Goal: Task Accomplishment & Management: Complete application form

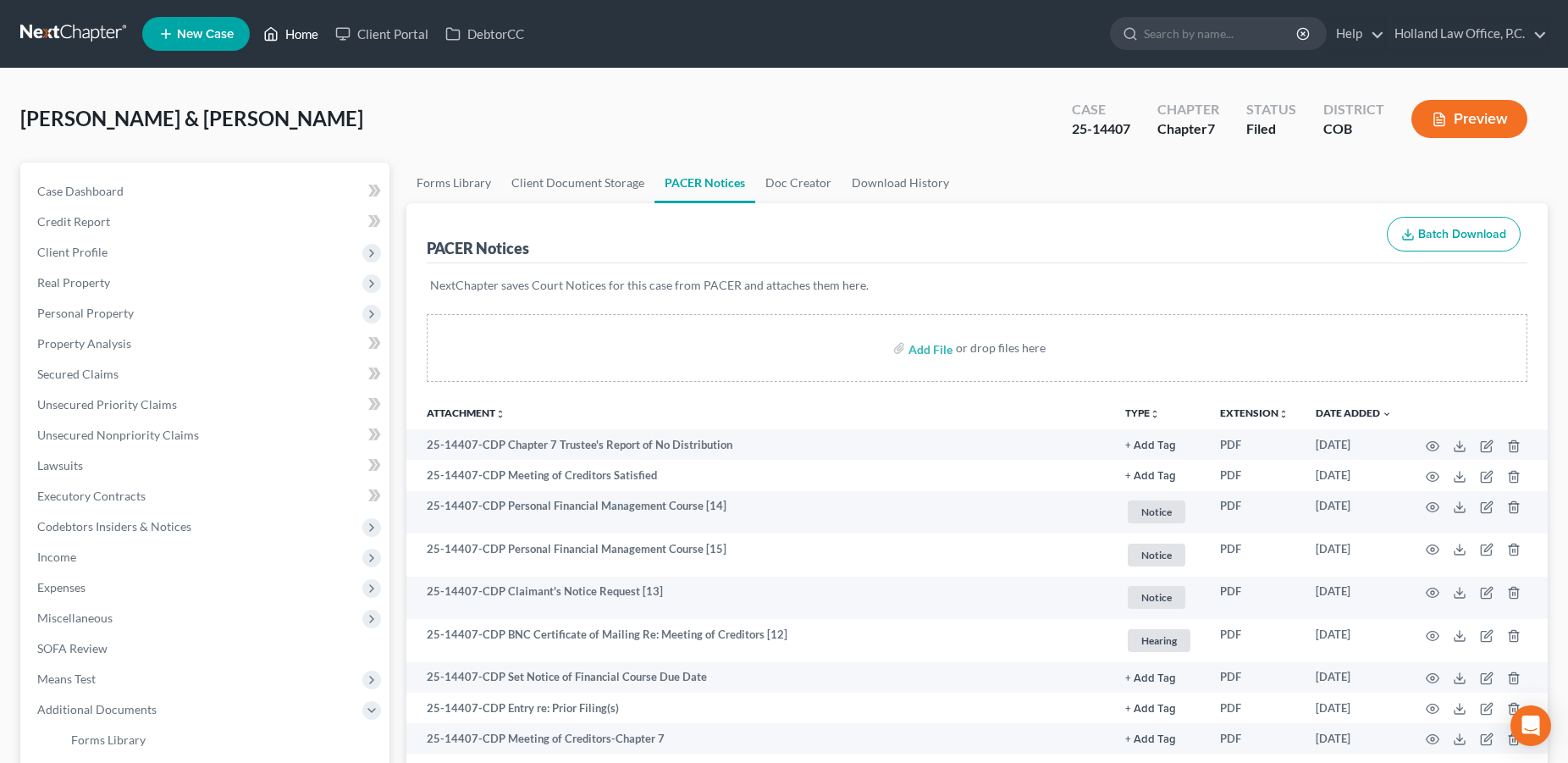
click at [290, 34] on link "Home" at bounding box center [291, 33] width 72 height 31
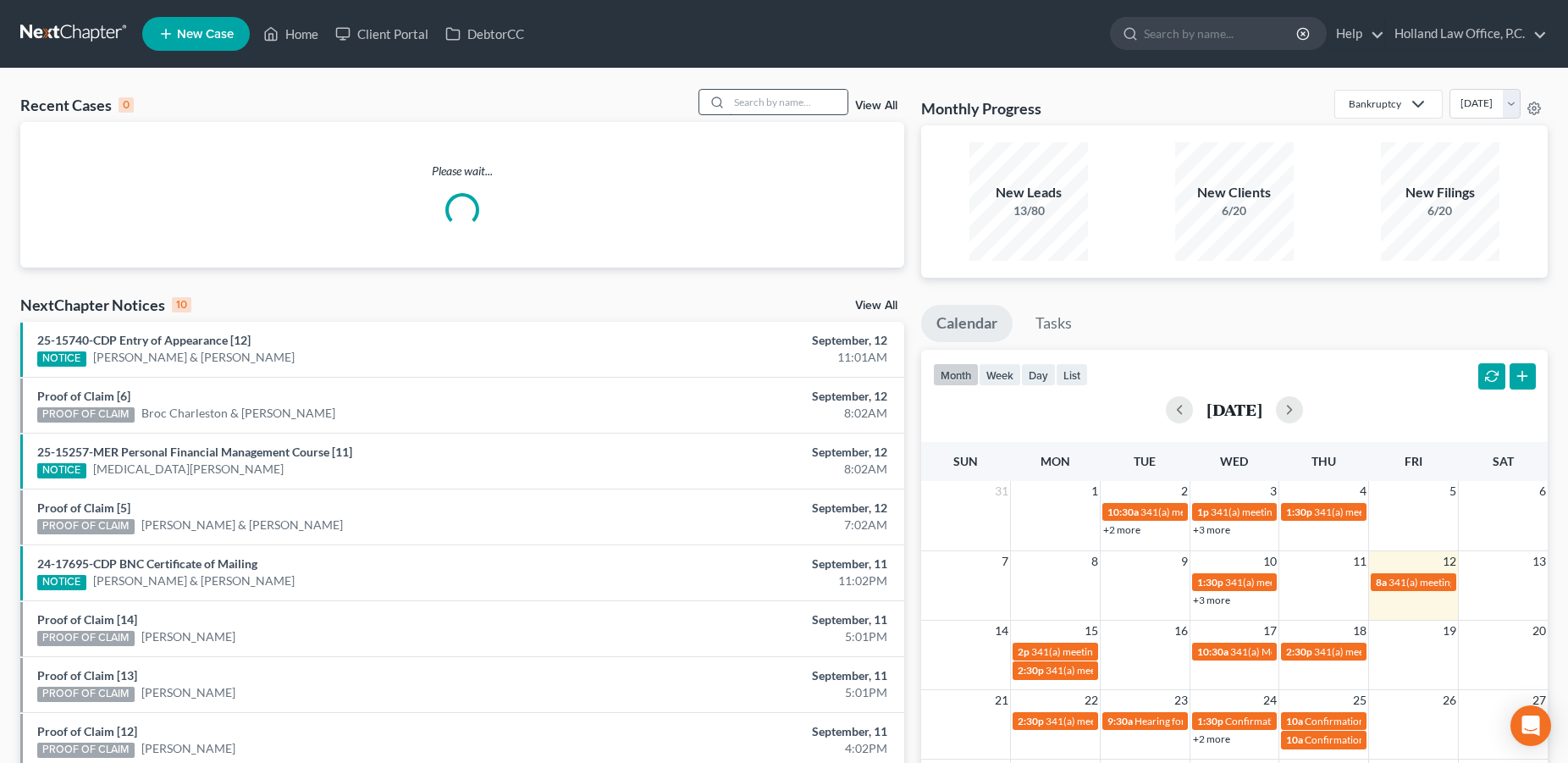
click at [737, 111] on input "search" at bounding box center [788, 102] width 119 height 25
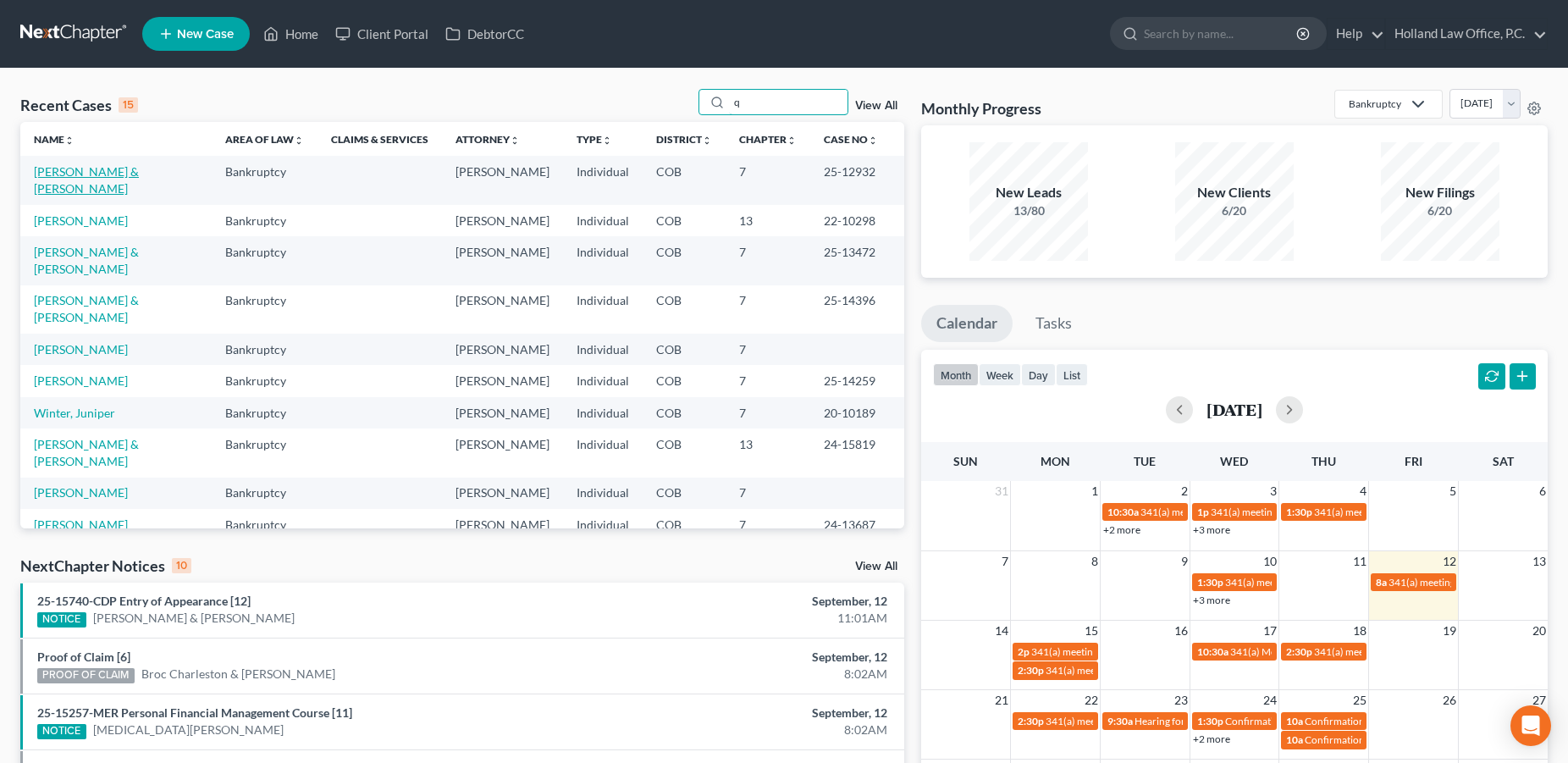
type input "q"
click at [139, 179] on link "[PERSON_NAME] & [PERSON_NAME]" at bounding box center [86, 180] width 105 height 31
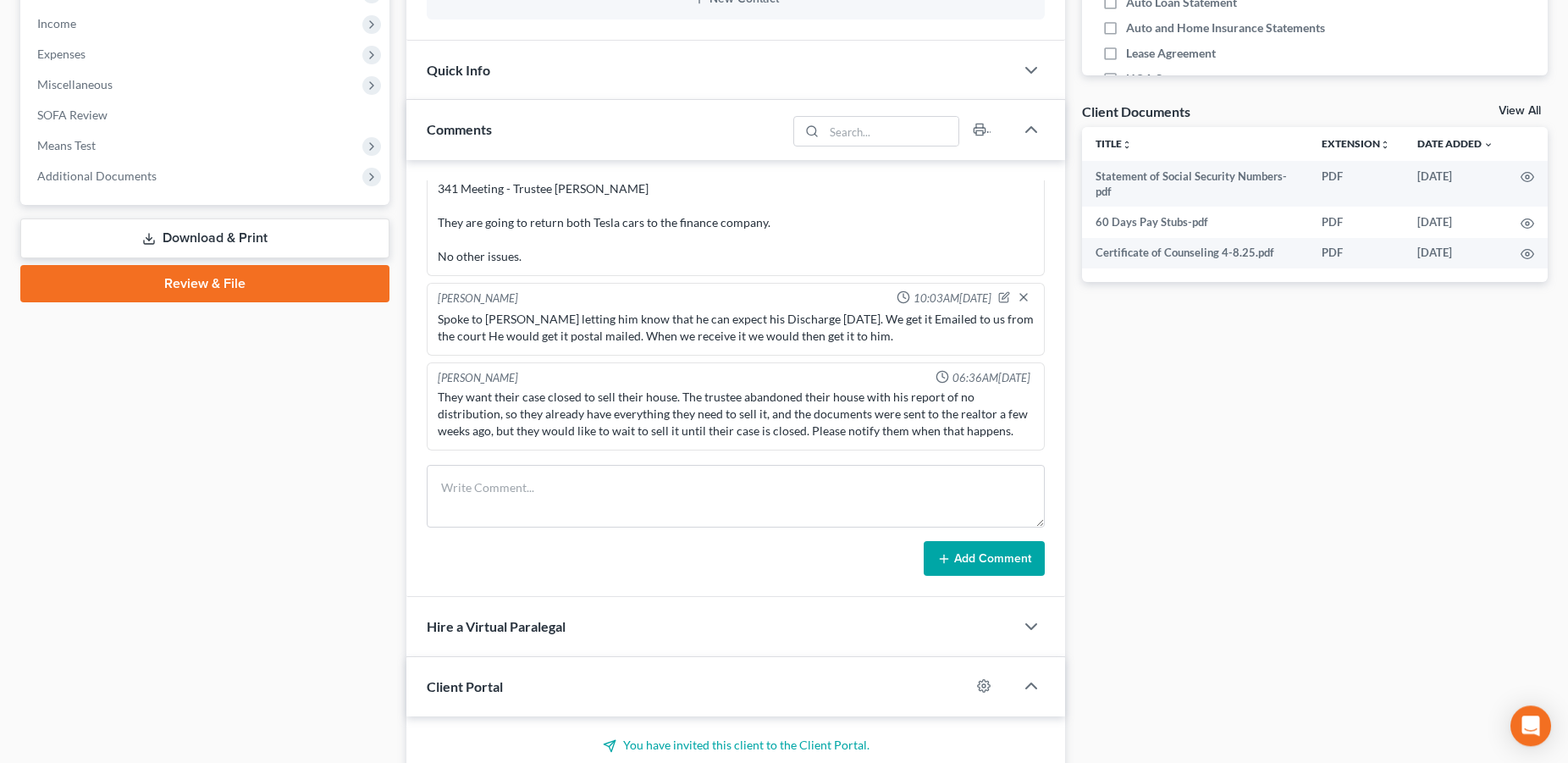
scroll to position [529, 0]
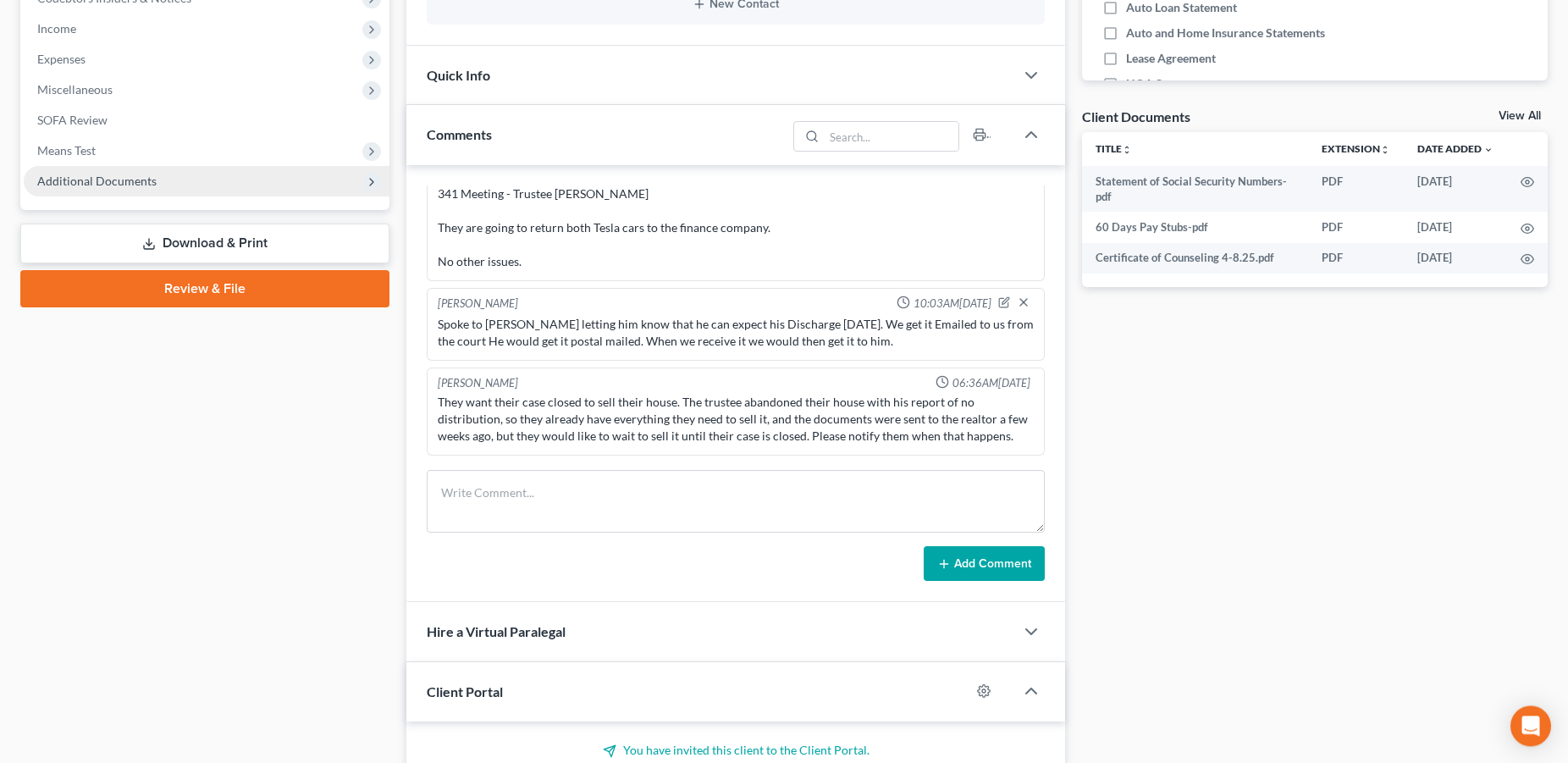
click at [82, 175] on span "Additional Documents" at bounding box center [96, 181] width 119 height 15
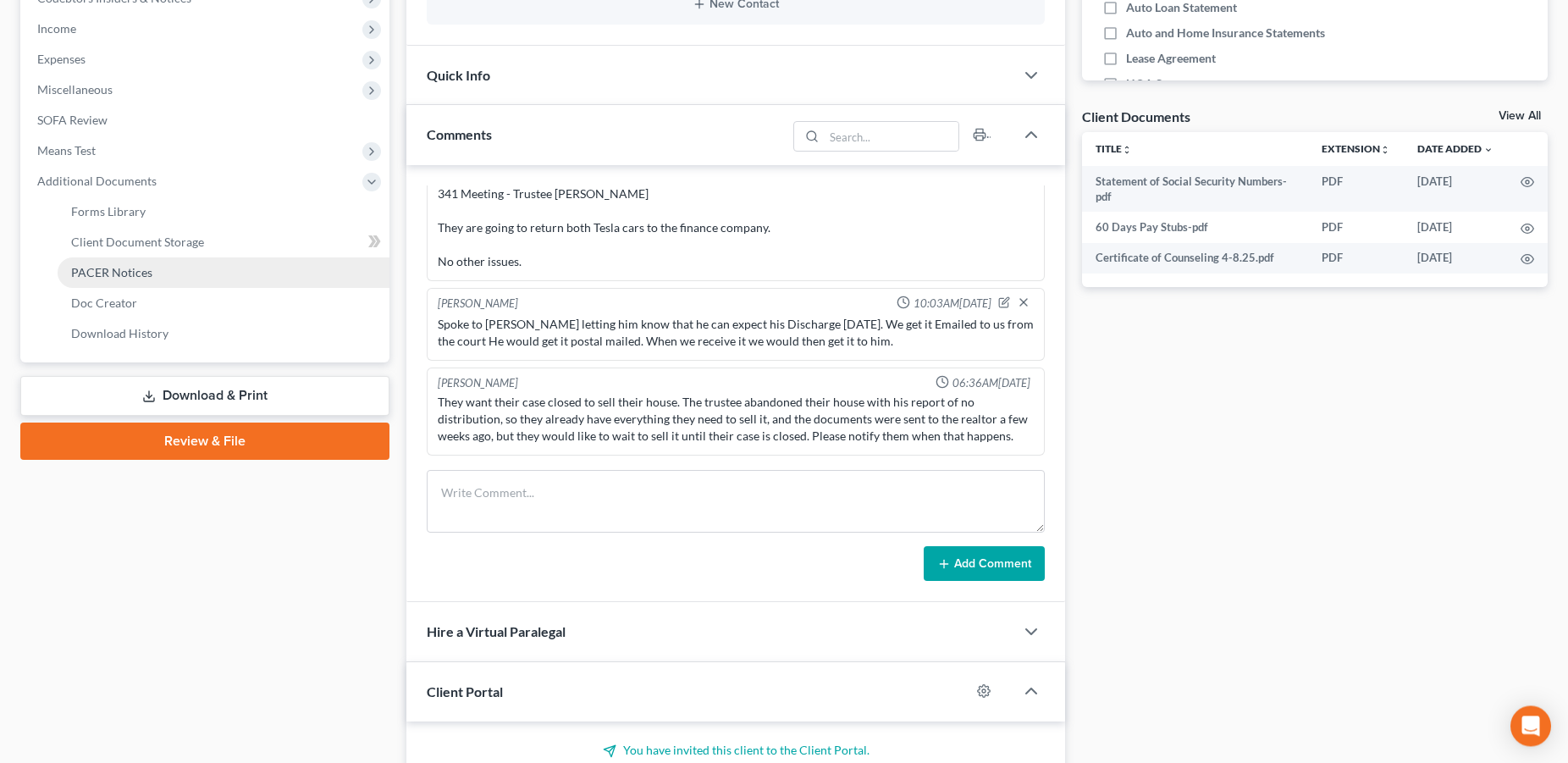
click at [107, 281] on link "PACER Notices" at bounding box center [223, 272] width 332 height 31
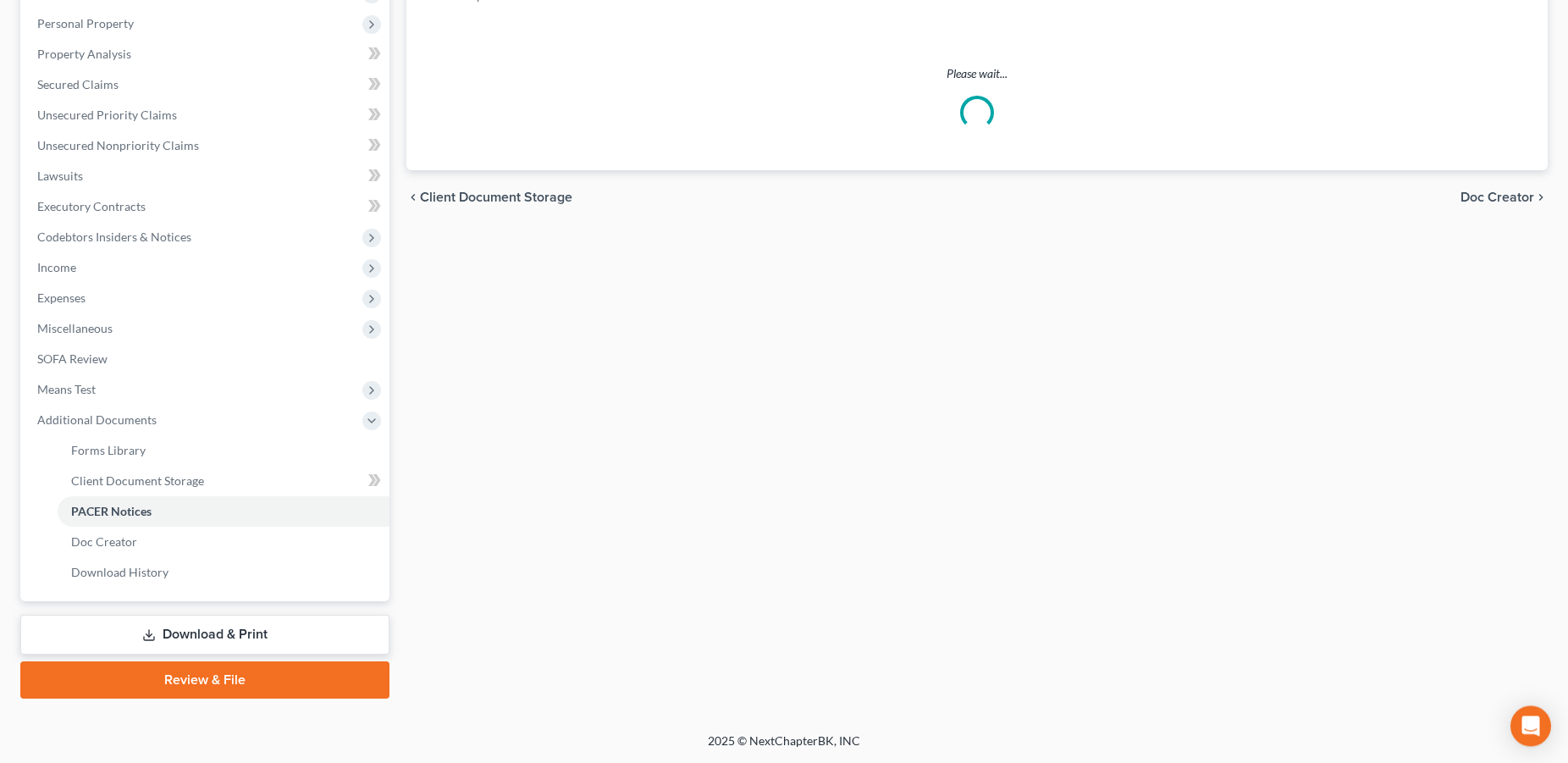
scroll to position [288, 0]
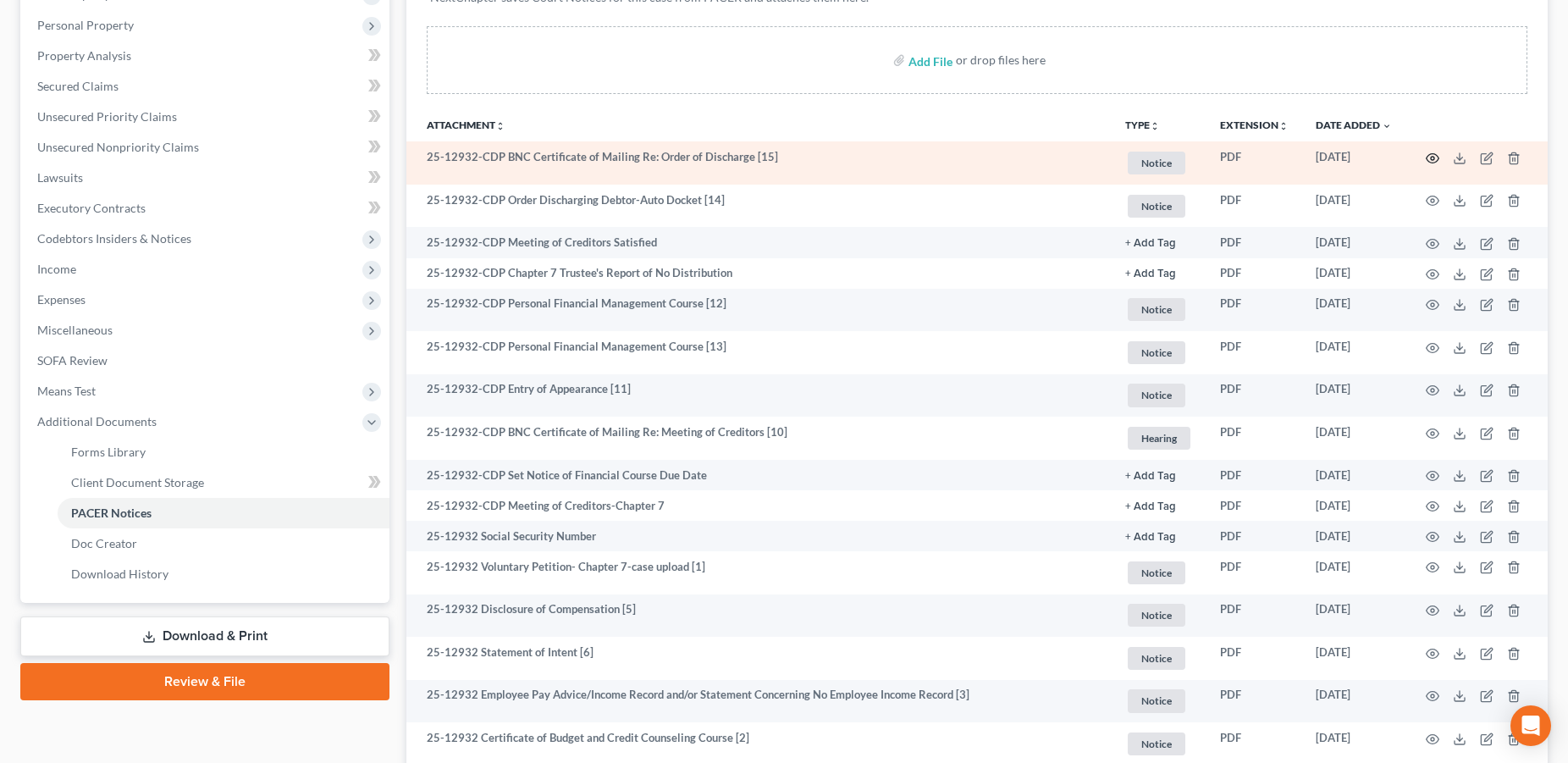
click at [1426, 154] on icon "button" at bounding box center [1433, 158] width 14 height 14
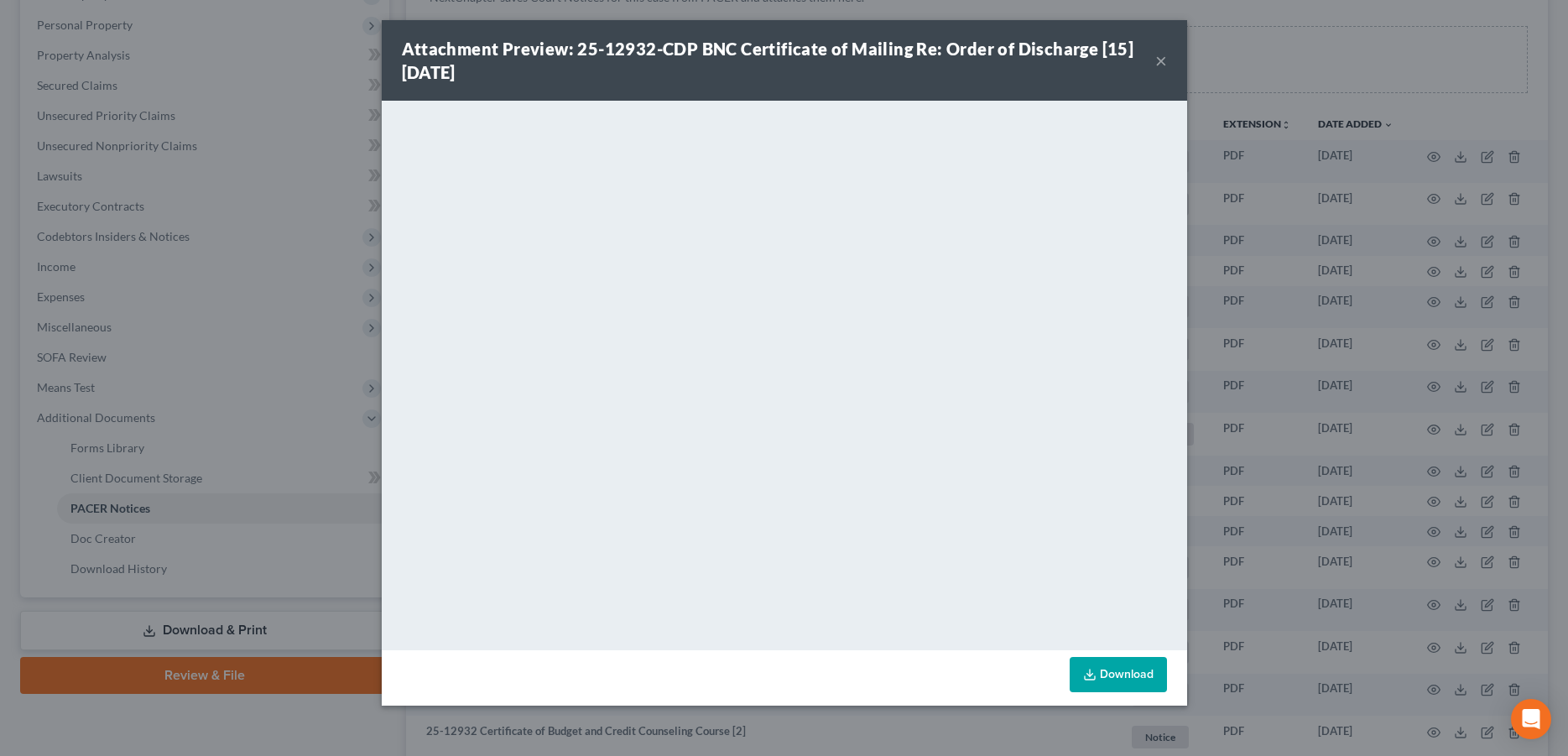
click at [1162, 68] on button "×" at bounding box center [1161, 61] width 12 height 20
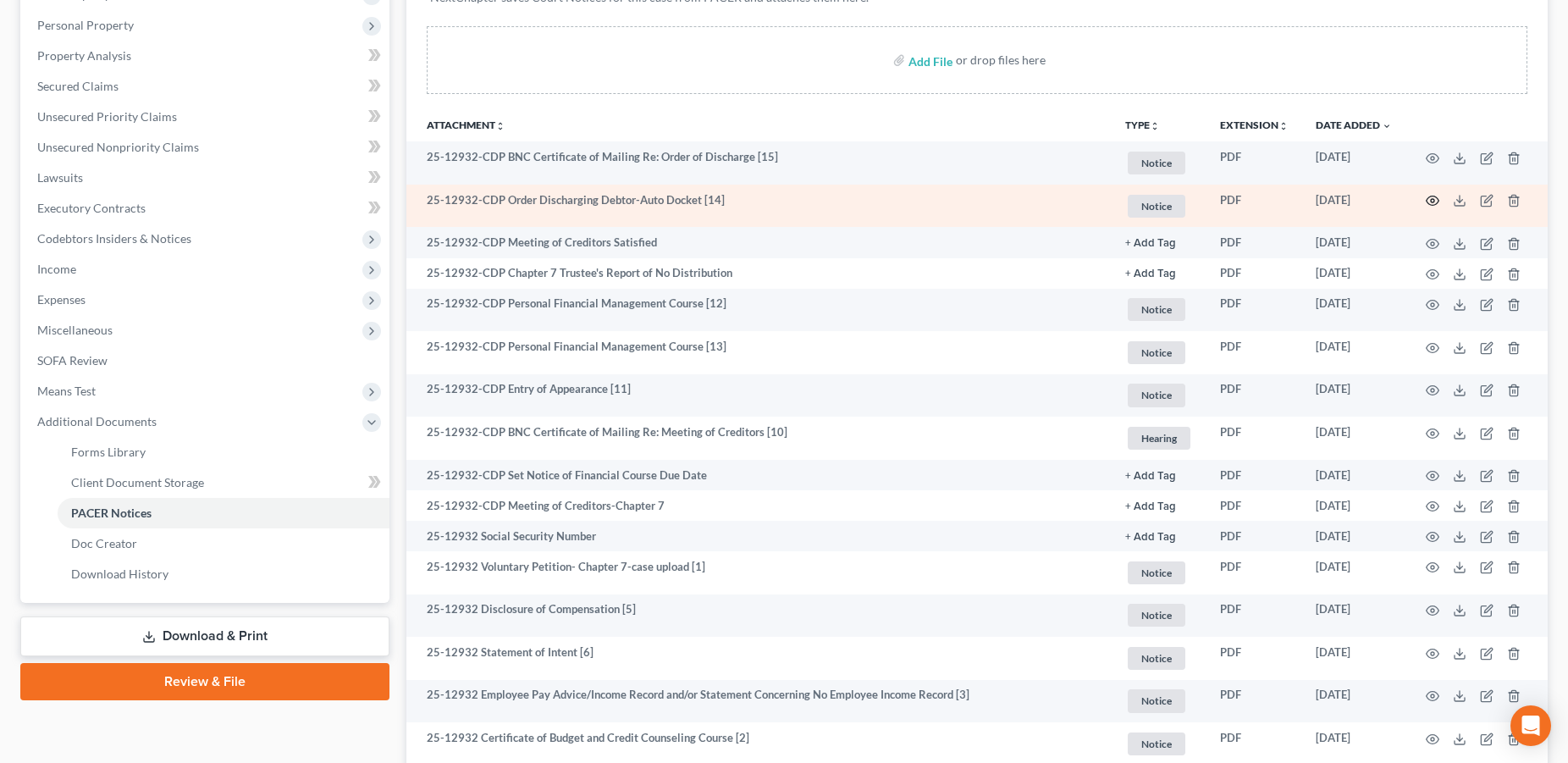
click at [1434, 200] on circle "button" at bounding box center [1433, 201] width 4 height 4
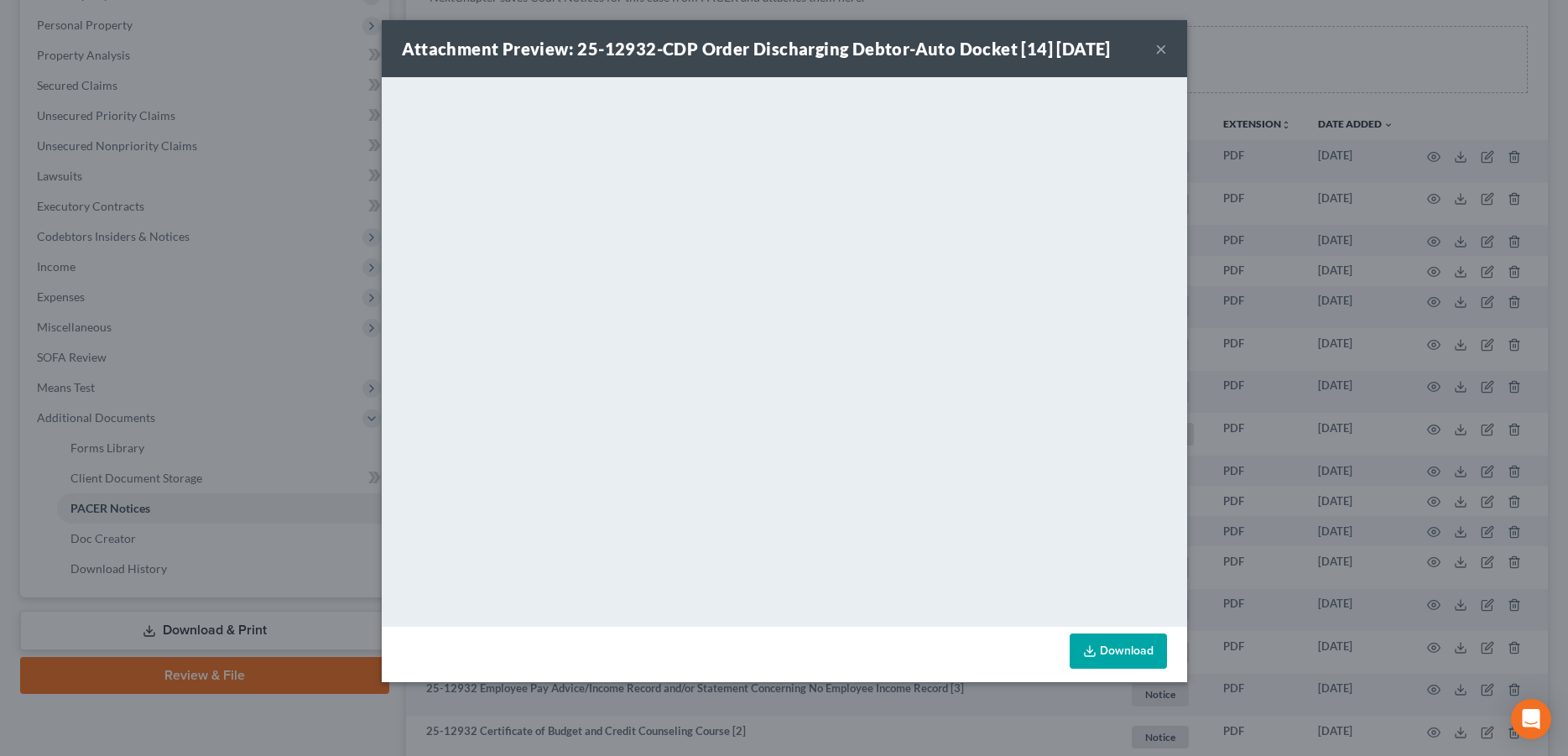
click at [1162, 50] on button "×" at bounding box center [1161, 49] width 12 height 20
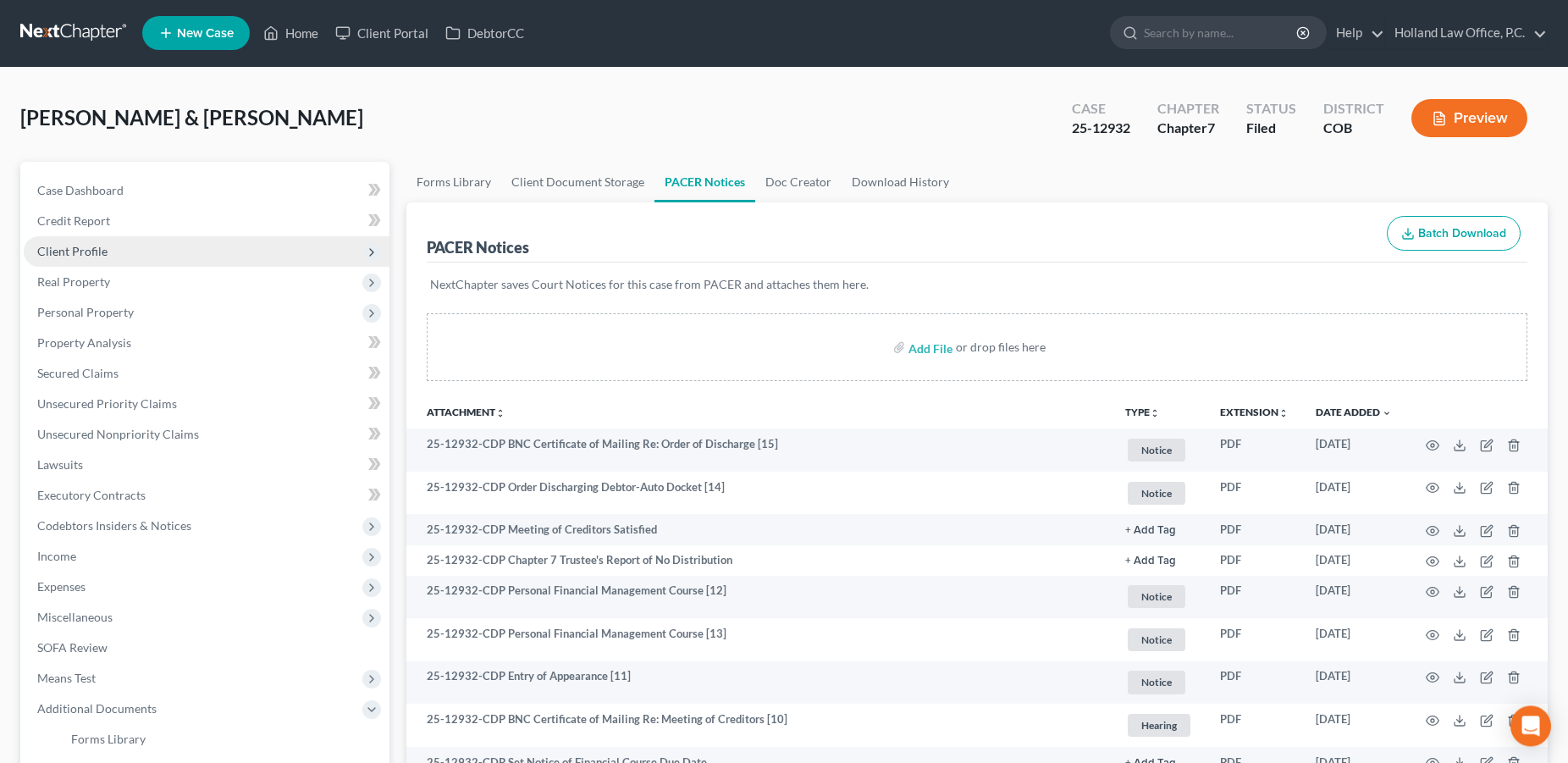
scroll to position [0, 0]
click at [302, 31] on link "Home" at bounding box center [291, 33] width 72 height 31
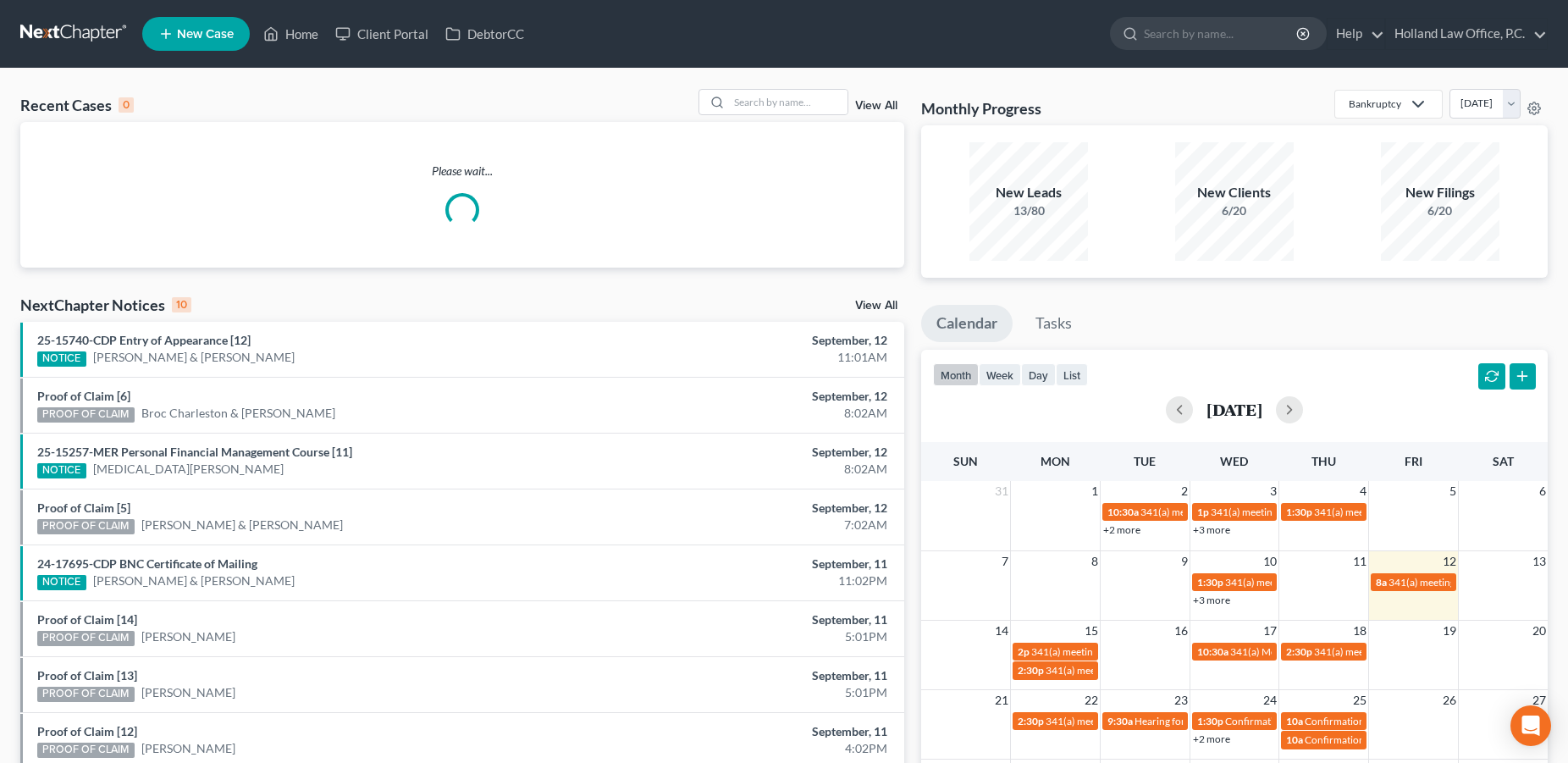
click at [214, 33] on span "New Case" at bounding box center [205, 34] width 56 height 13
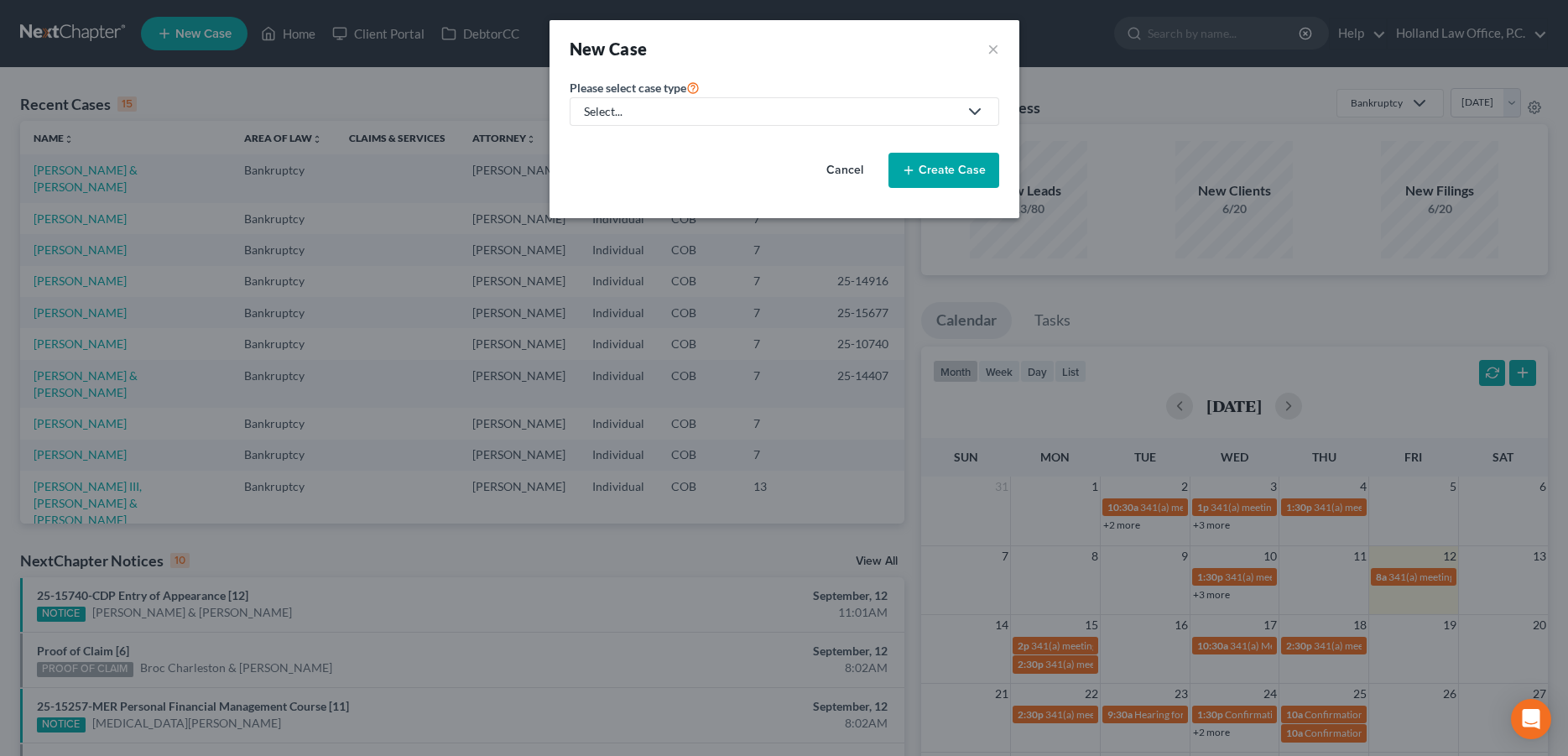
click at [655, 111] on div "Select..." at bounding box center [771, 111] width 374 height 17
click at [636, 148] on div "Bankruptcy" at bounding box center [617, 145] width 65 height 17
select select "11"
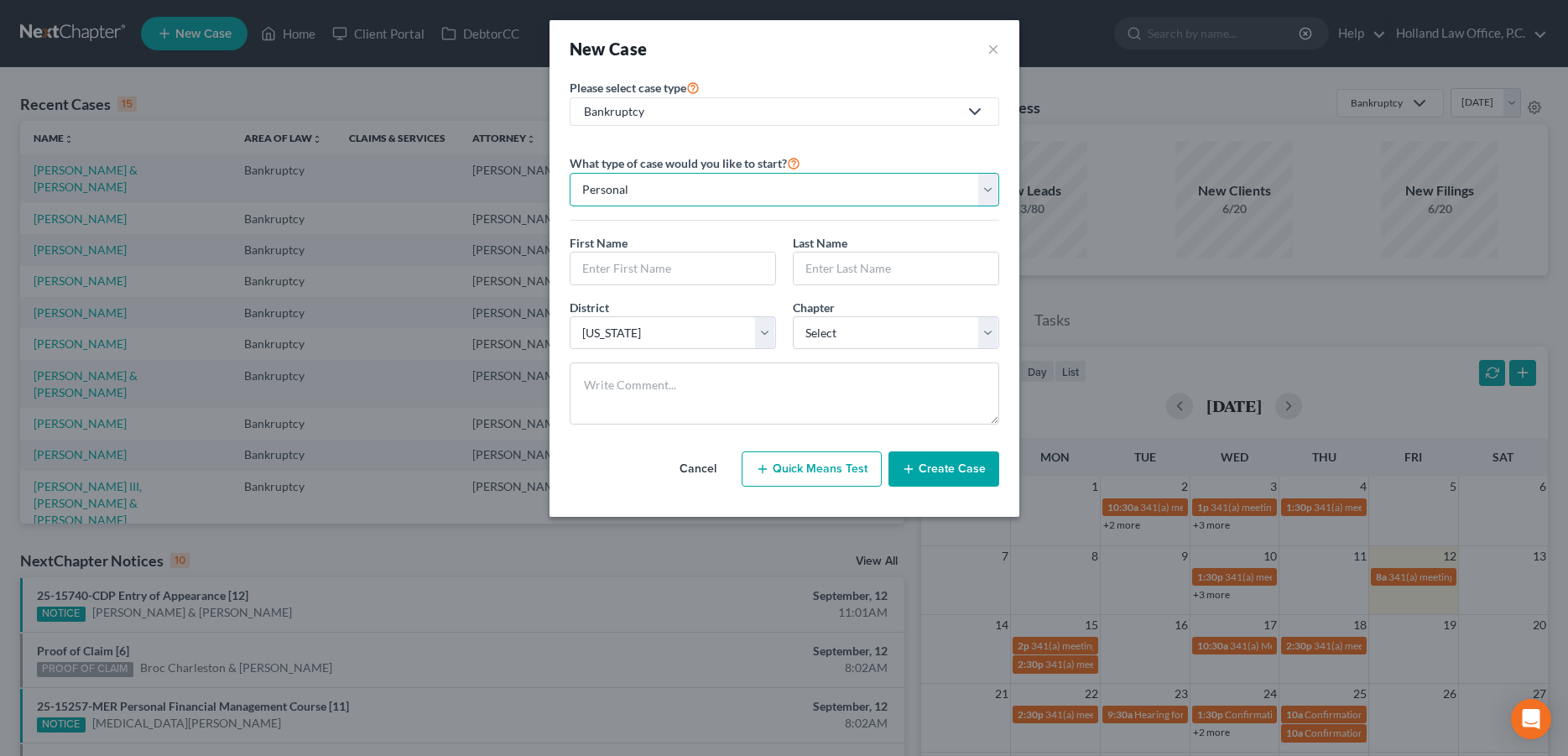
click at [659, 194] on select "Personal Business" at bounding box center [784, 189] width 429 height 34
click at [619, 270] on input "text" at bounding box center [673, 268] width 205 height 32
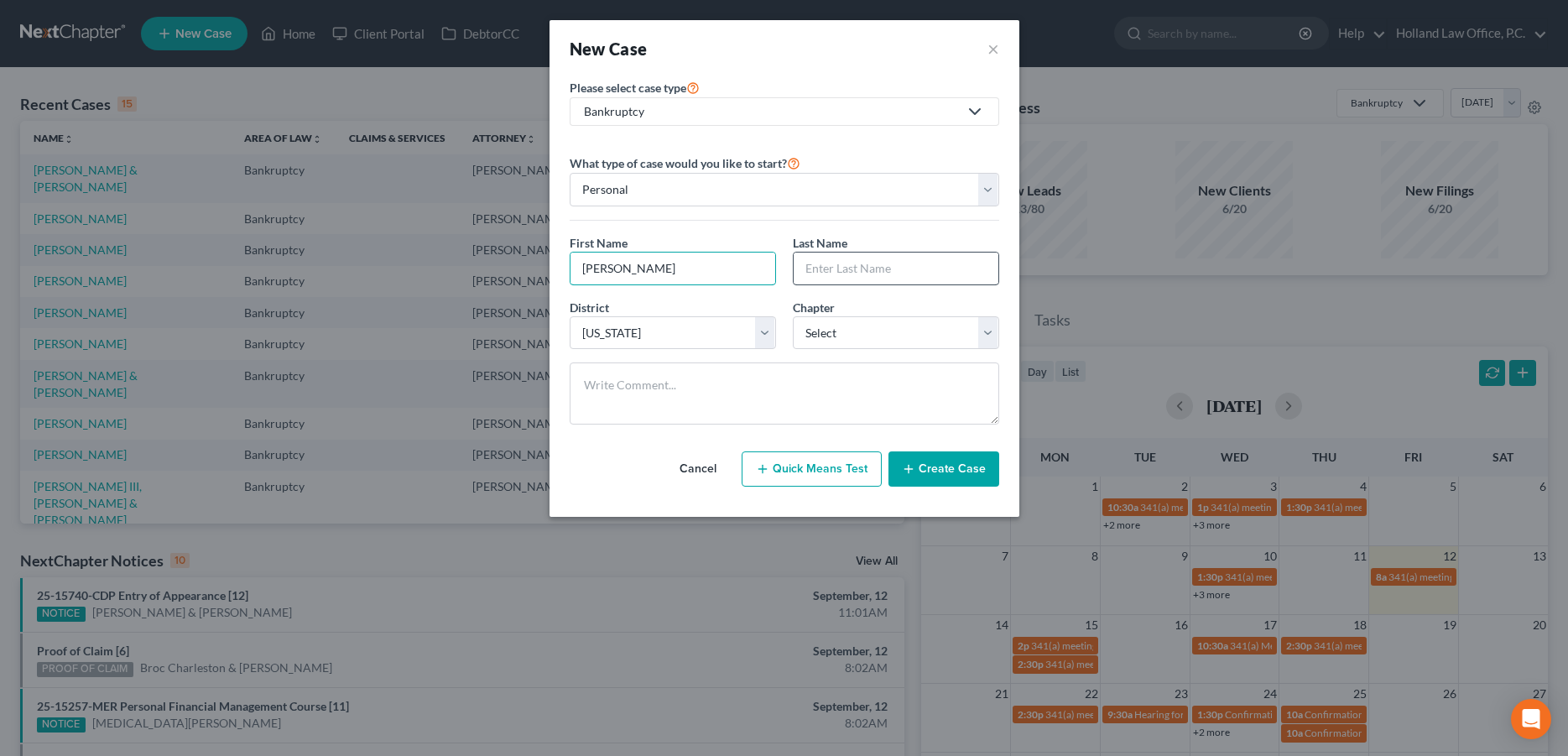
type input "[PERSON_NAME]"
click at [821, 279] on input "text" at bounding box center [895, 268] width 205 height 32
type input "[PERSON_NAME]"
select select "3"
click option "13" at bounding box center [0, 0] width 0 height 0
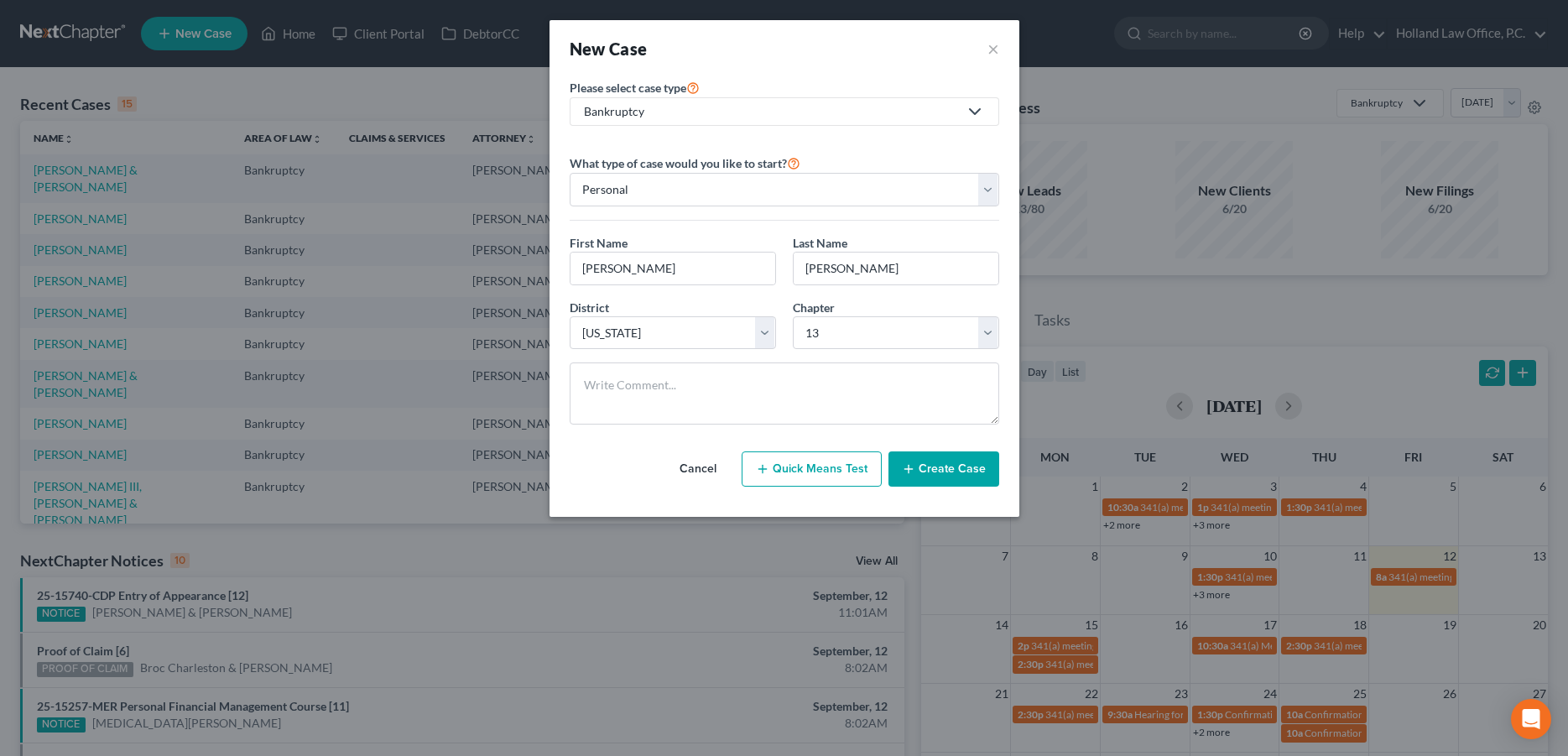
click at [908, 472] on line "button" at bounding box center [908, 469] width 0 height 7
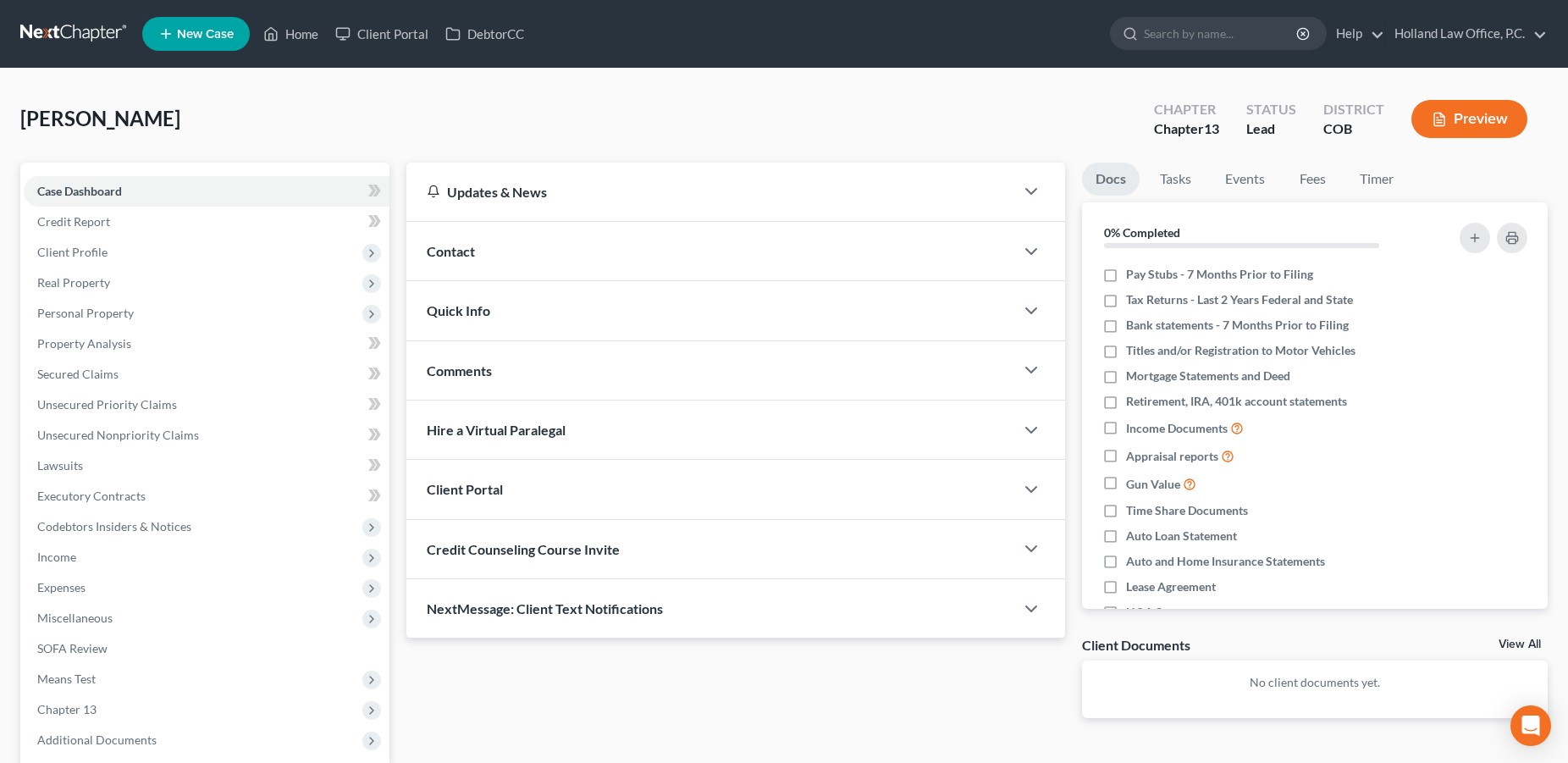
click at [656, 256] on div "Contact" at bounding box center [710, 251] width 608 height 58
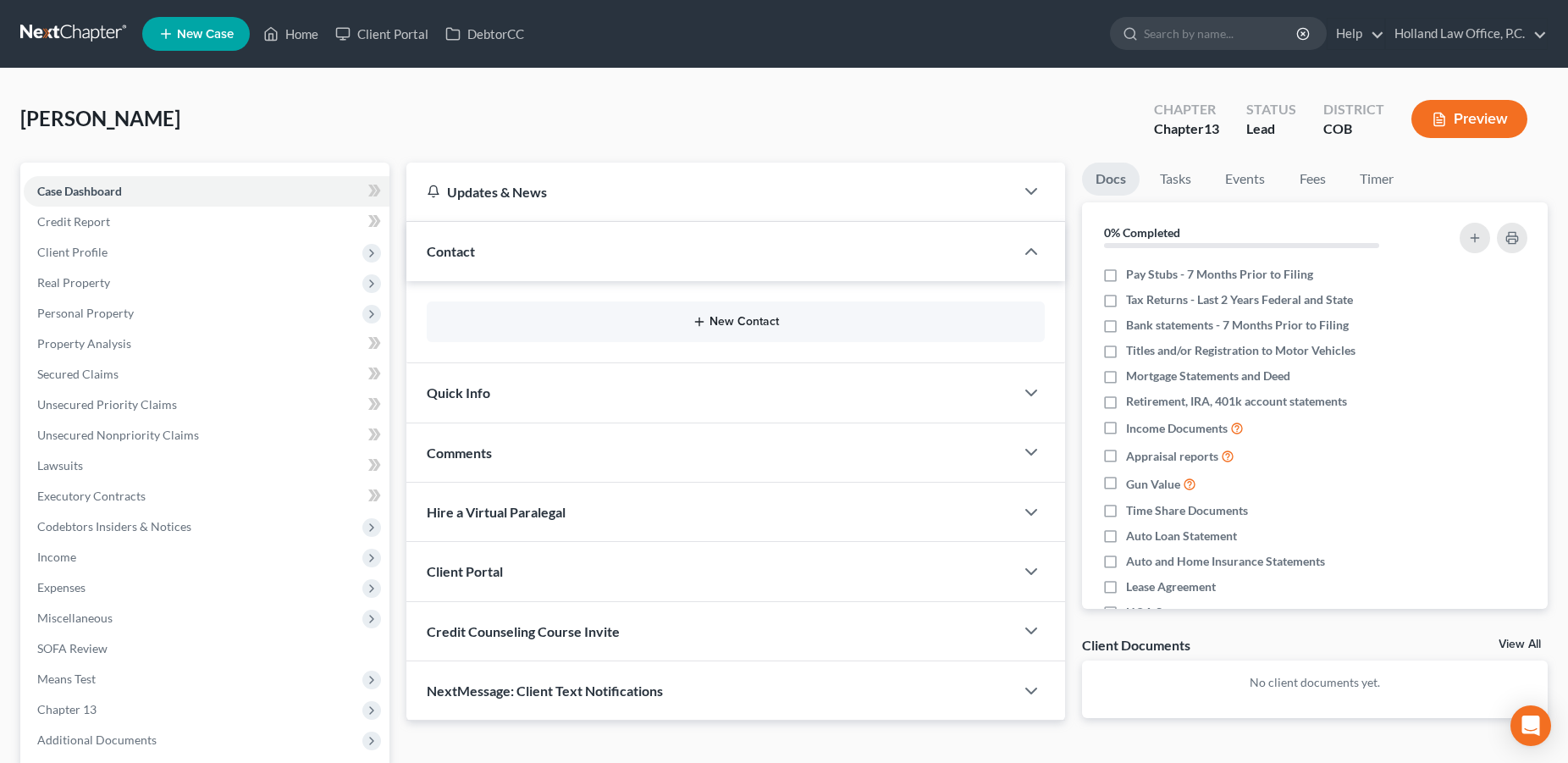
click at [712, 321] on button "New Contact" at bounding box center [735, 321] width 591 height 14
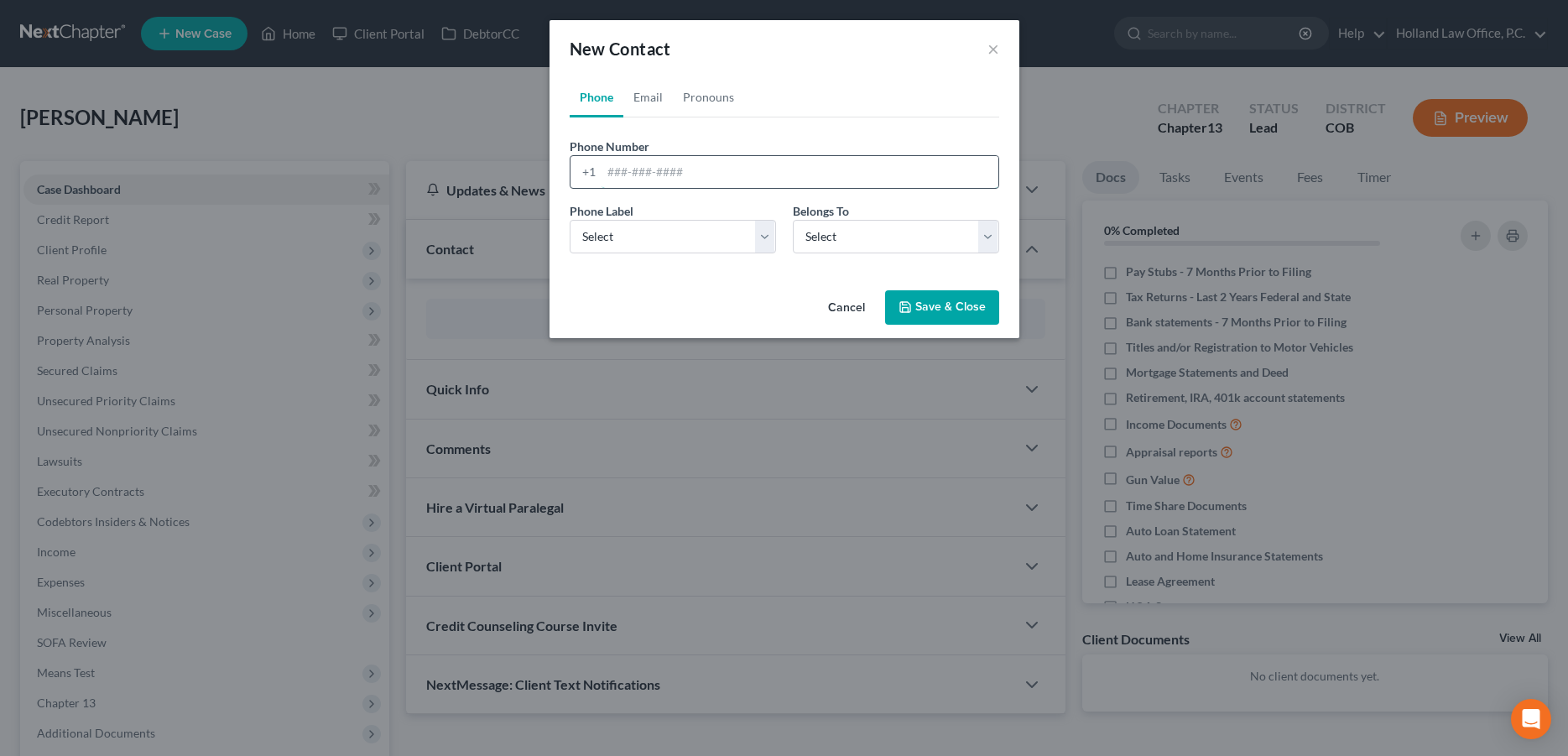
click at [680, 180] on input "tel" at bounding box center [800, 172] width 397 height 32
type input "[PHONE_NUMBER]"
click at [570, 220] on select "Select Mobile Home Work Other" at bounding box center [673, 237] width 206 height 34
click at [638, 240] on select "Select Mobile Home Work Other" at bounding box center [673, 237] width 206 height 34
click at [570, 220] on select "Select Mobile Home Work Other" at bounding box center [673, 237] width 206 height 34
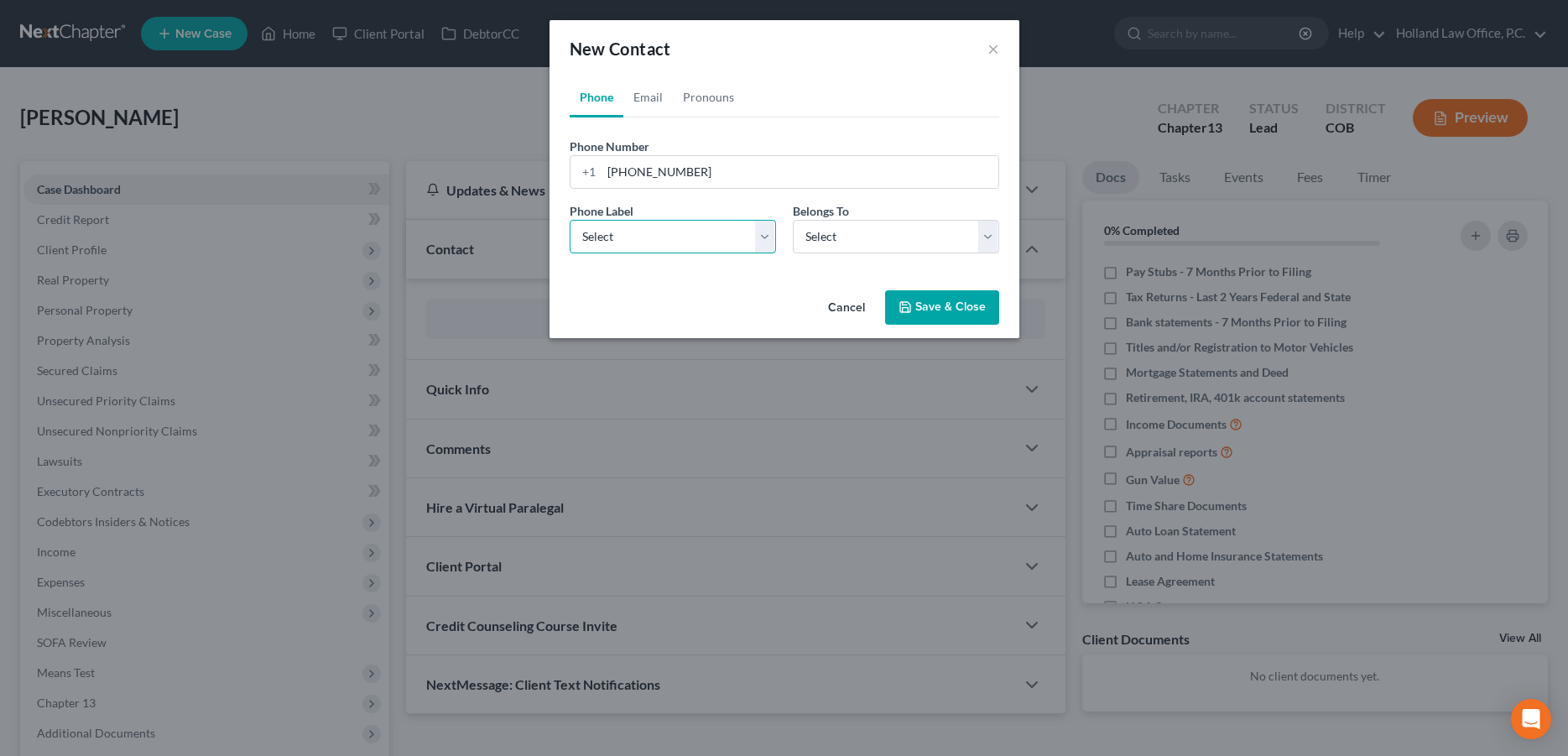
select select "1"
click option "Home" at bounding box center [0, 0] width 0 height 0
click at [793, 220] on select "Select Client Other" at bounding box center [895, 237] width 206 height 34
select select "0"
click option "Client" at bounding box center [0, 0] width 0 height 0
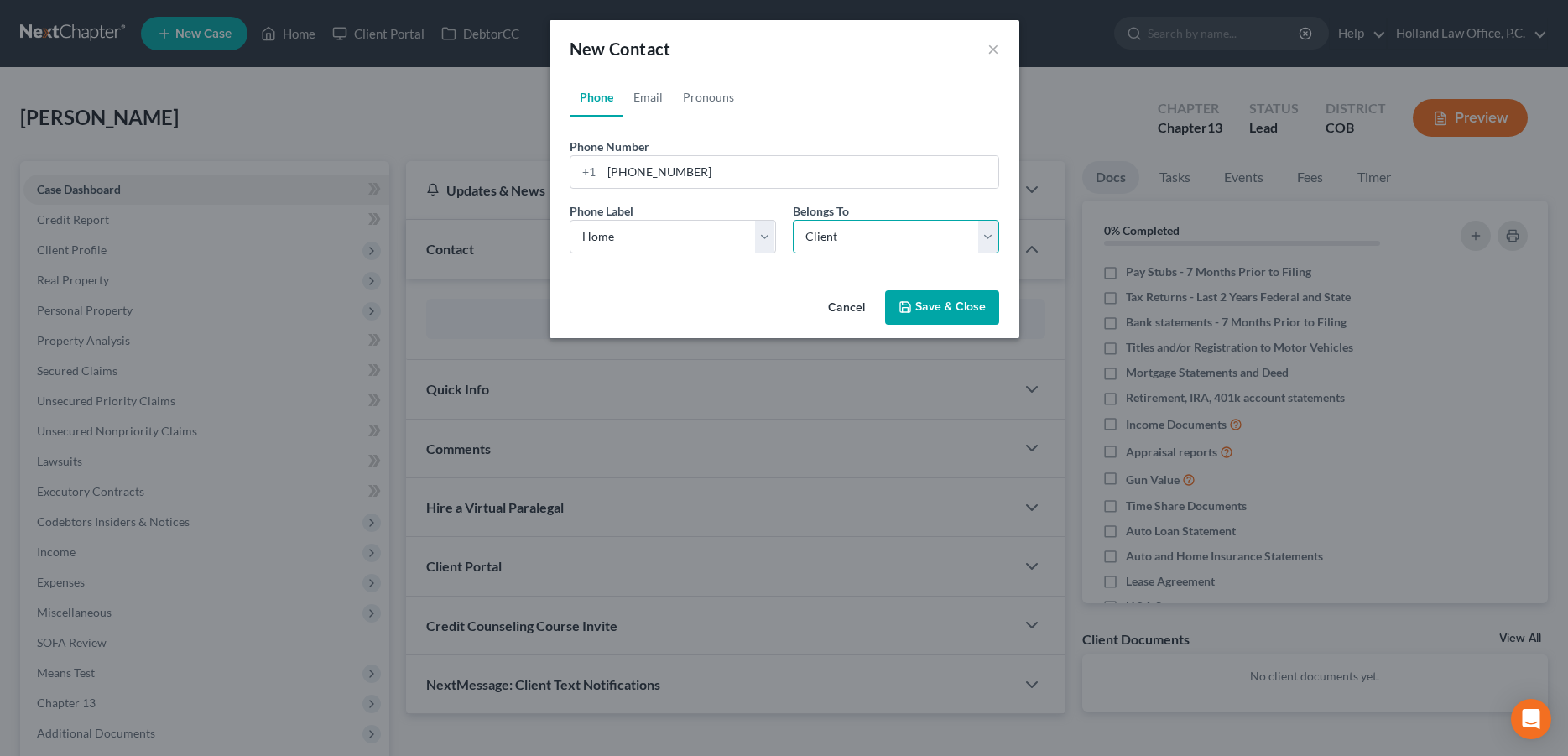
select select "0"
click at [645, 99] on link "Email" at bounding box center [648, 97] width 50 height 40
click at [640, 166] on input "email" at bounding box center [800, 172] width 397 height 32
drag, startPoint x: 669, startPoint y: 171, endPoint x: 593, endPoint y: 173, distance: 76.0
click at [602, 173] on input "bluewaters" at bounding box center [800, 172] width 397 height 32
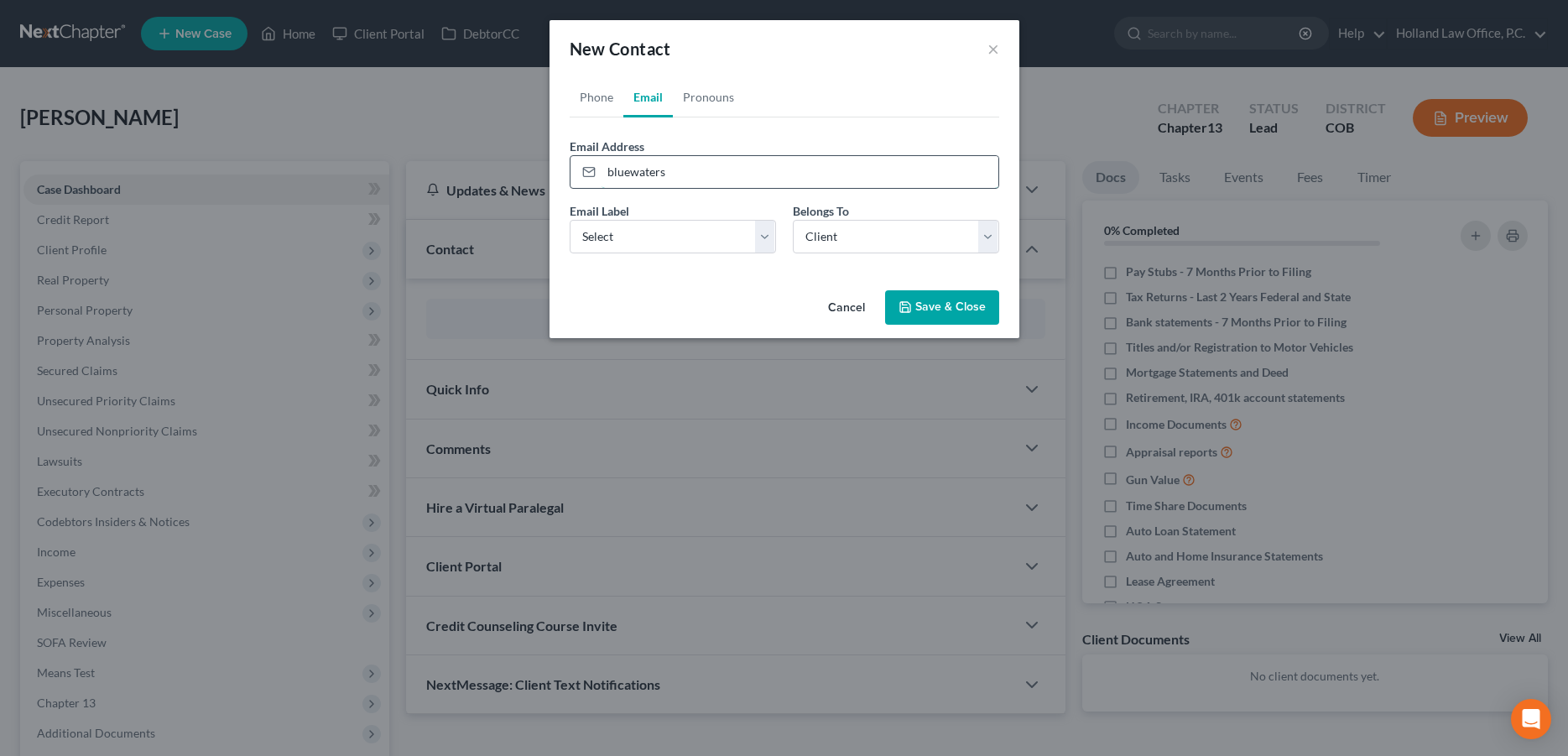
paste input "[EMAIL_ADDRESS][DOMAIN_NAME]"
type input "[EMAIL_ADDRESS][DOMAIN_NAME]"
click at [570, 220] on select "Select Home Work Other" at bounding box center [673, 237] width 206 height 34
select select "0"
click option "Home" at bounding box center [0, 0] width 0 height 0
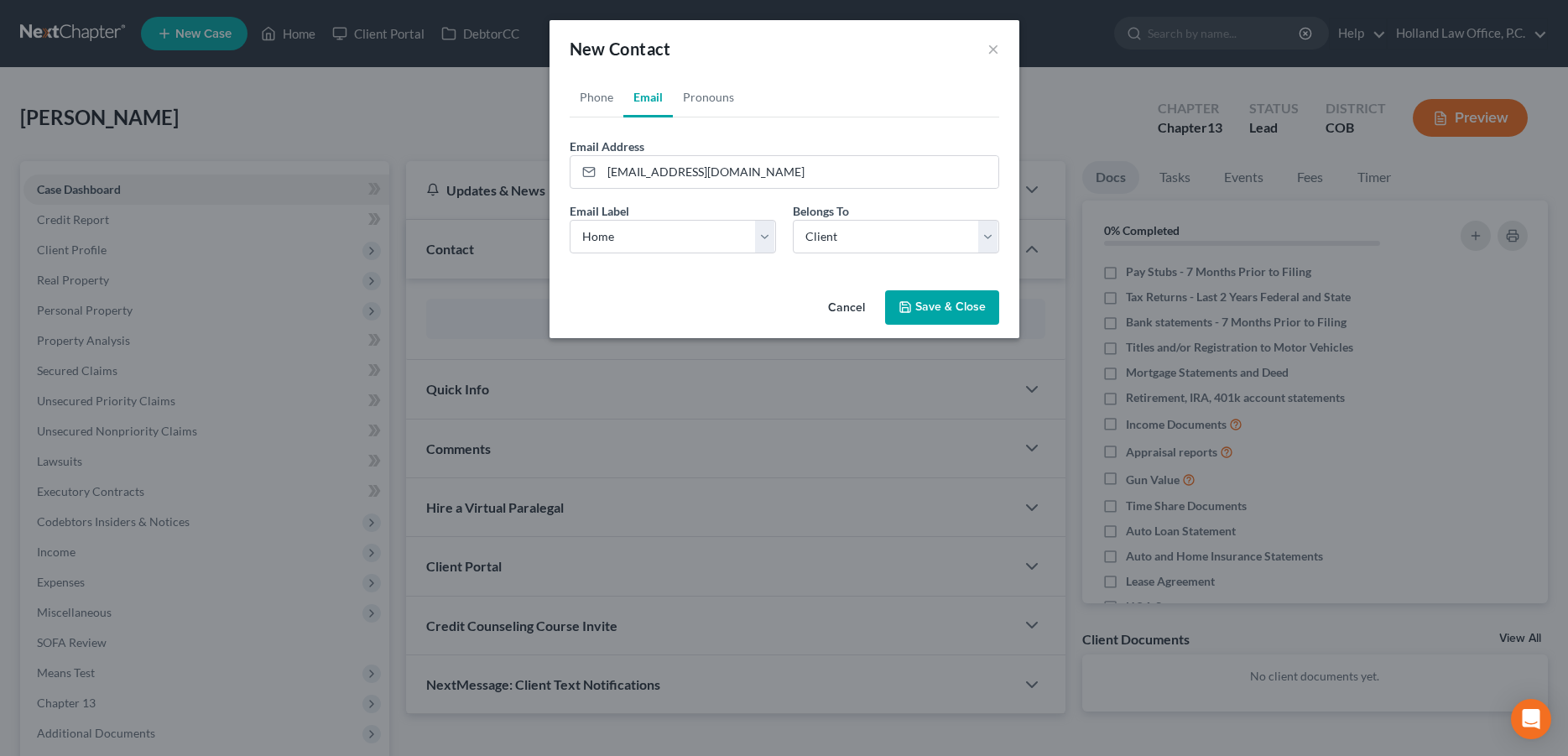
click at [920, 314] on button "Save & Close" at bounding box center [942, 307] width 114 height 35
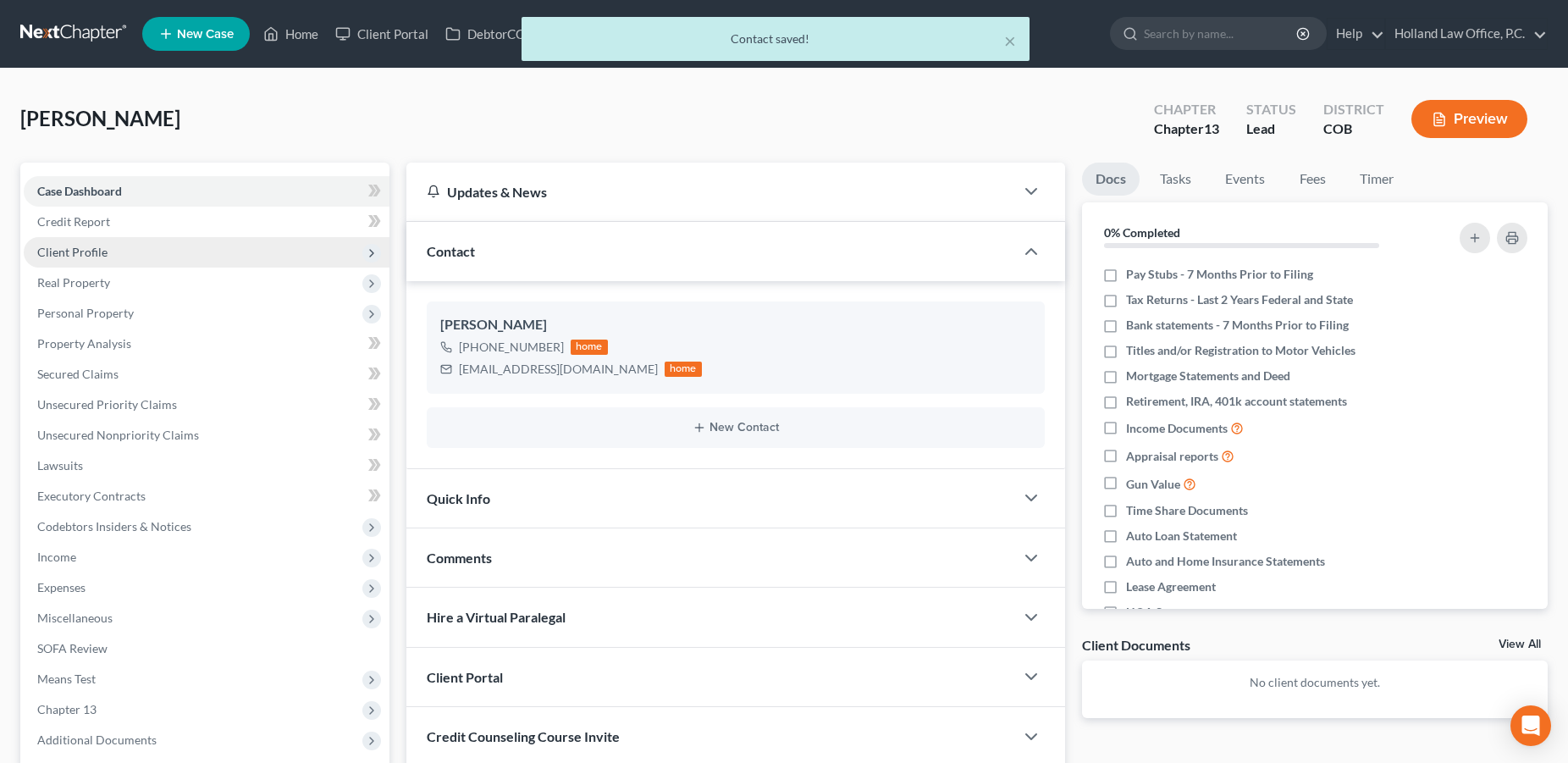
click at [127, 248] on span "Client Profile" at bounding box center [207, 252] width 366 height 31
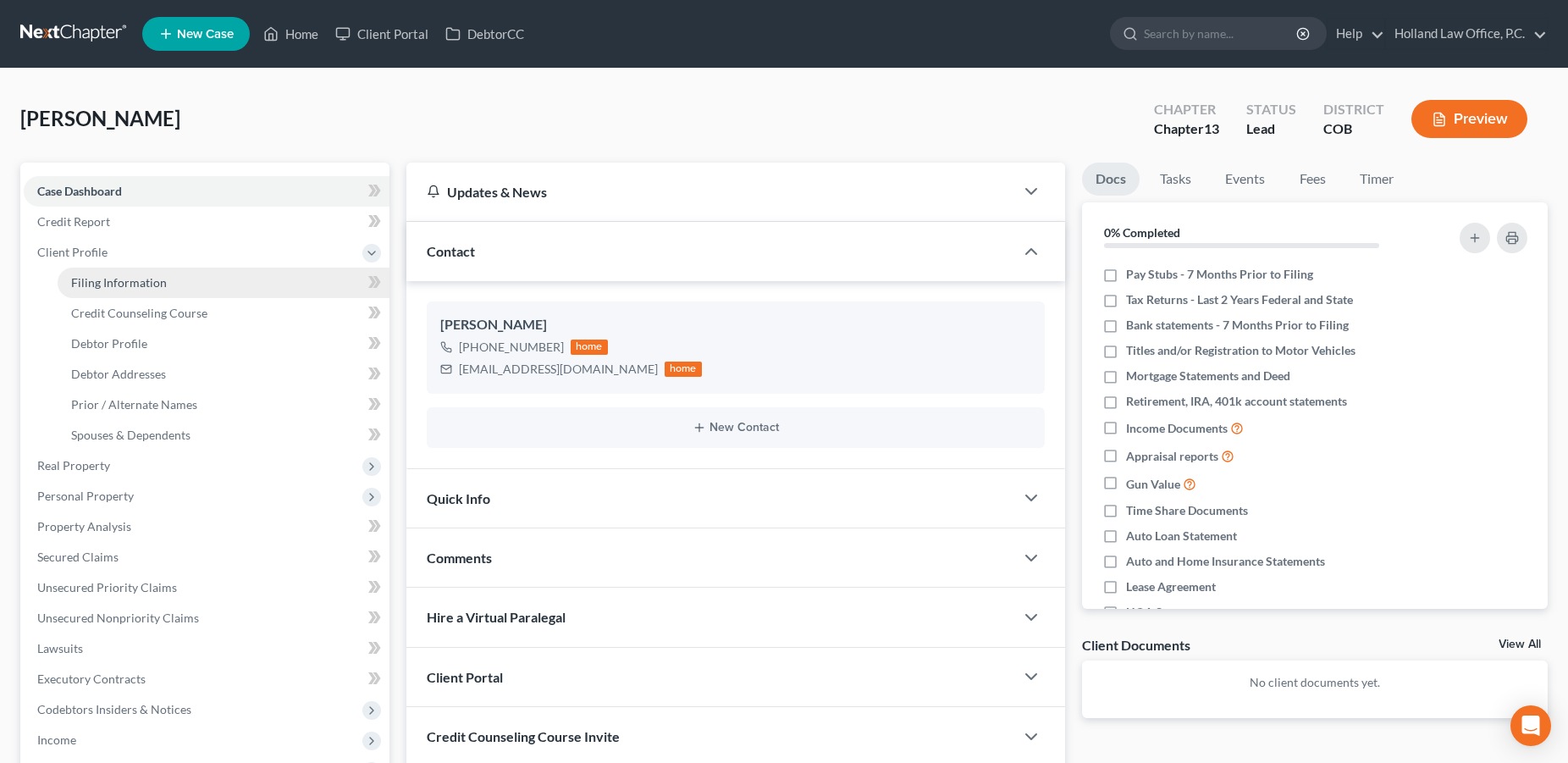
click at [93, 290] on link "Filing Information" at bounding box center [223, 282] width 332 height 31
select select "1"
select select "0"
select select "3"
select select "11"
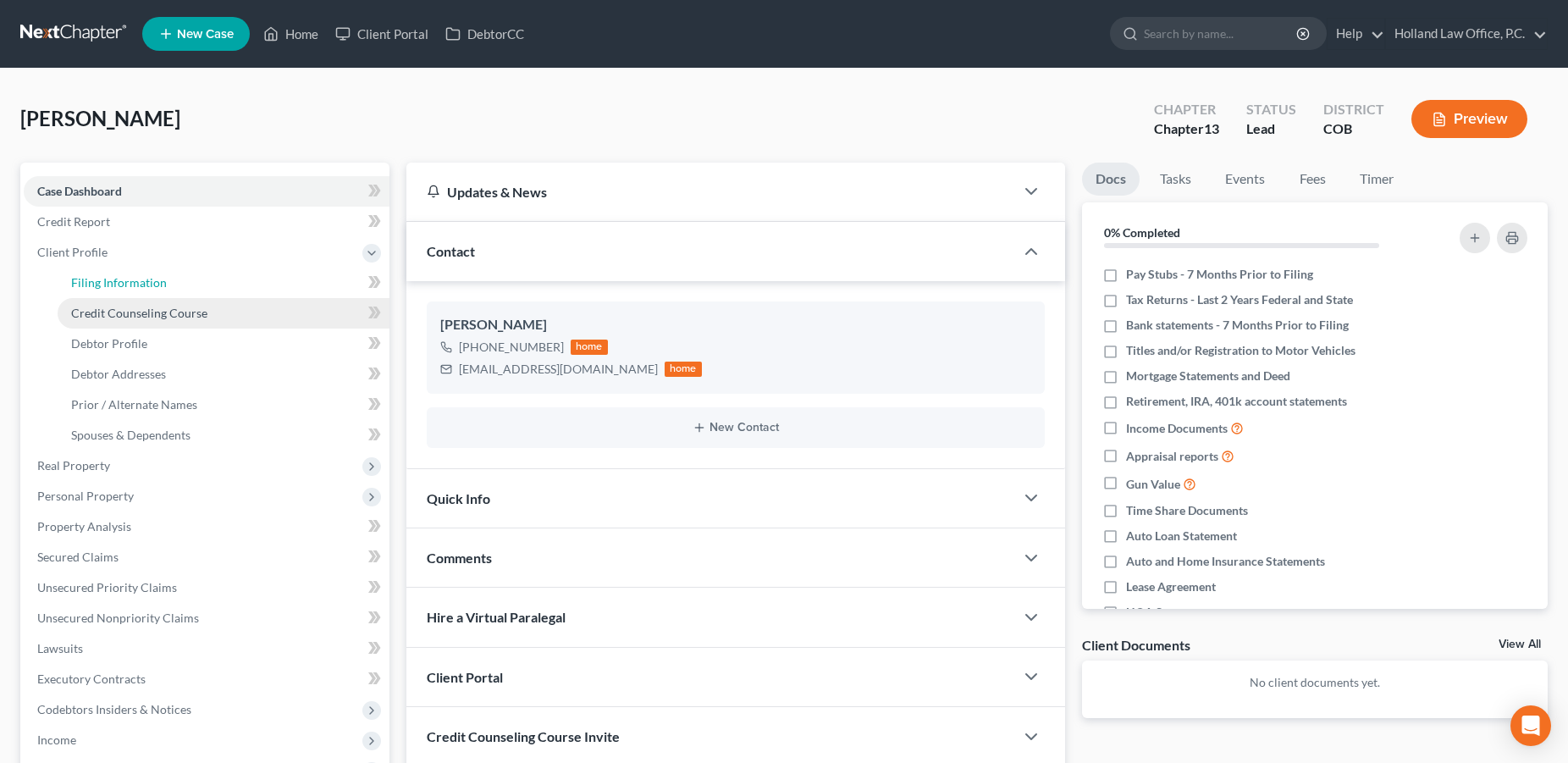
select select "5"
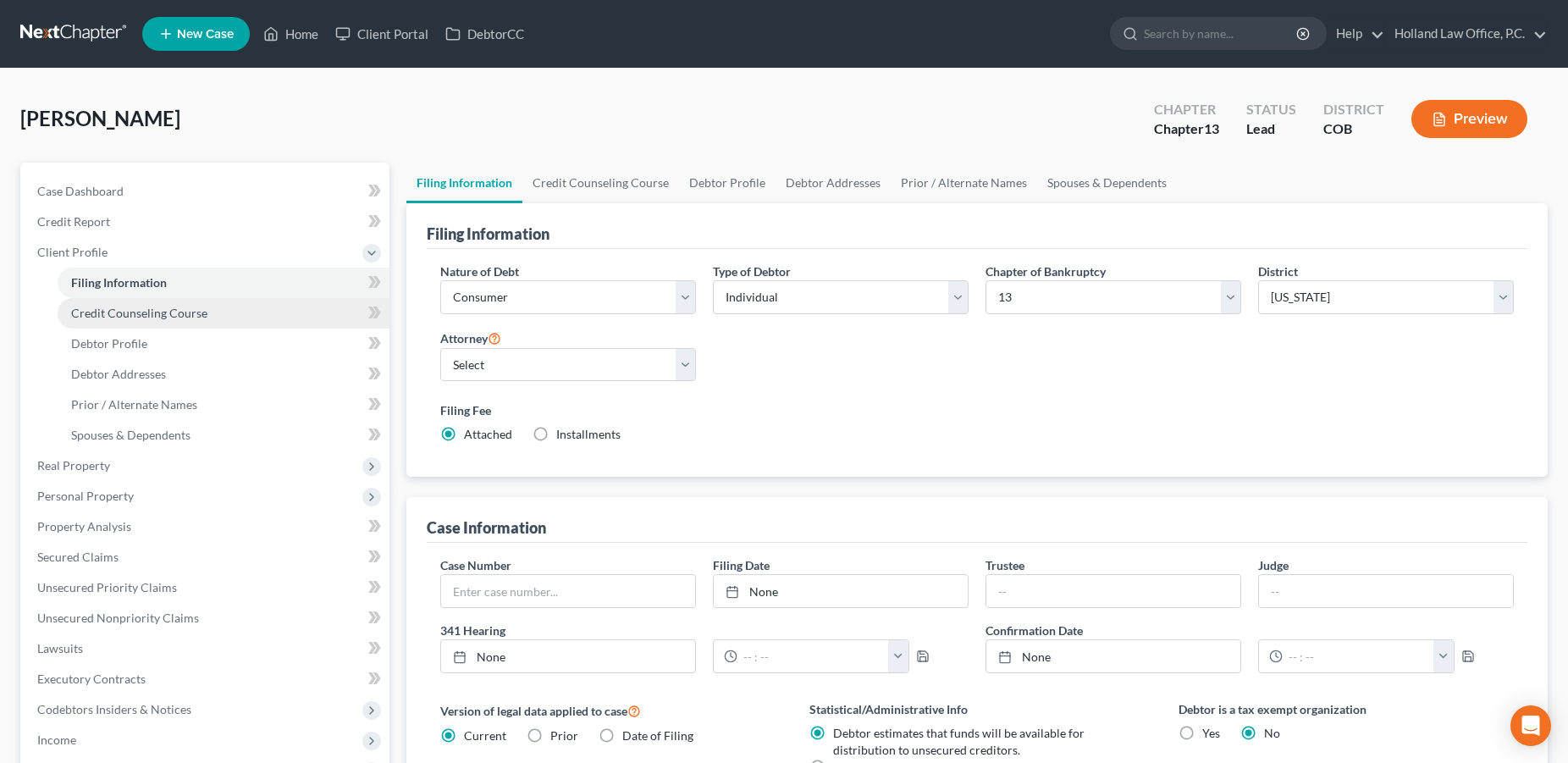
click at [161, 317] on span "Credit Counseling Course" at bounding box center [139, 313] width 136 height 15
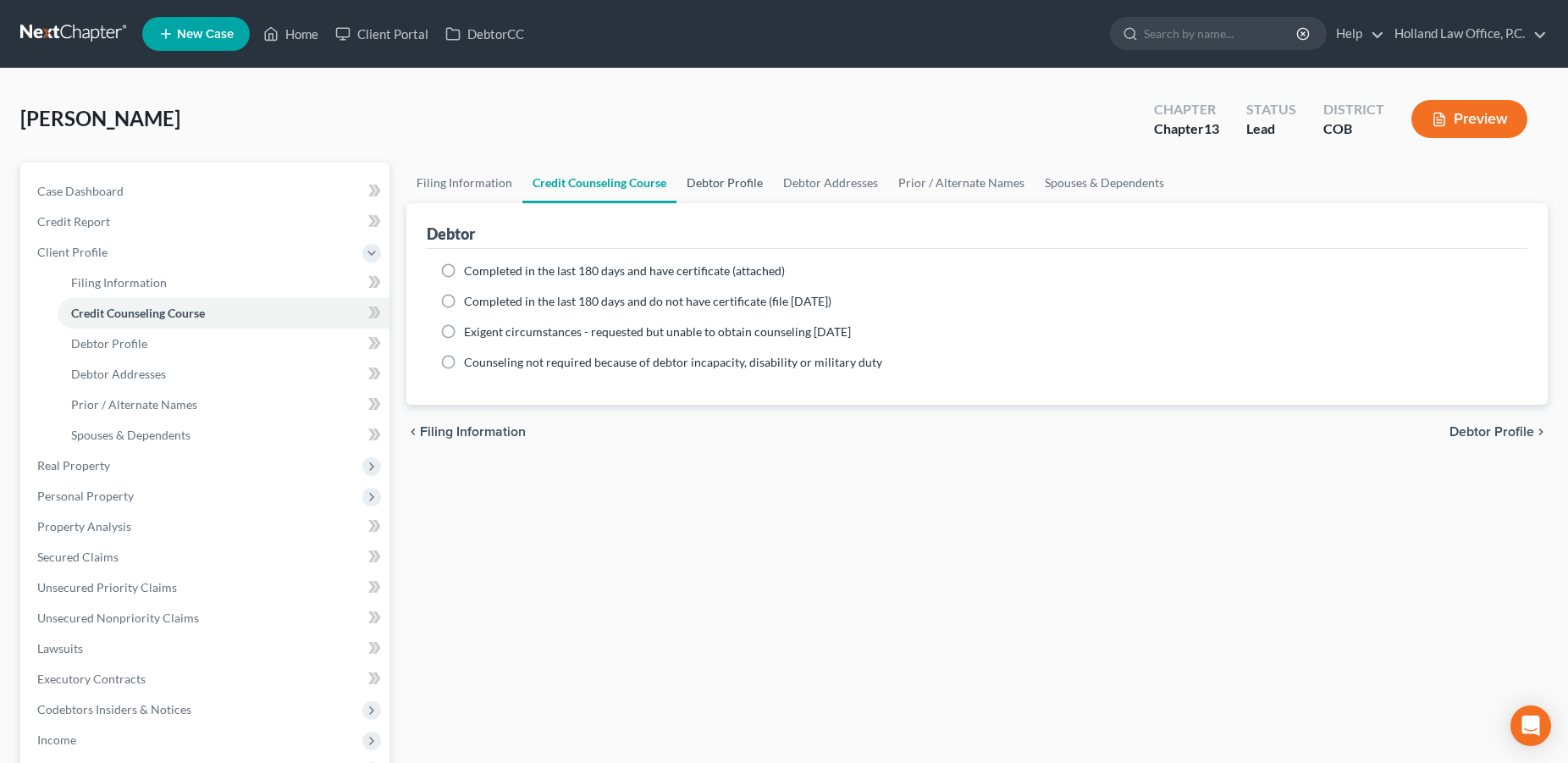
click at [703, 185] on link "Debtor Profile" at bounding box center [725, 183] width 96 height 41
select select "0"
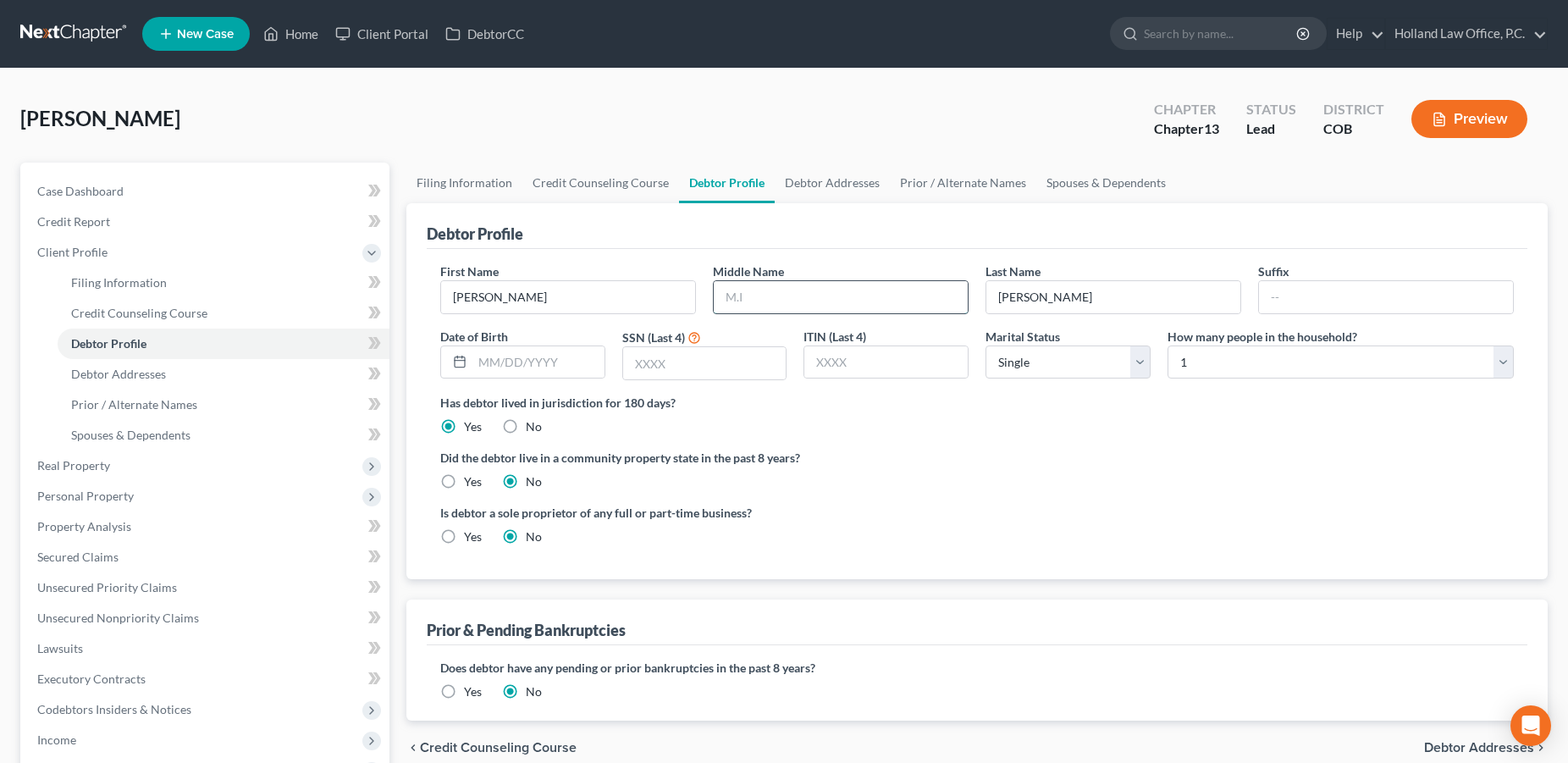
click at [743, 296] on input "text" at bounding box center [841, 297] width 254 height 32
type input "[PERSON_NAME]"
click at [545, 363] on input "text" at bounding box center [538, 362] width 132 height 32
type input "[DATE]"
click at [741, 351] on input "text" at bounding box center [705, 363] width 163 height 32
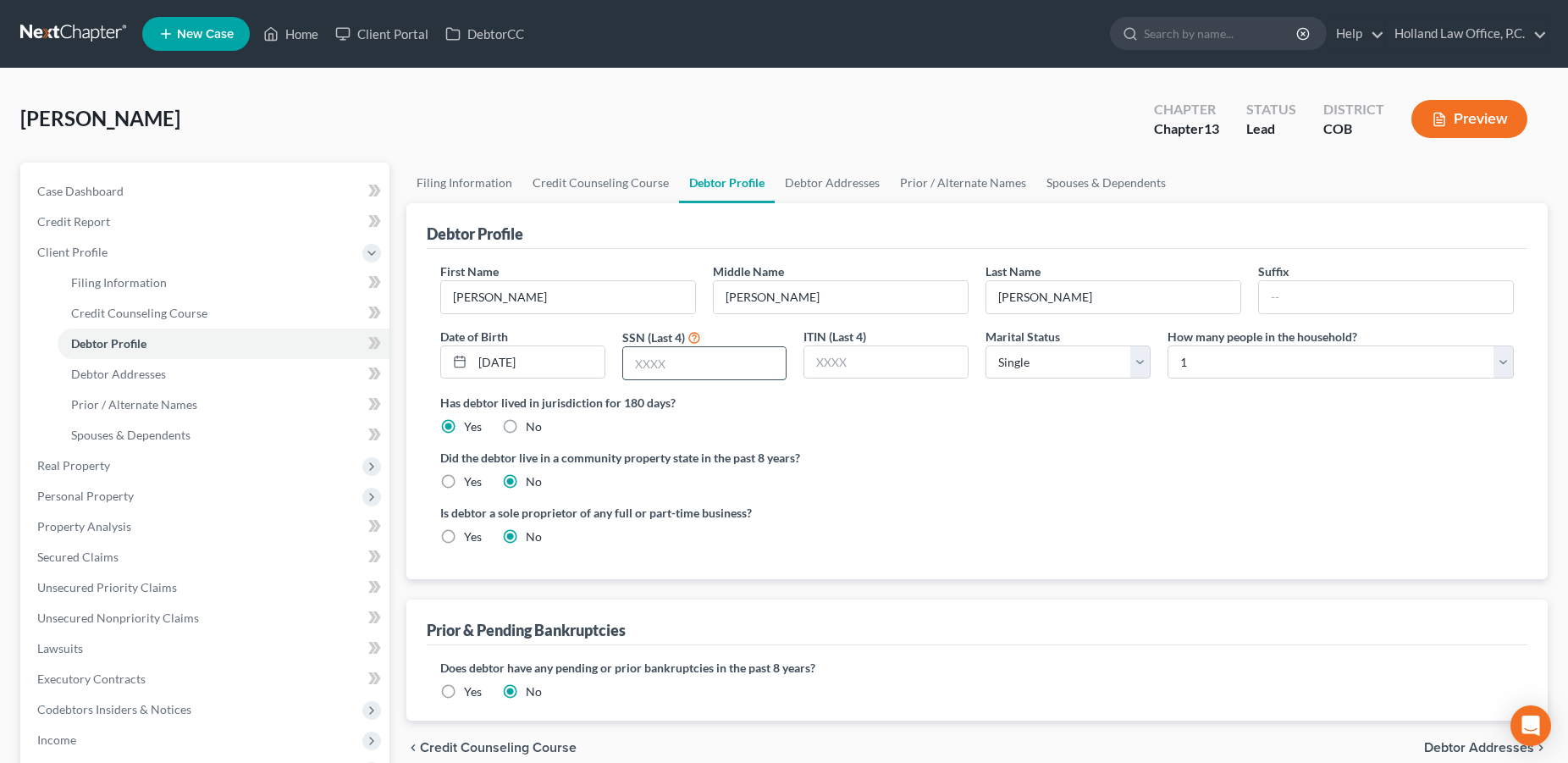
type input "0"
type input "1257"
click at [985, 345] on select "Select Single Married Separated Divorced Widowed" at bounding box center [1068, 362] width 165 height 34
select select "3"
click option "Divorced" at bounding box center [0, 0] width 0 height 0
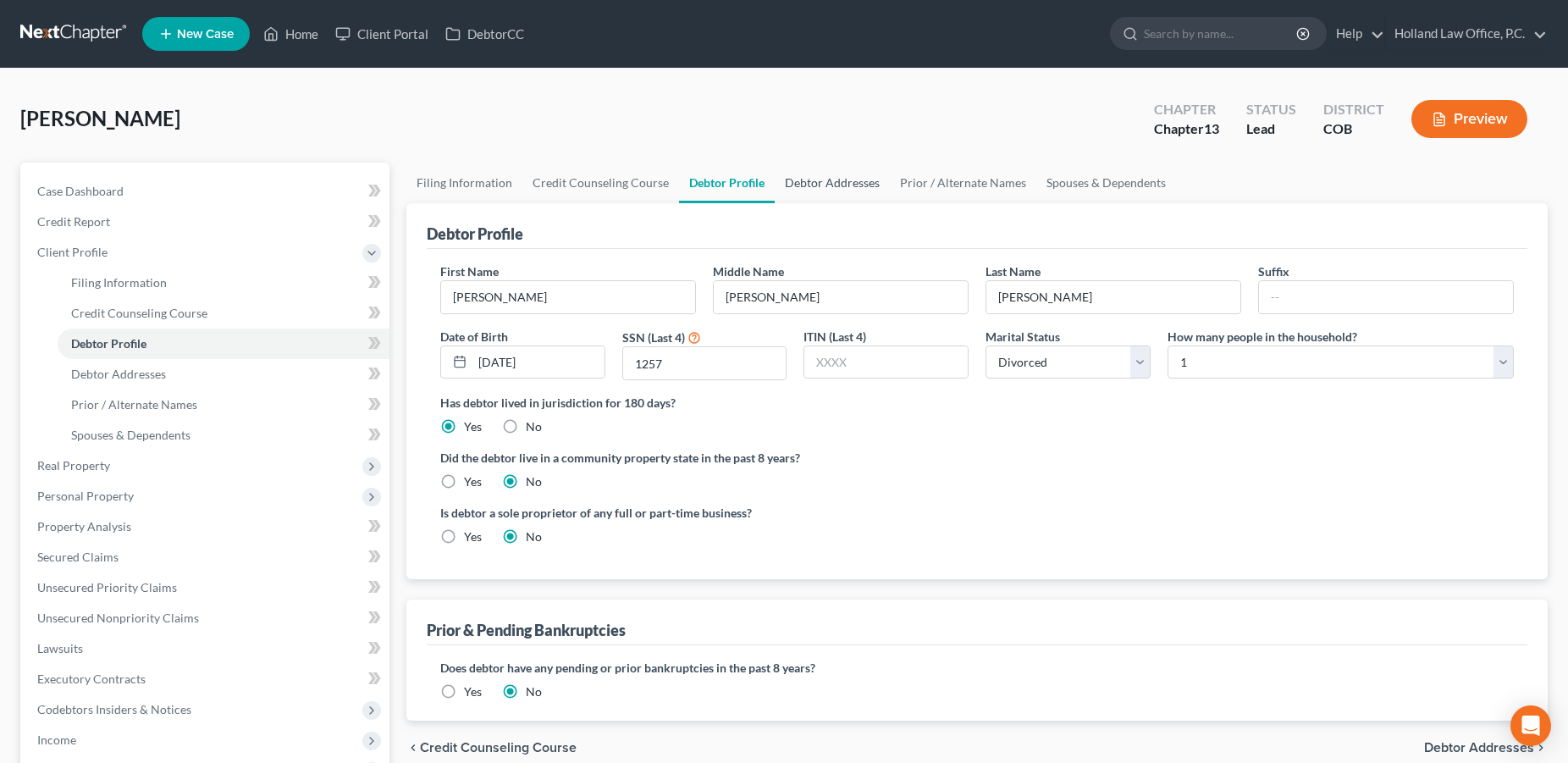
click at [816, 187] on link "Debtor Addresses" at bounding box center [833, 183] width 115 height 41
select select "0"
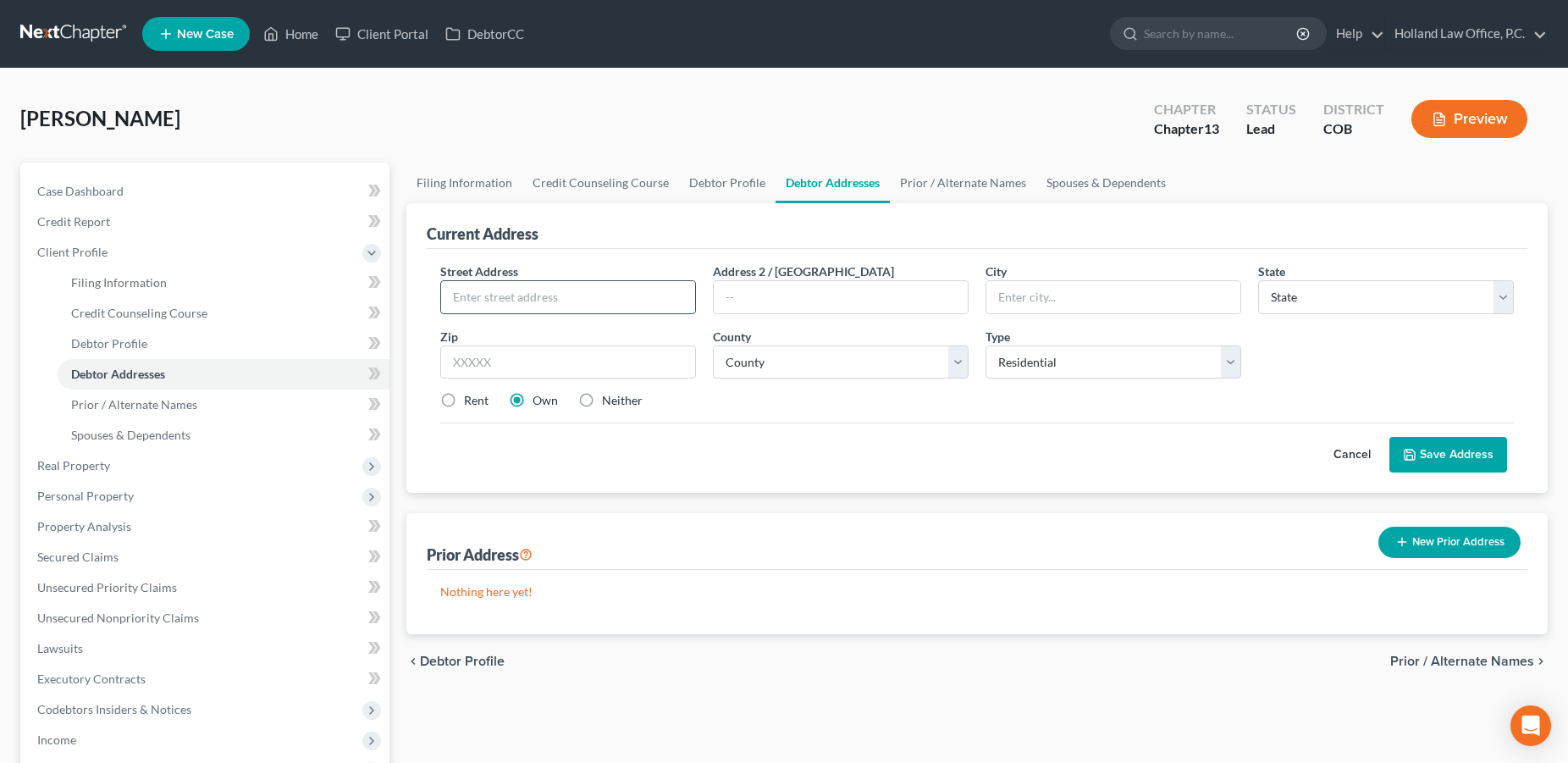
click at [584, 287] on input "text" at bounding box center [568, 297] width 254 height 32
drag, startPoint x: 658, startPoint y: 296, endPoint x: 608, endPoint y: 298, distance: 50.0
click at [608, 298] on input "[STREET_ADDRESS]" at bounding box center [568, 297] width 254 height 32
type input "[STREET_ADDRESS]"
paste input "77338"
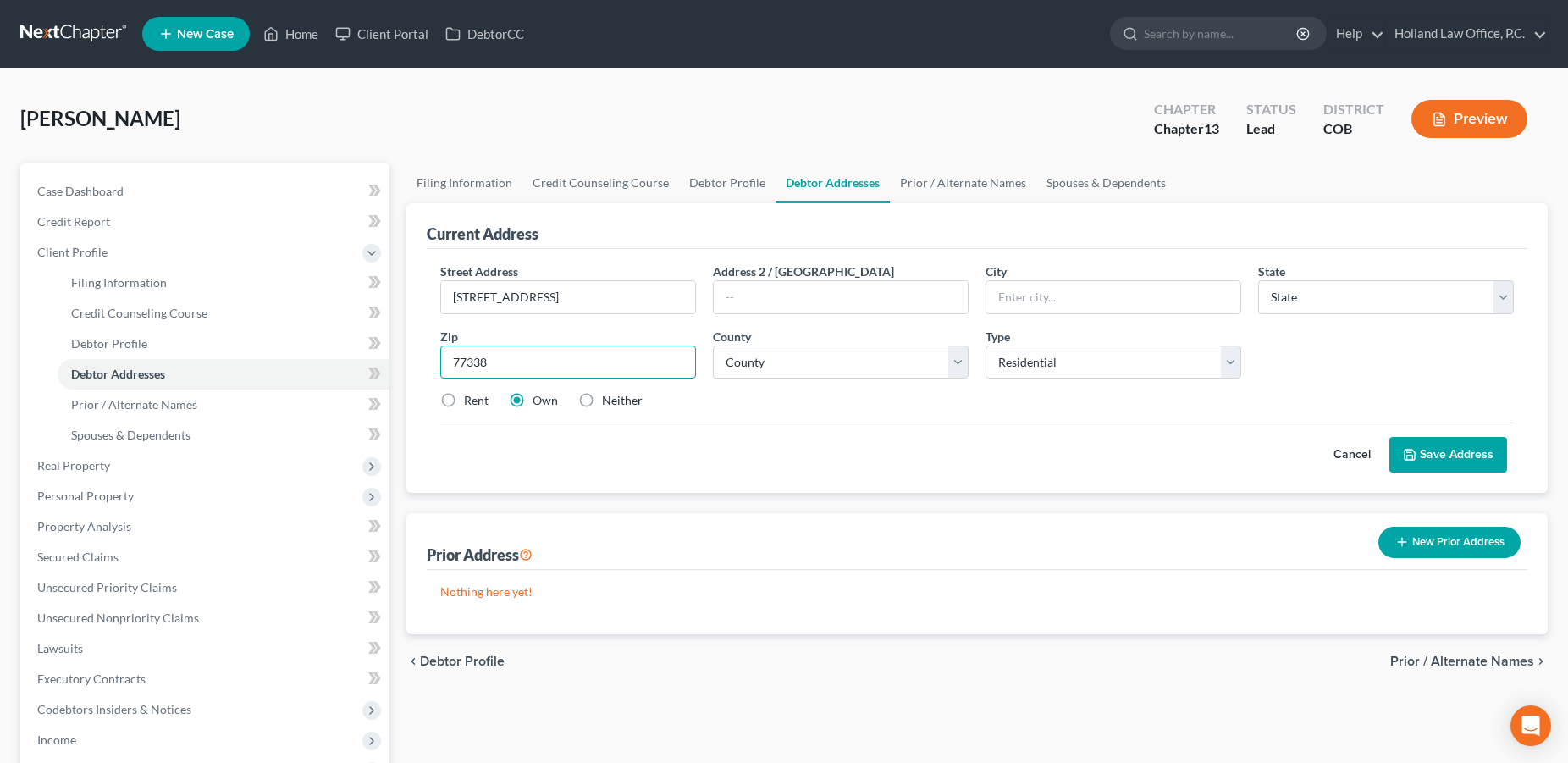
type input "77338"
click at [737, 419] on div "Street Address * [STREET_ADDRESS] * State * State [US_STATE] AK AR AZ CA CO CT …" at bounding box center [977, 343] width 1091 height 161
type input "Humble"
select select "45"
click at [464, 400] on label "Rent" at bounding box center [476, 400] width 25 height 17
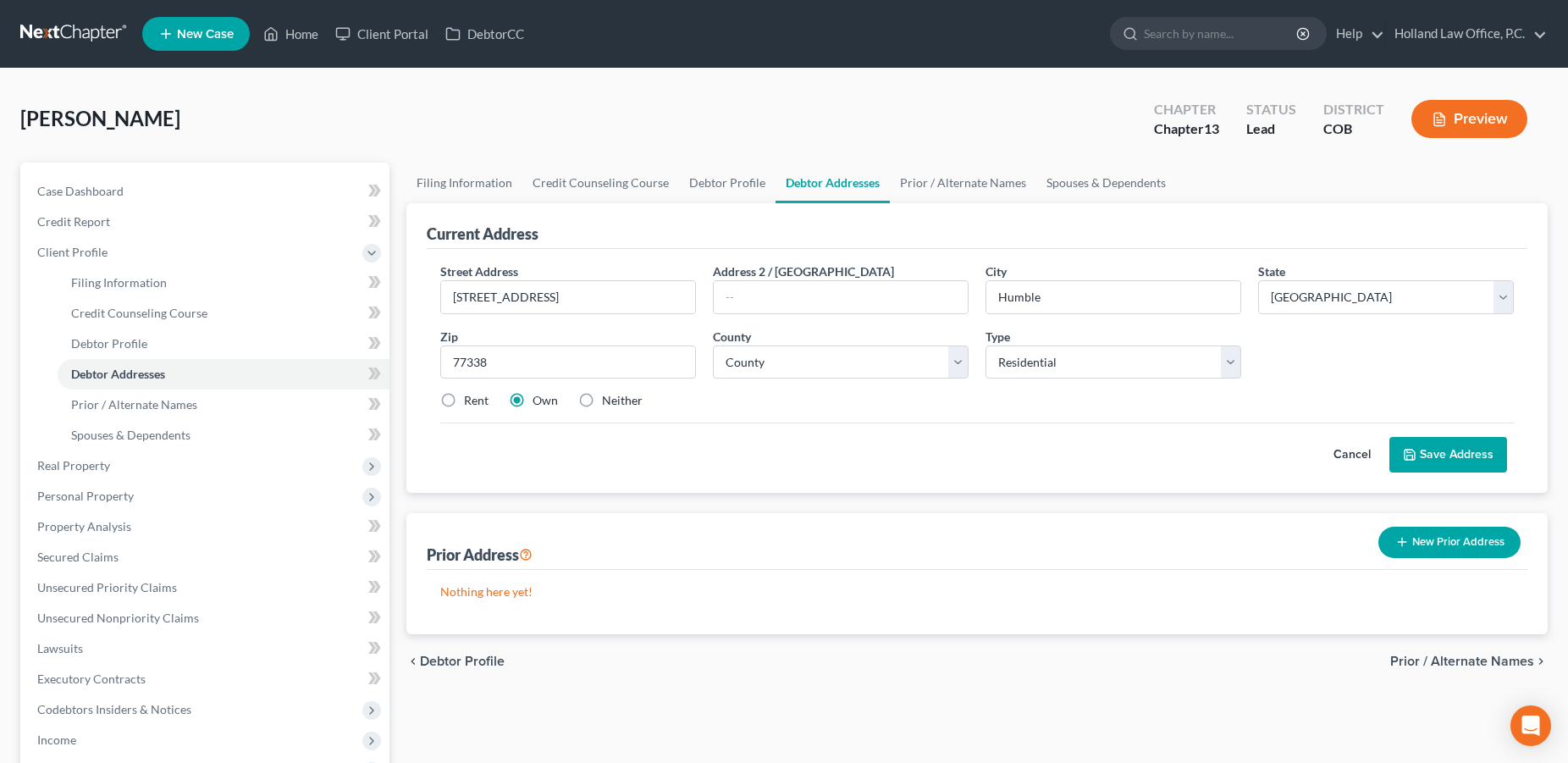
click at [470, 400] on input "Rent" at bounding box center [476, 397] width 11 height 11
radio input "true"
select select "100"
click option "[GEOGRAPHIC_DATA]" at bounding box center [0, 0] width 0 height 0
click at [1424, 450] on button "Save Address" at bounding box center [1449, 455] width 118 height 35
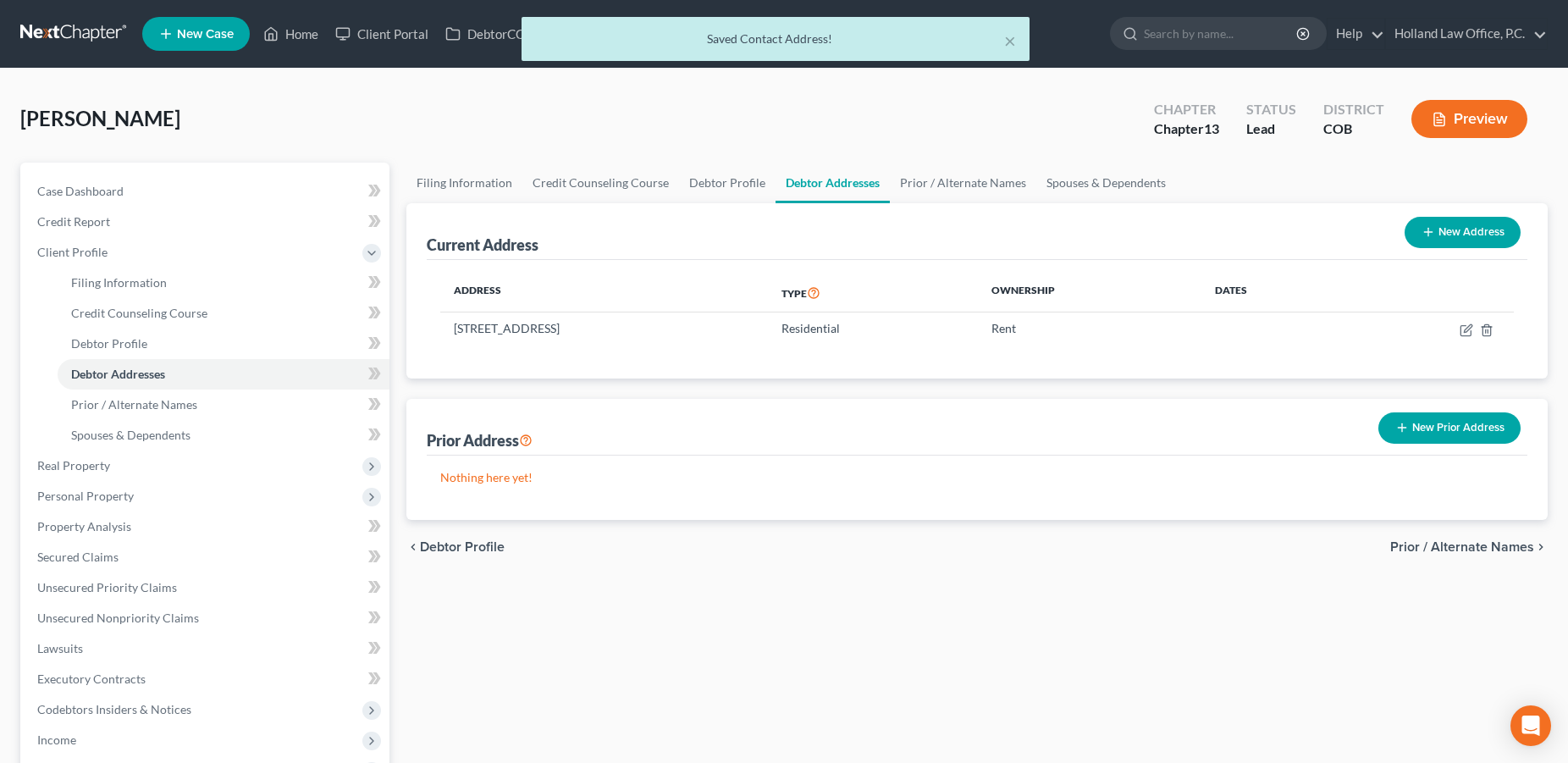
click at [1407, 420] on icon "button" at bounding box center [1402, 427] width 14 height 14
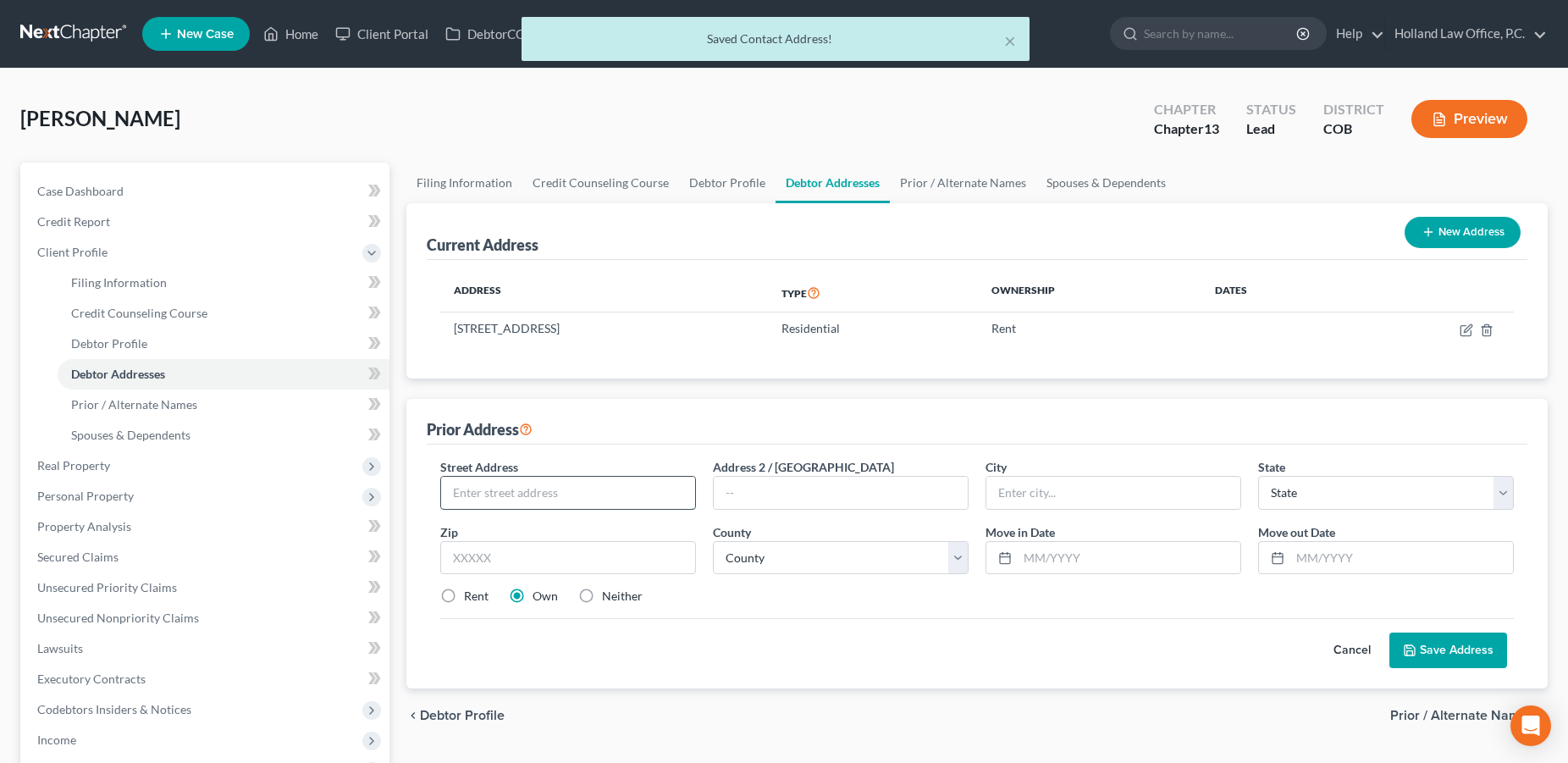
click at [524, 495] on input "text" at bounding box center [568, 493] width 254 height 32
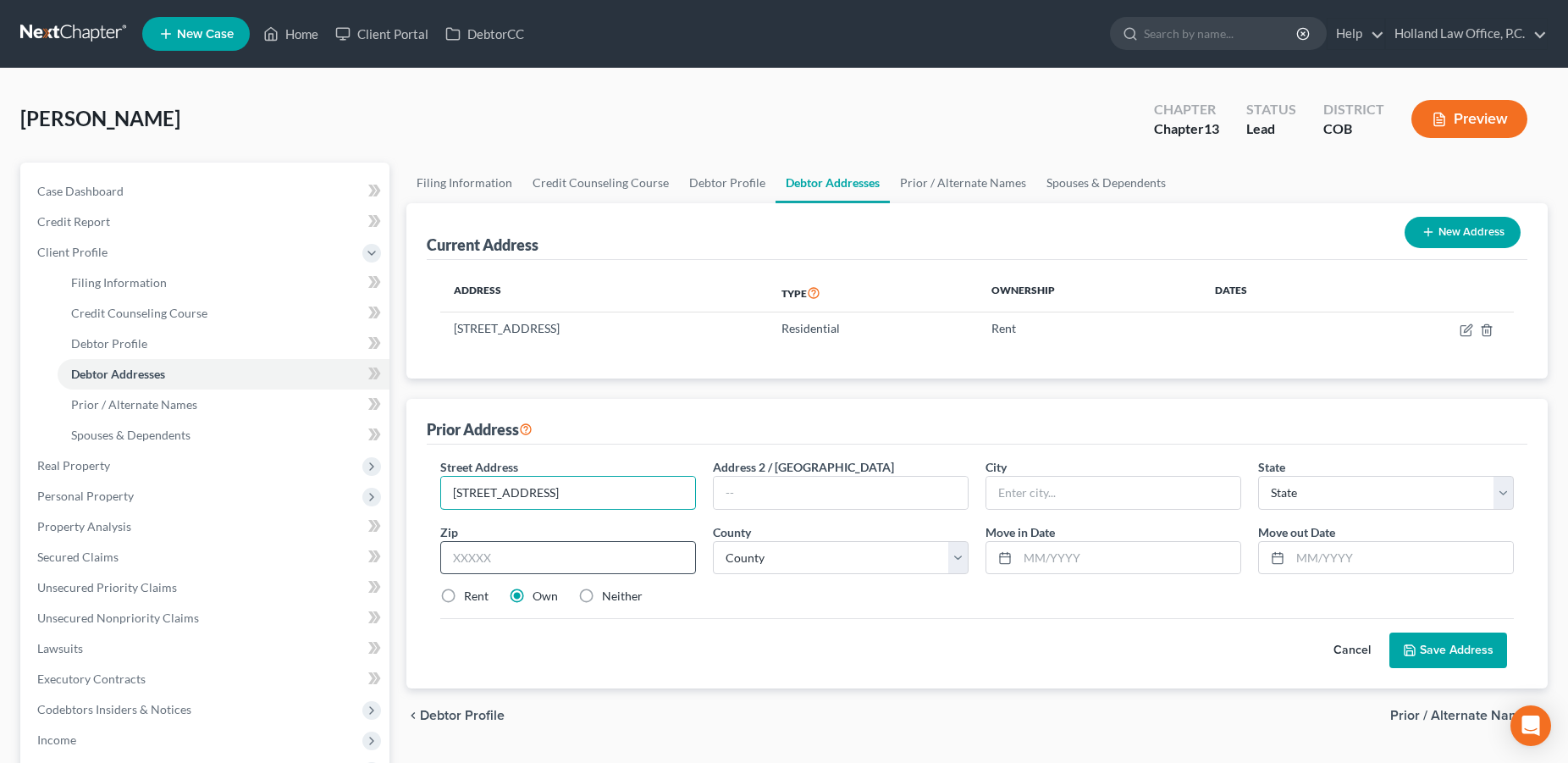
type input "[STREET_ADDRESS]"
click at [497, 566] on input "text" at bounding box center [568, 557] width 256 height 34
type input "80550"
click at [772, 687] on div "Street Address * [STREET_ADDRESS] Address 2 / [GEOGRAPHIC_DATA] * State * State…" at bounding box center [977, 566] width 1101 height 244
type input "[GEOGRAPHIC_DATA]"
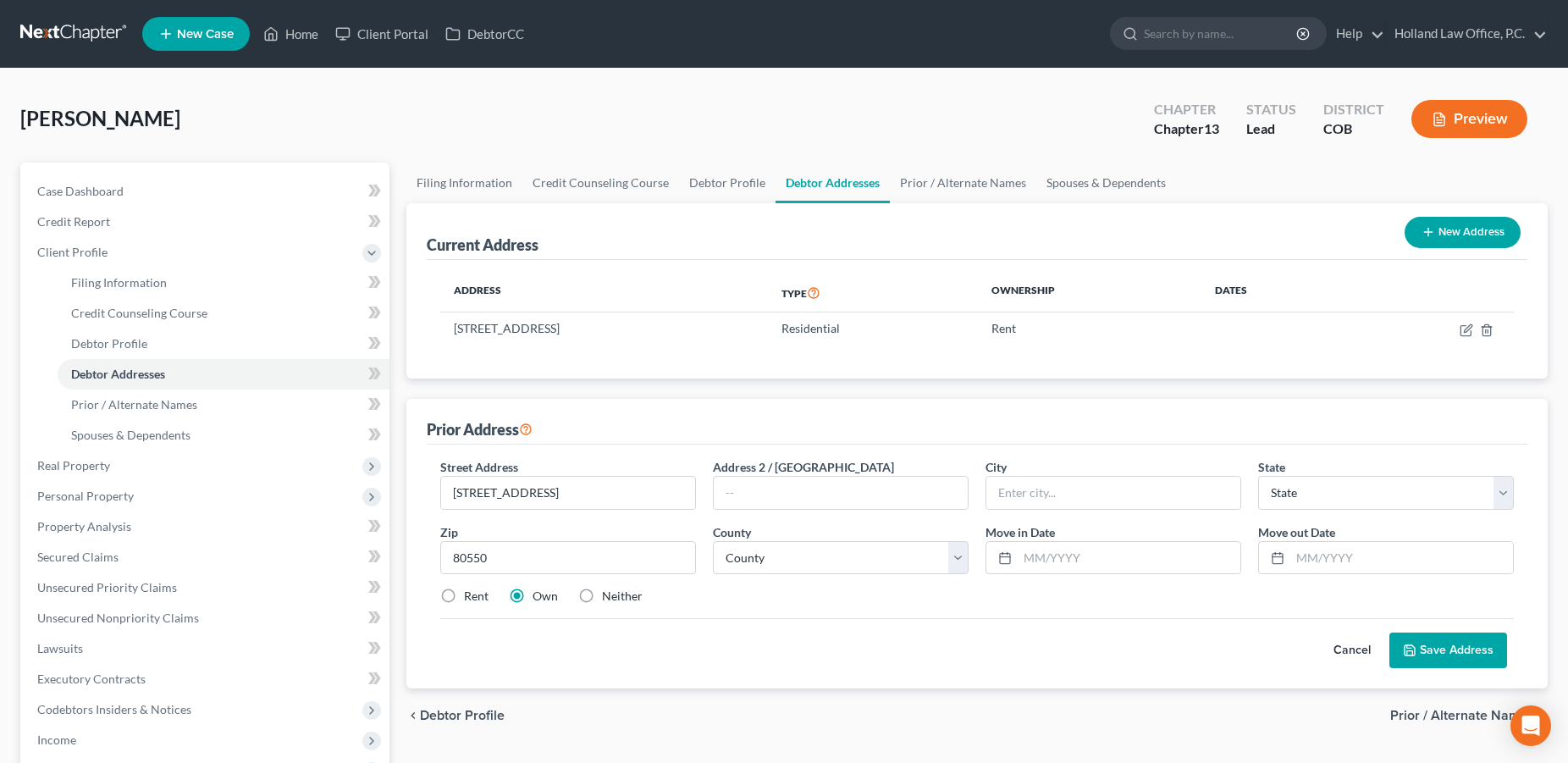
select select "5"
click at [713, 541] on select "County [GEOGRAPHIC_DATA] [GEOGRAPHIC_DATA] [GEOGRAPHIC_DATA] [GEOGRAPHIC_DATA] …" at bounding box center [841, 557] width 256 height 34
select select "62"
click option "[GEOGRAPHIC_DATA]" at bounding box center [0, 0] width 0 height 0
click at [1042, 559] on input "text" at bounding box center [1129, 557] width 222 height 32
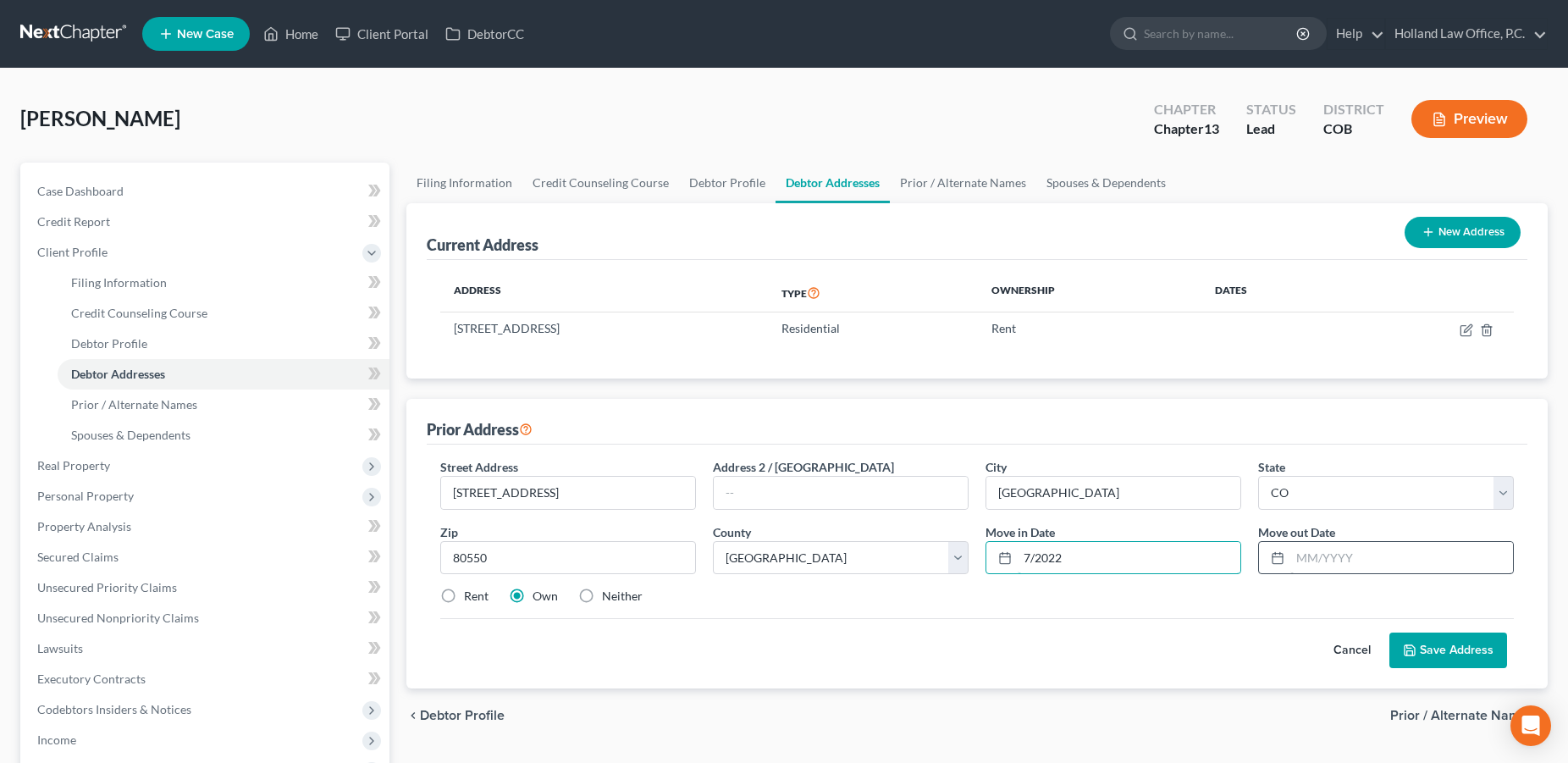
type input "7/2022"
click at [1321, 565] on input "text" at bounding box center [1402, 557] width 222 height 32
type input "[DATE]"
drag, startPoint x: 1496, startPoint y: 648, endPoint x: 1457, endPoint y: 659, distance: 40.5
click at [1495, 648] on button "Save Address" at bounding box center [1449, 650] width 118 height 35
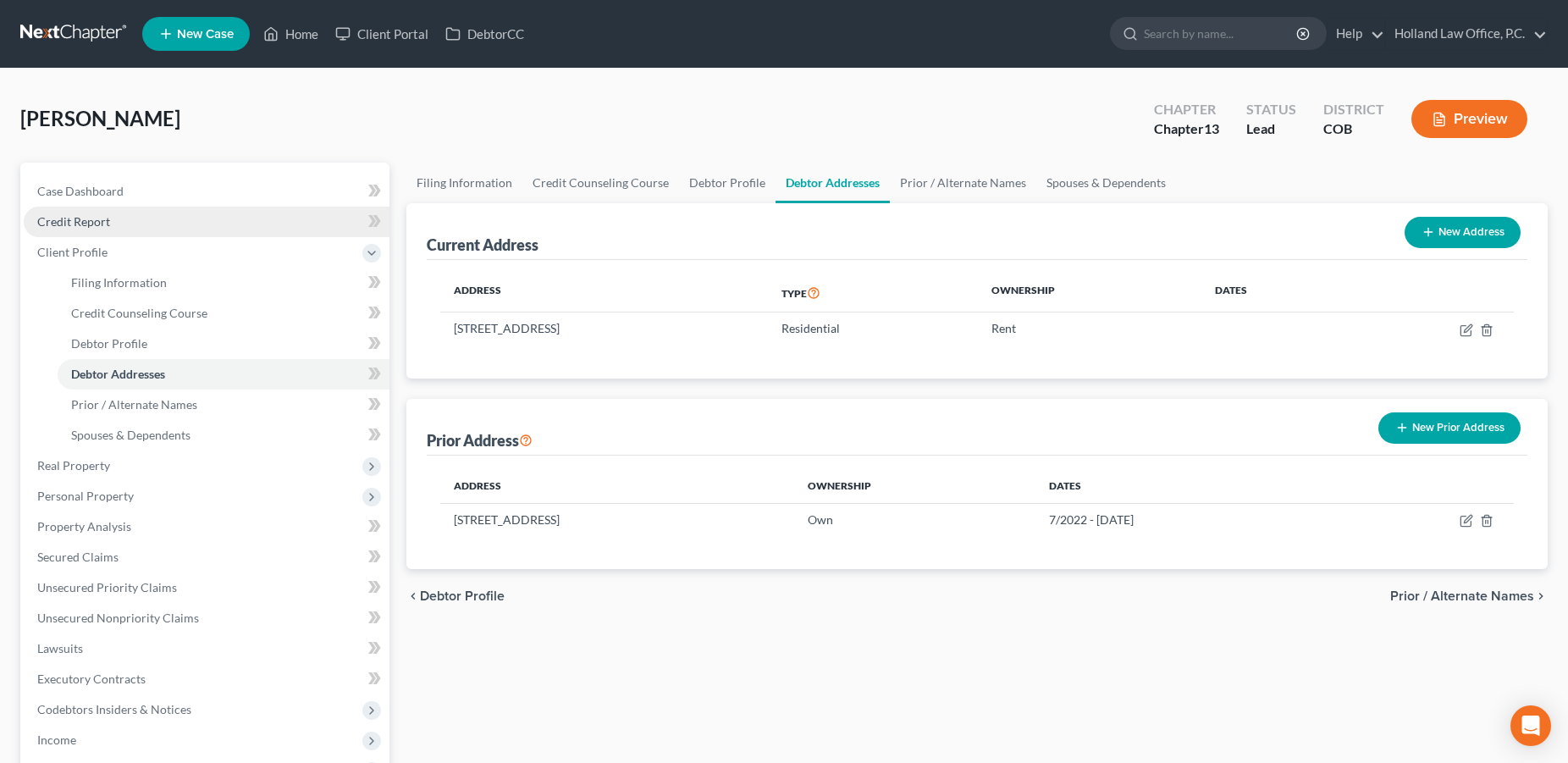
click at [82, 221] on span "Credit Report" at bounding box center [73, 221] width 73 height 15
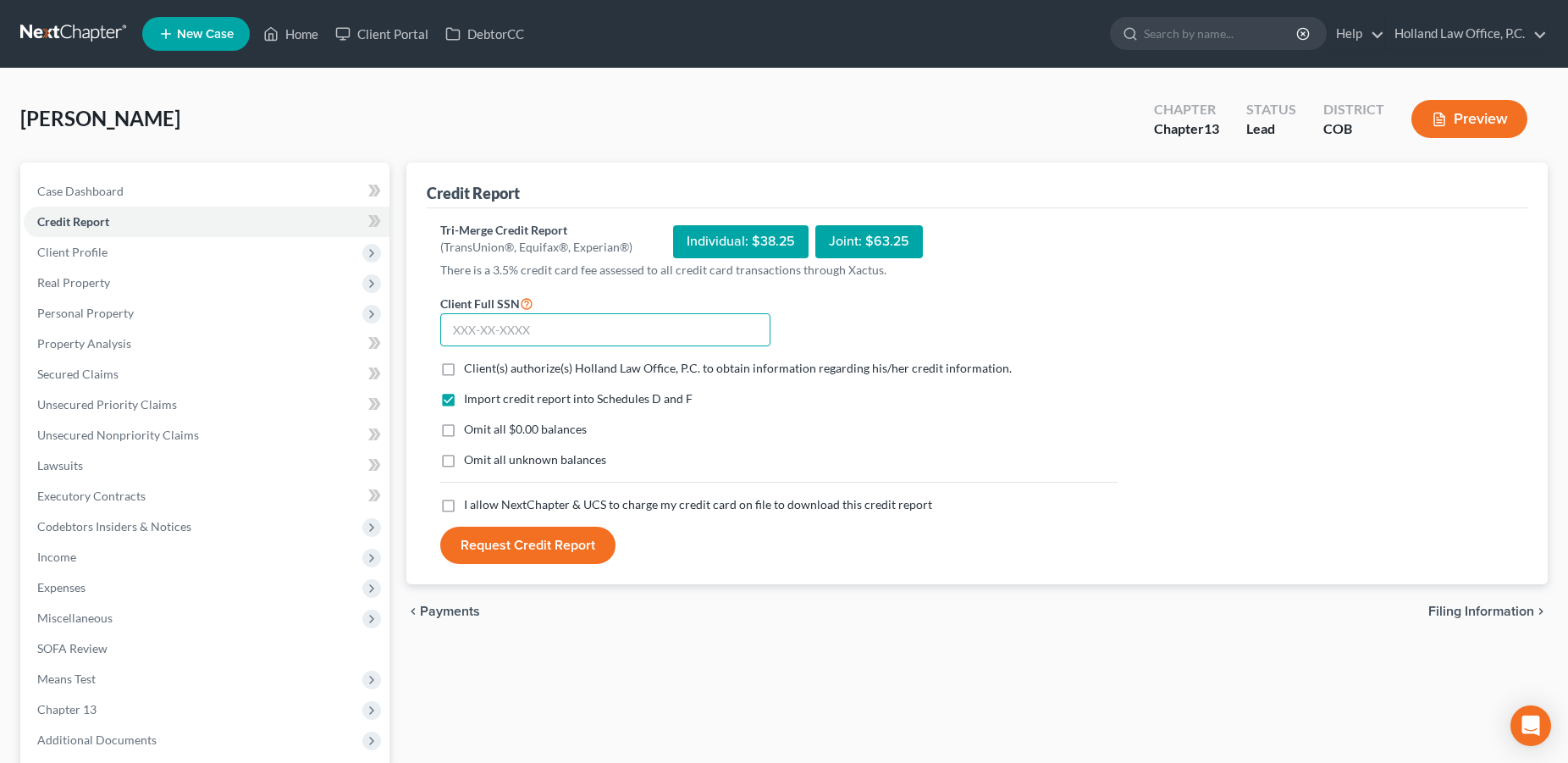
click at [543, 333] on input "text" at bounding box center [605, 330] width 331 height 34
type input "590-44-1257"
click at [464, 368] on label "Client(s) authorize(s) Holland Law Office, P.C. to obtain information regarding…" at bounding box center [738, 369] width 548 height 17
click at [470, 368] on input "Client(s) authorize(s) Holland Law Office, P.C. to obtain information regarding…" at bounding box center [476, 366] width 11 height 11
checkbox input "true"
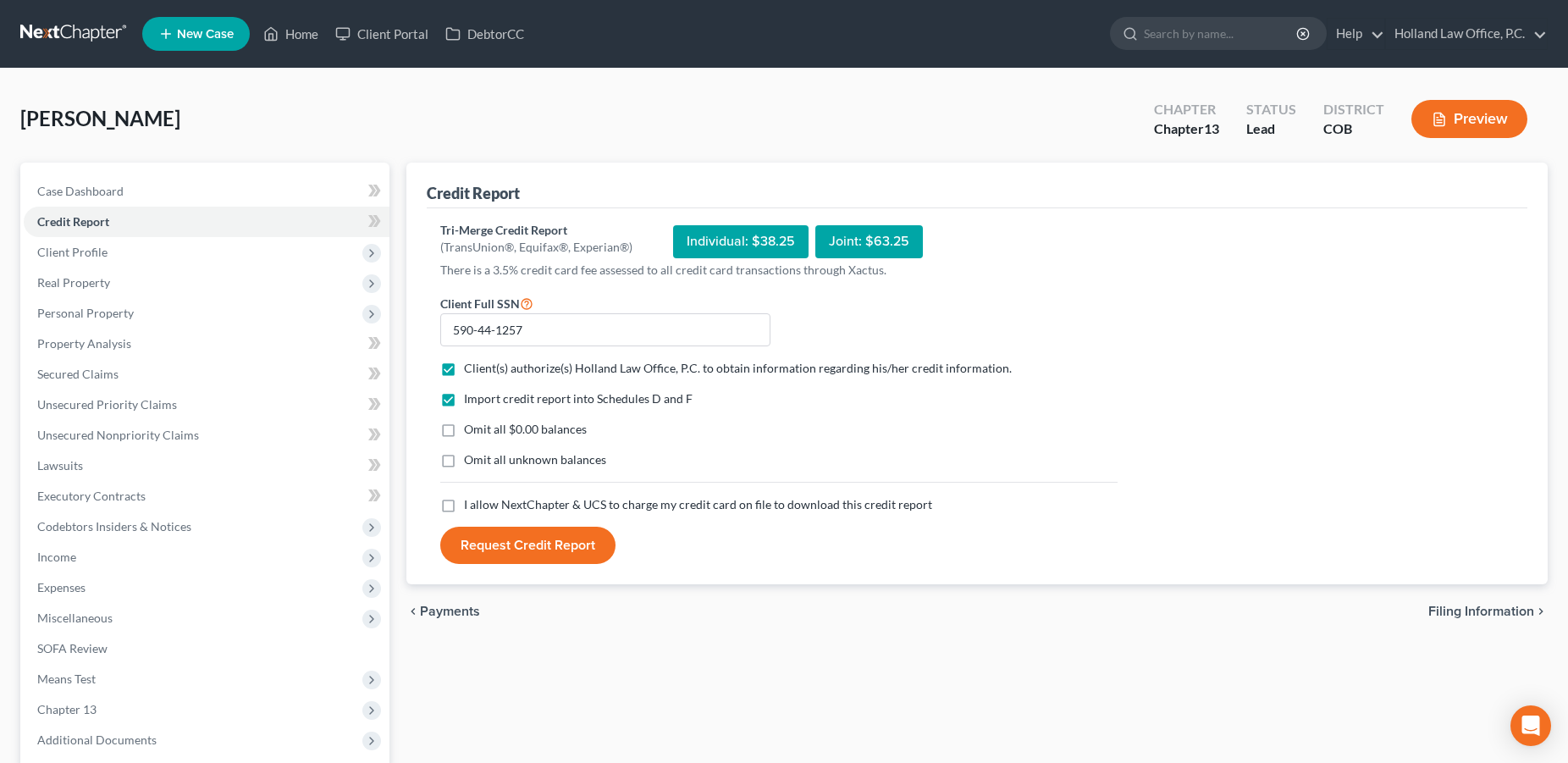
drag, startPoint x: 445, startPoint y: 499, endPoint x: 440, endPoint y: 507, distance: 9.4
click at [464, 499] on label "I allow NextChapter & UCS to charge my credit card on file to download this cre…" at bounding box center [698, 505] width 469 height 17
click at [470, 499] on input "I allow NextChapter & UCS to charge my credit card on file to download this cre…" at bounding box center [476, 502] width 11 height 11
checkbox input "true"
click at [470, 539] on button "Request Credit Report" at bounding box center [527, 545] width 175 height 37
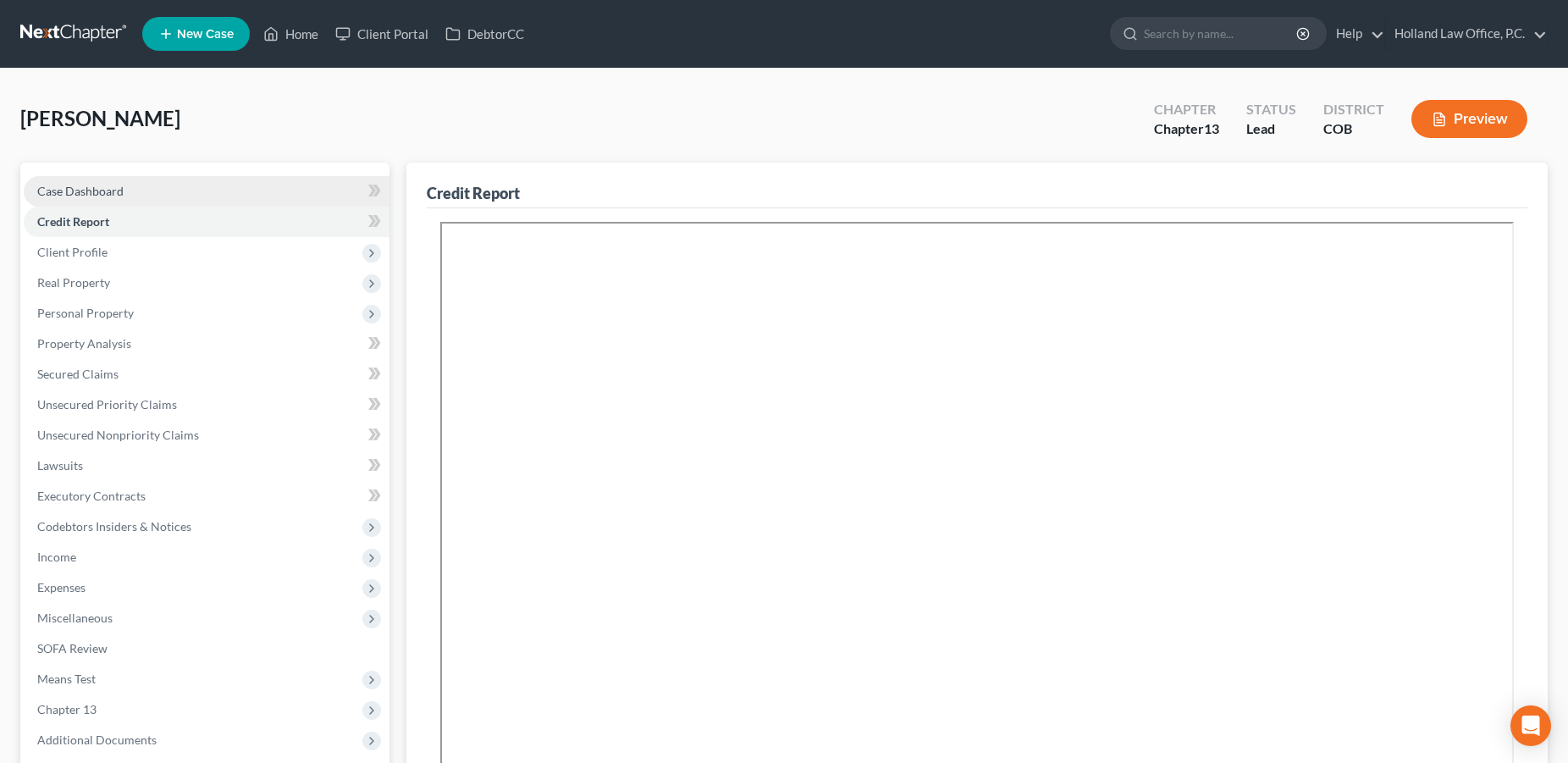
click at [85, 193] on span "Case Dashboard" at bounding box center [80, 191] width 86 height 15
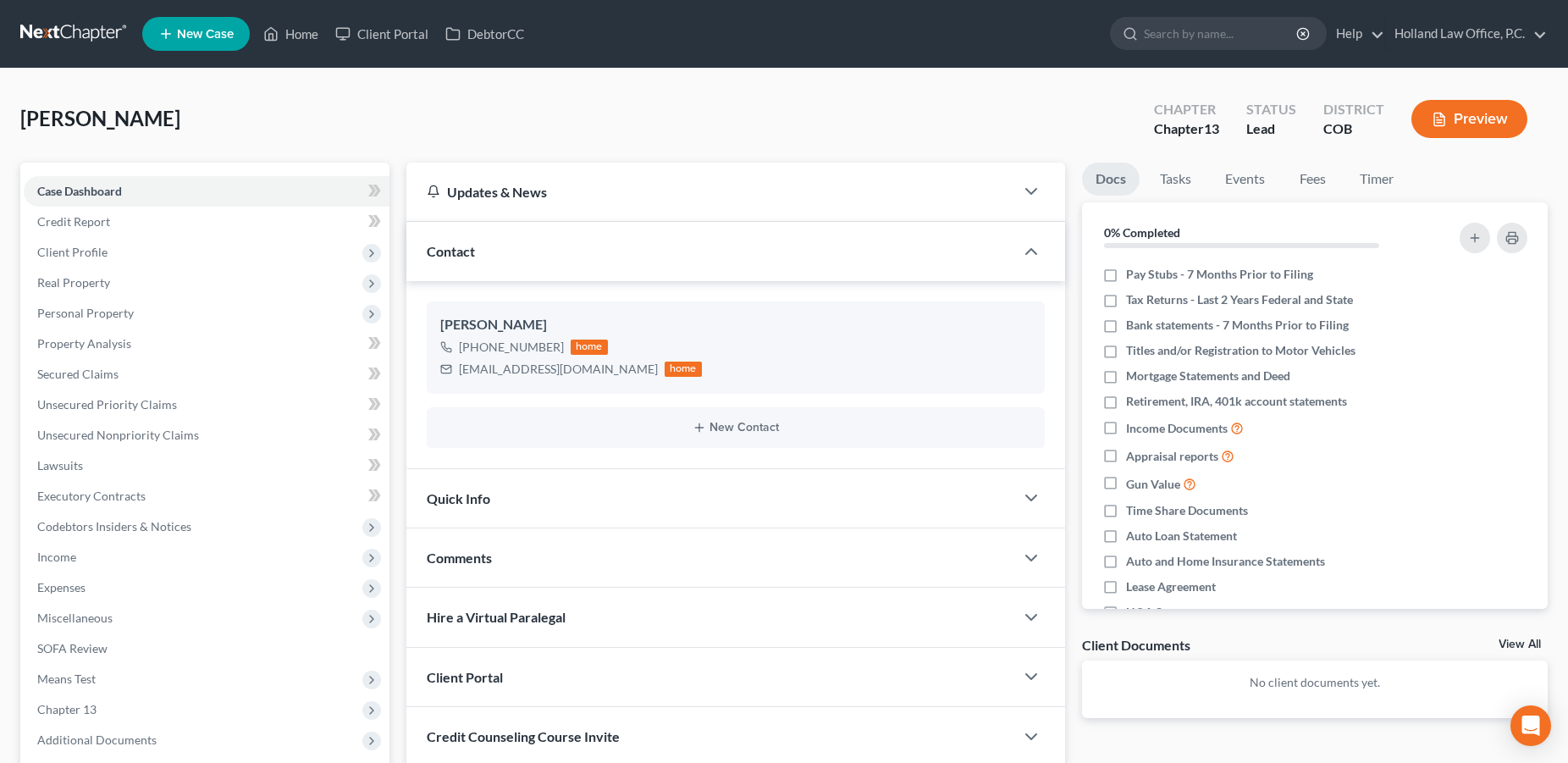
scroll to position [166, 0]
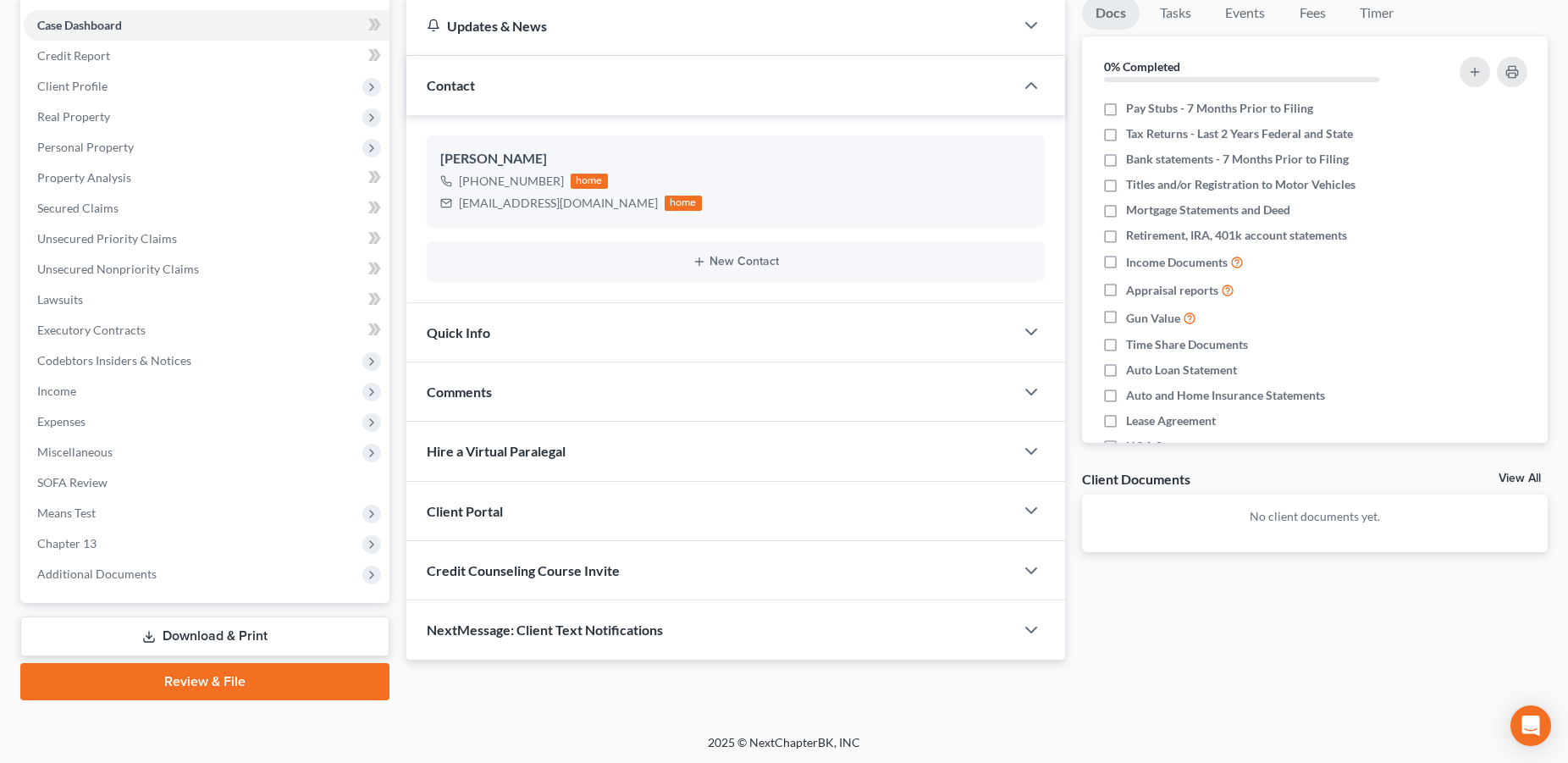
click at [577, 518] on div "Client Portal" at bounding box center [710, 510] width 608 height 58
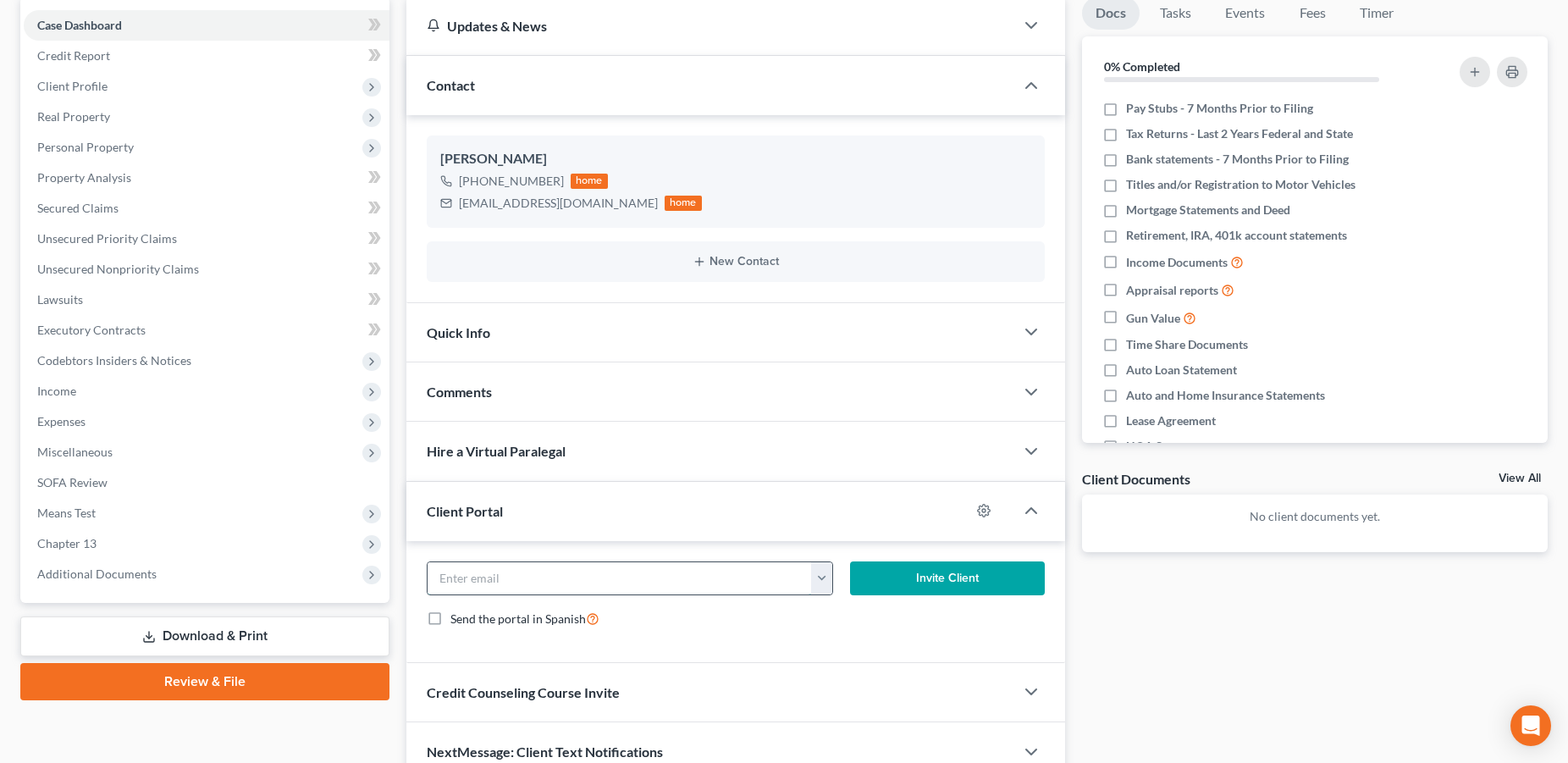
click at [563, 587] on input "email" at bounding box center [620, 578] width 384 height 32
drag, startPoint x: 617, startPoint y: 210, endPoint x: 458, endPoint y: 207, distance: 159.0
click at [458, 207] on div "[EMAIL_ADDRESS][DOMAIN_NAME] home" at bounding box center [571, 204] width 262 height 22
copy div "[EMAIL_ADDRESS][DOMAIN_NAME]"
paste input "[EMAIL_ADDRESS][DOMAIN_NAME]"
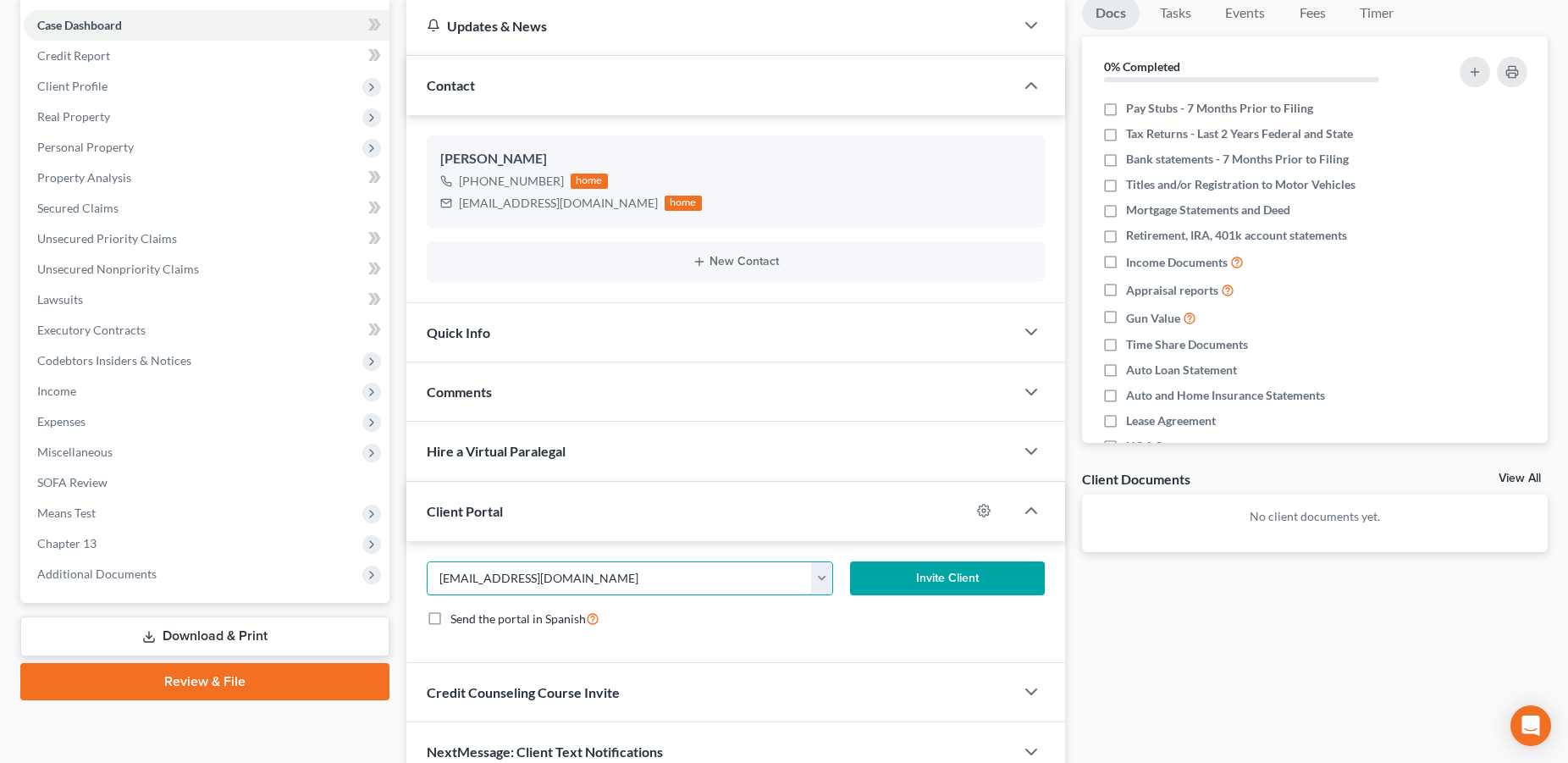
type input "[EMAIL_ADDRESS][DOMAIN_NAME]"
click at [961, 577] on button "Invite Client" at bounding box center [947, 578] width 194 height 34
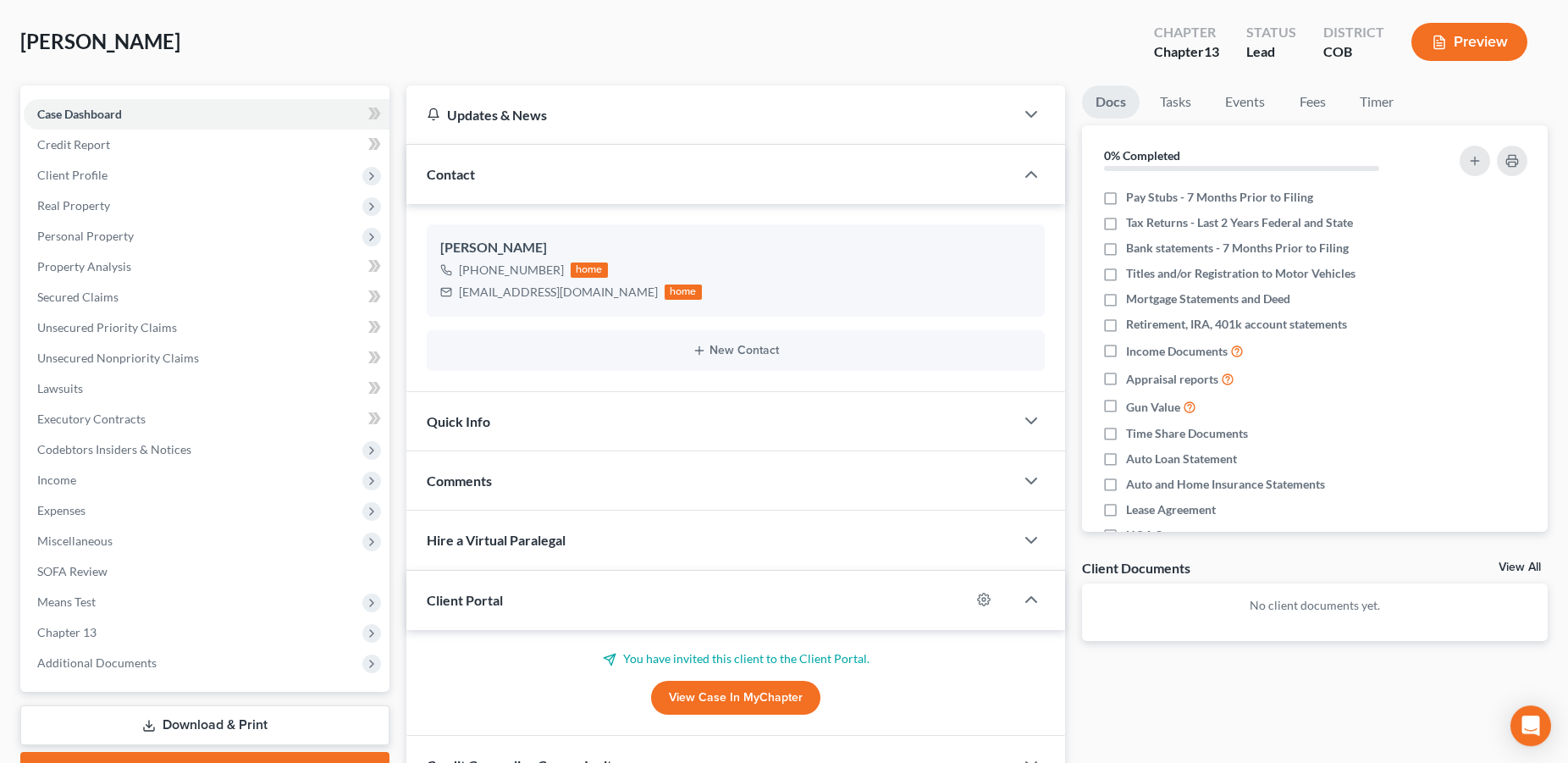
scroll to position [0, 0]
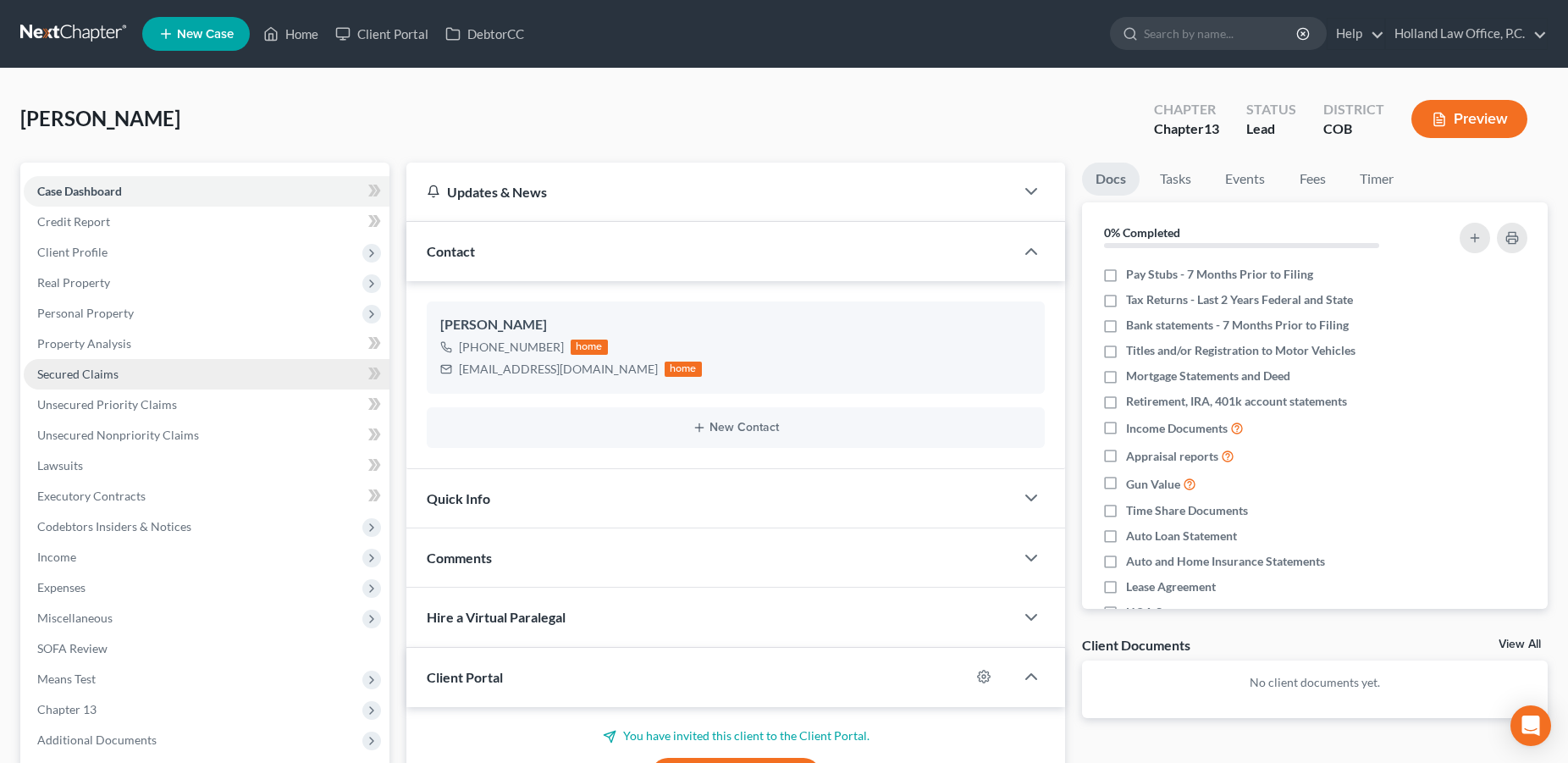
click at [152, 370] on link "Secured Claims" at bounding box center [207, 374] width 366 height 31
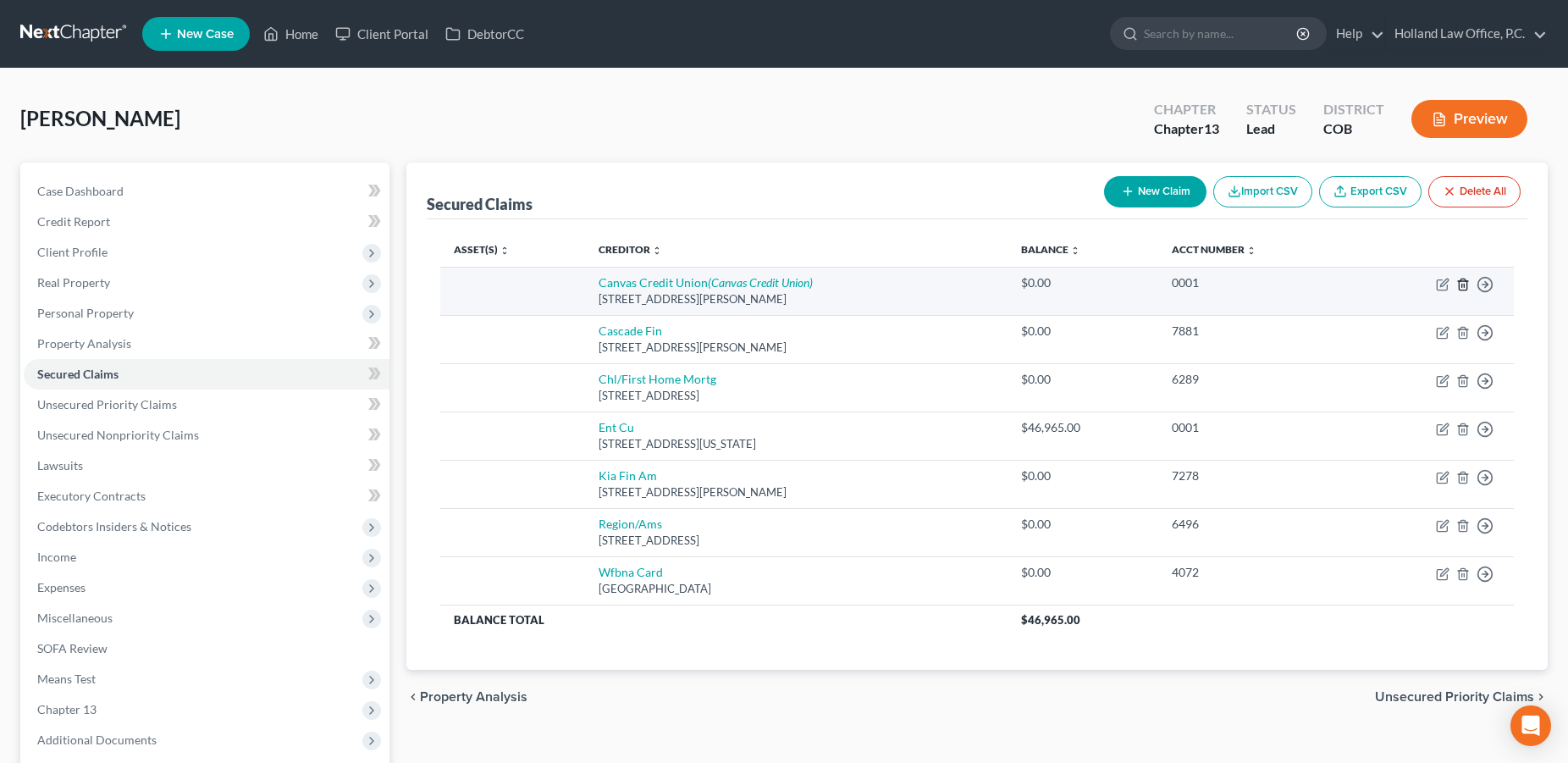
click at [1464, 280] on icon "button" at bounding box center [1463, 284] width 7 height 11
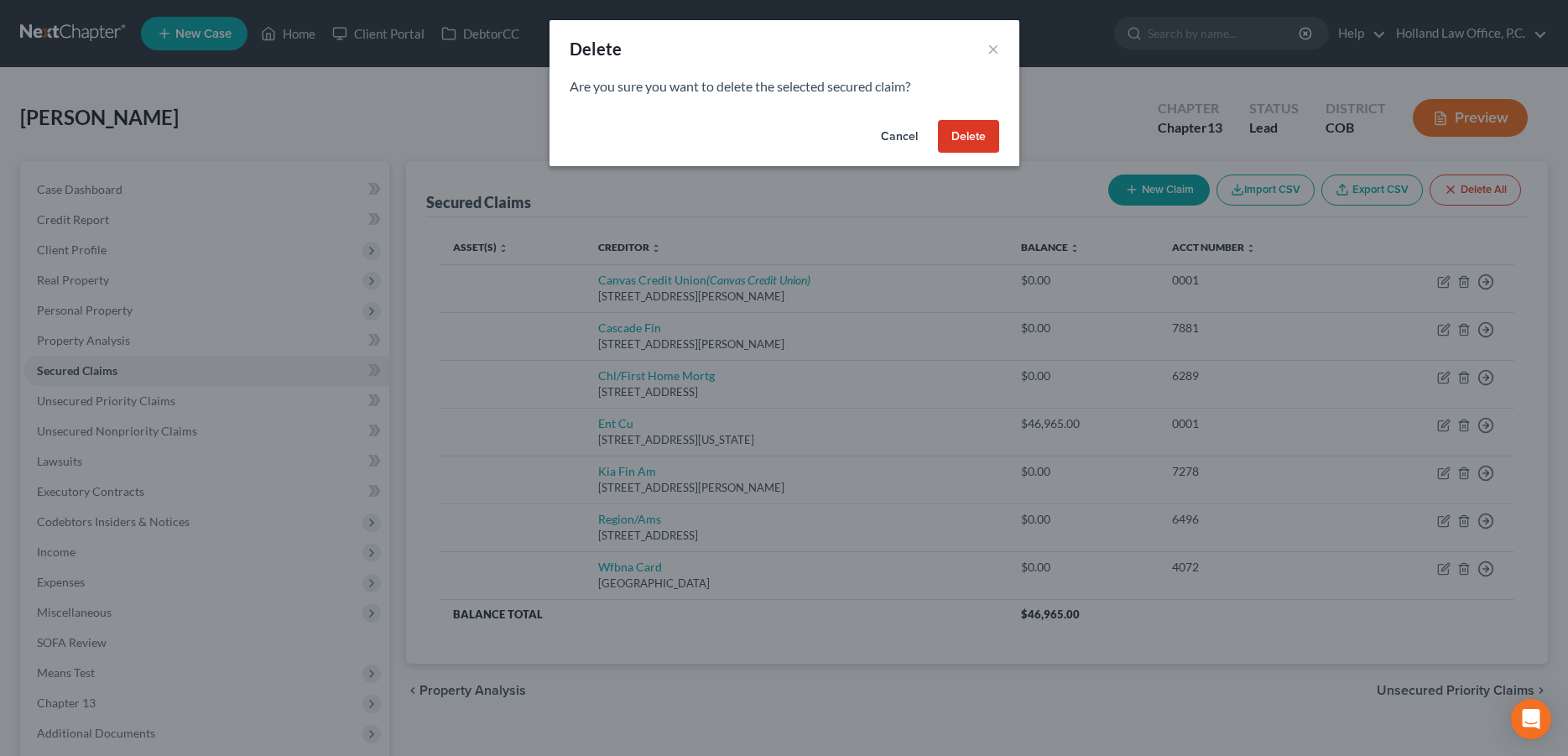
click at [981, 139] on button "Delete" at bounding box center [968, 137] width 61 height 34
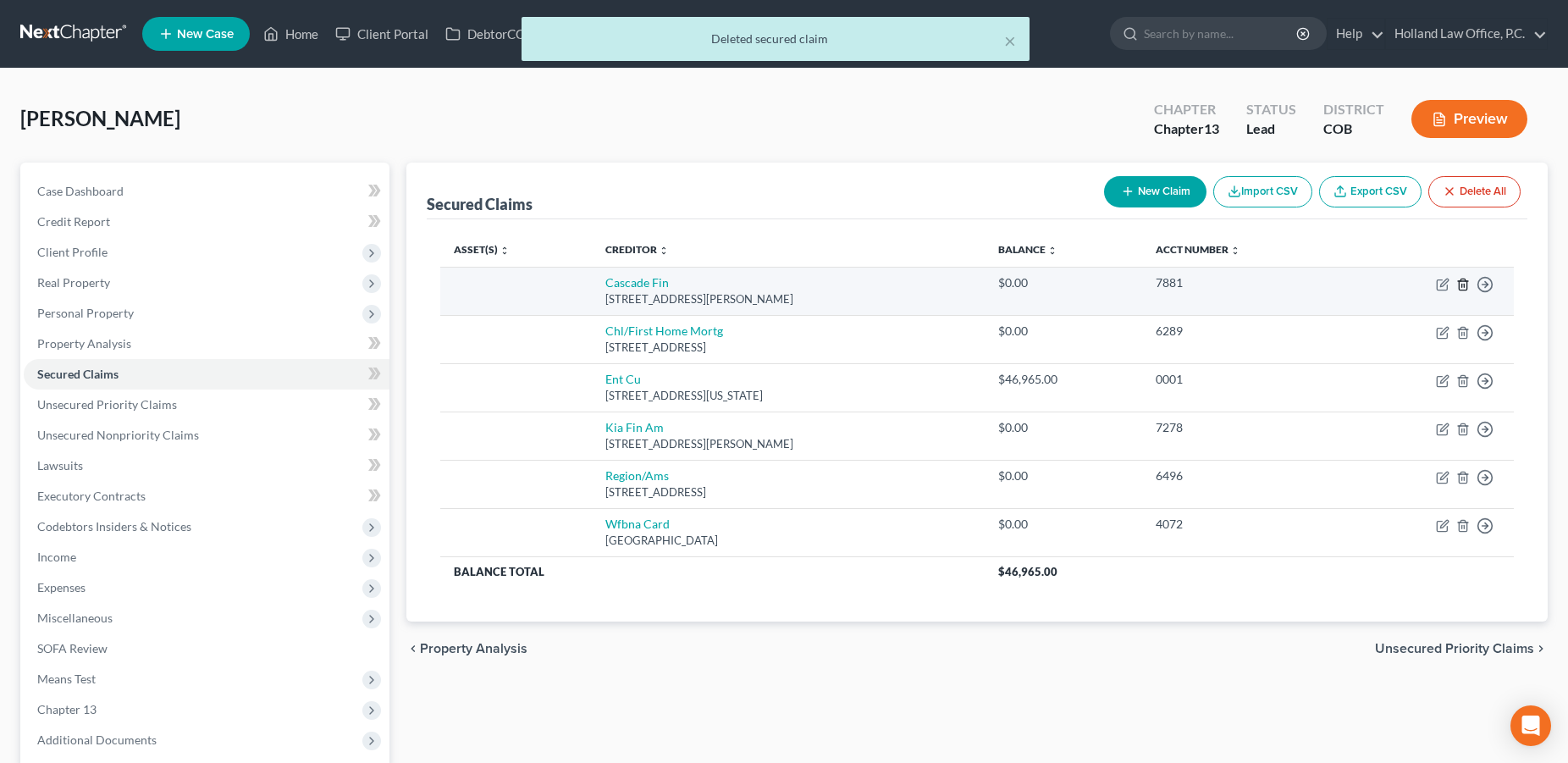
click at [1462, 285] on line "button" at bounding box center [1462, 285] width 0 height 4
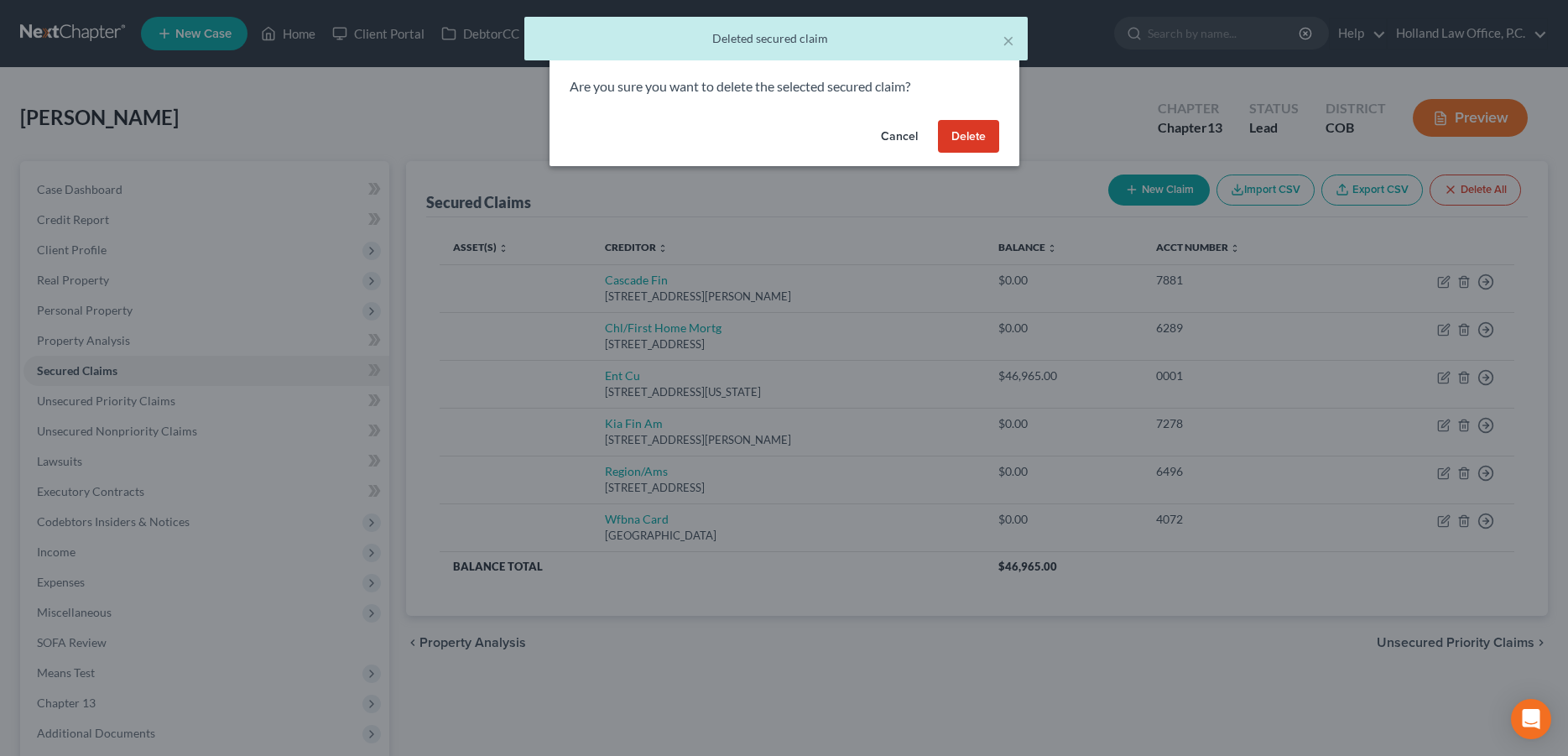
drag, startPoint x: 964, startPoint y: 138, endPoint x: 953, endPoint y: 195, distance: 58.1
click at [965, 138] on button "Delete" at bounding box center [968, 137] width 61 height 34
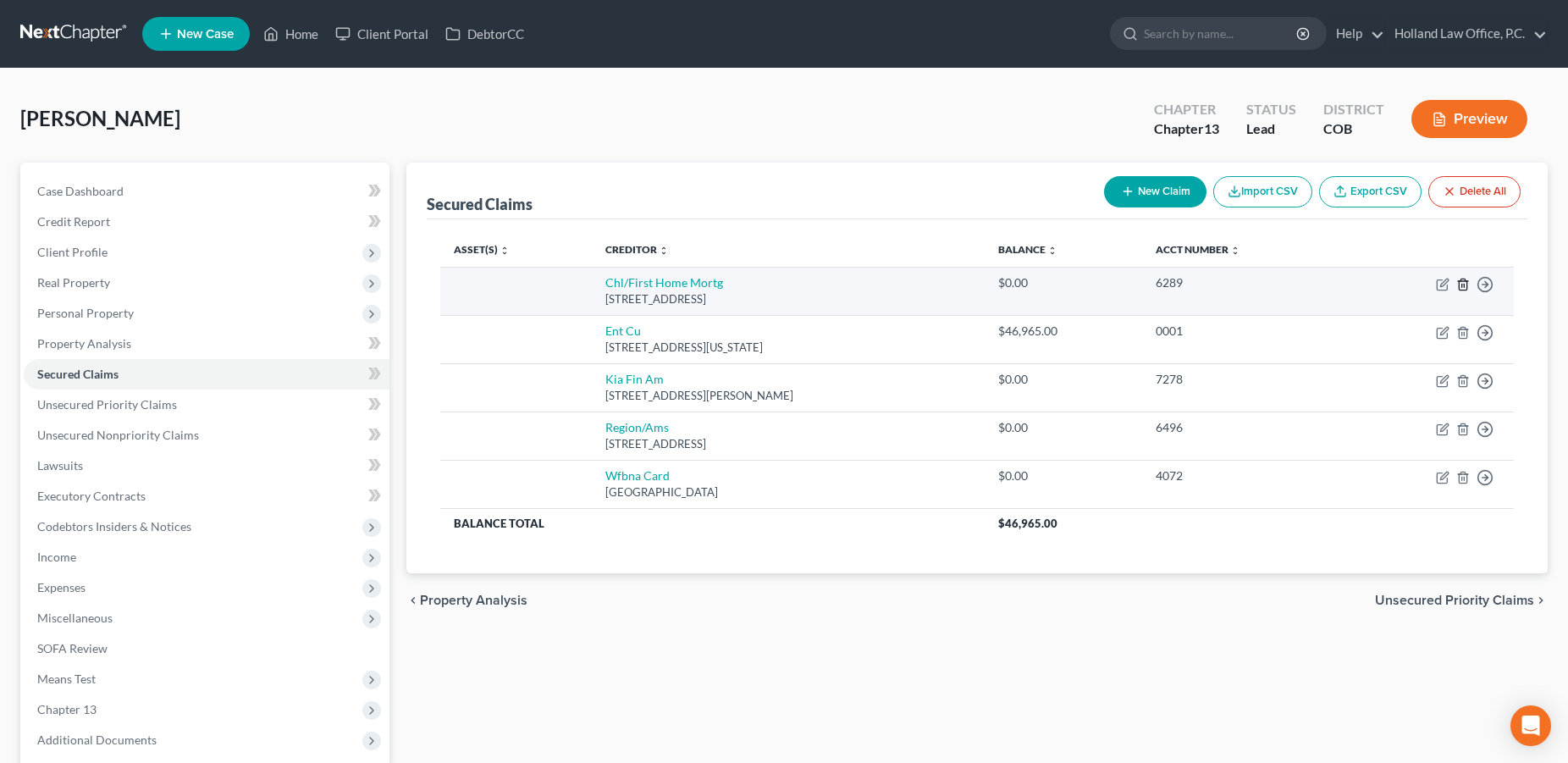
click at [1458, 288] on icon "button" at bounding box center [1463, 284] width 14 height 14
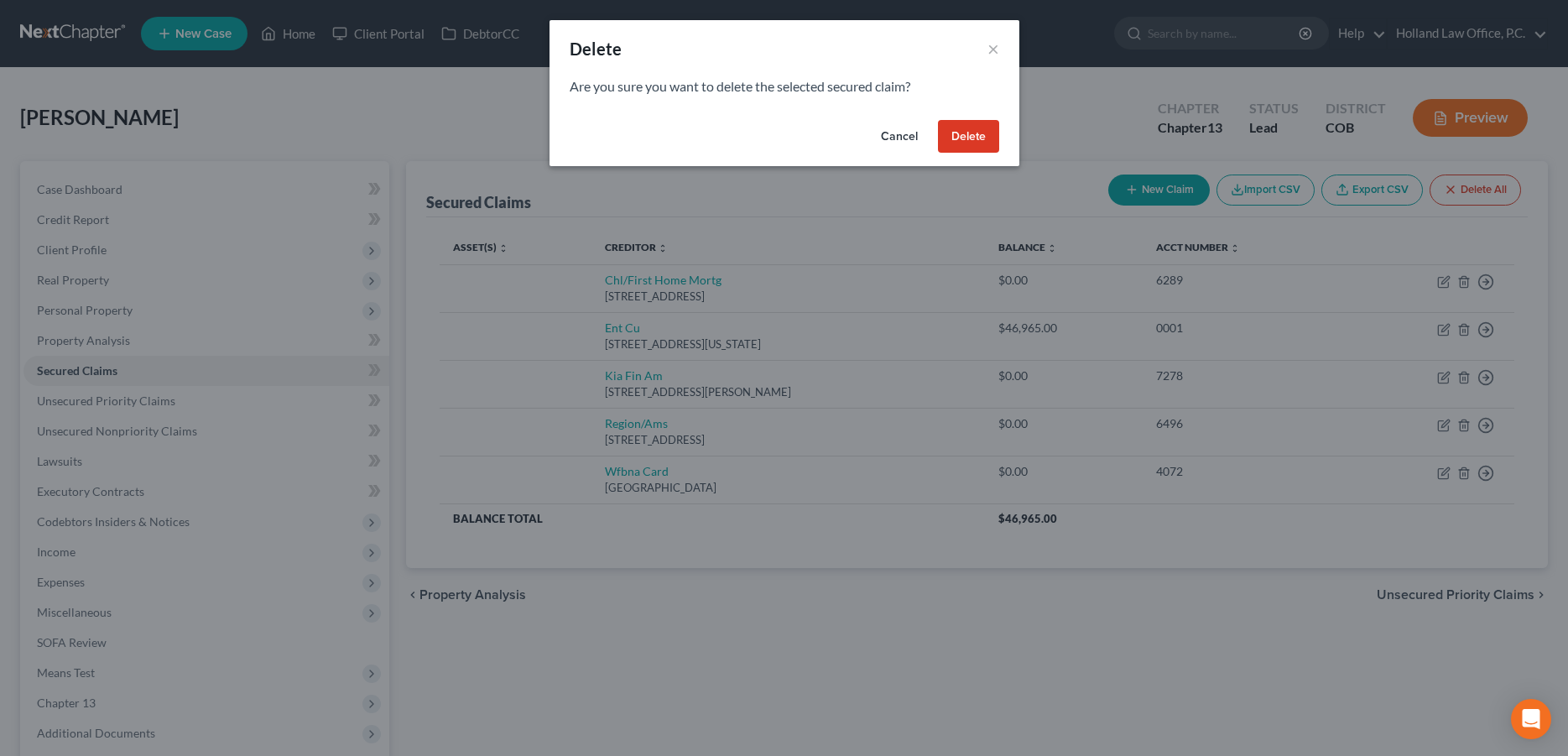
click at [959, 142] on button "Delete" at bounding box center [968, 137] width 61 height 34
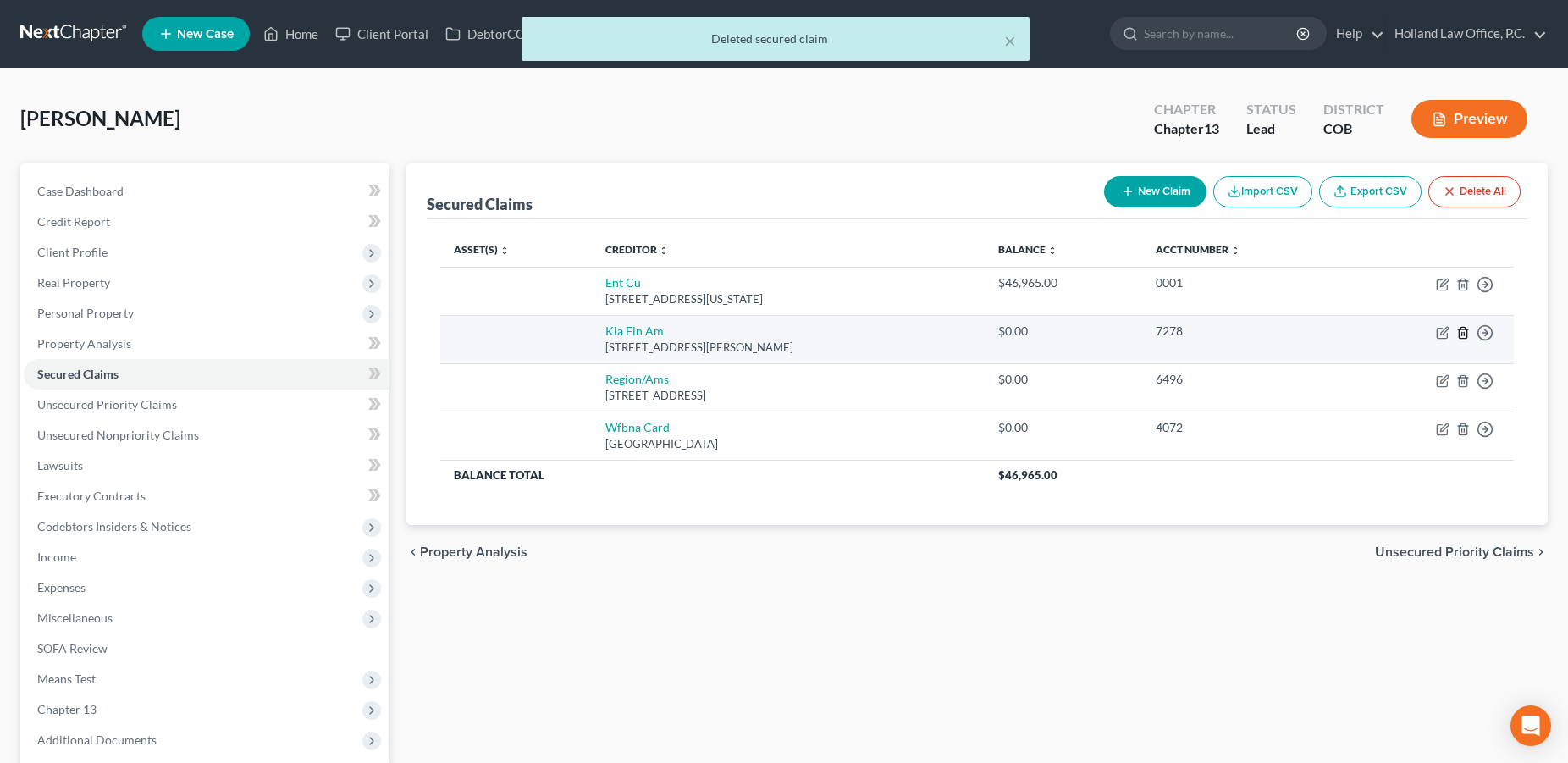
click at [1461, 332] on icon "button" at bounding box center [1463, 332] width 14 height 14
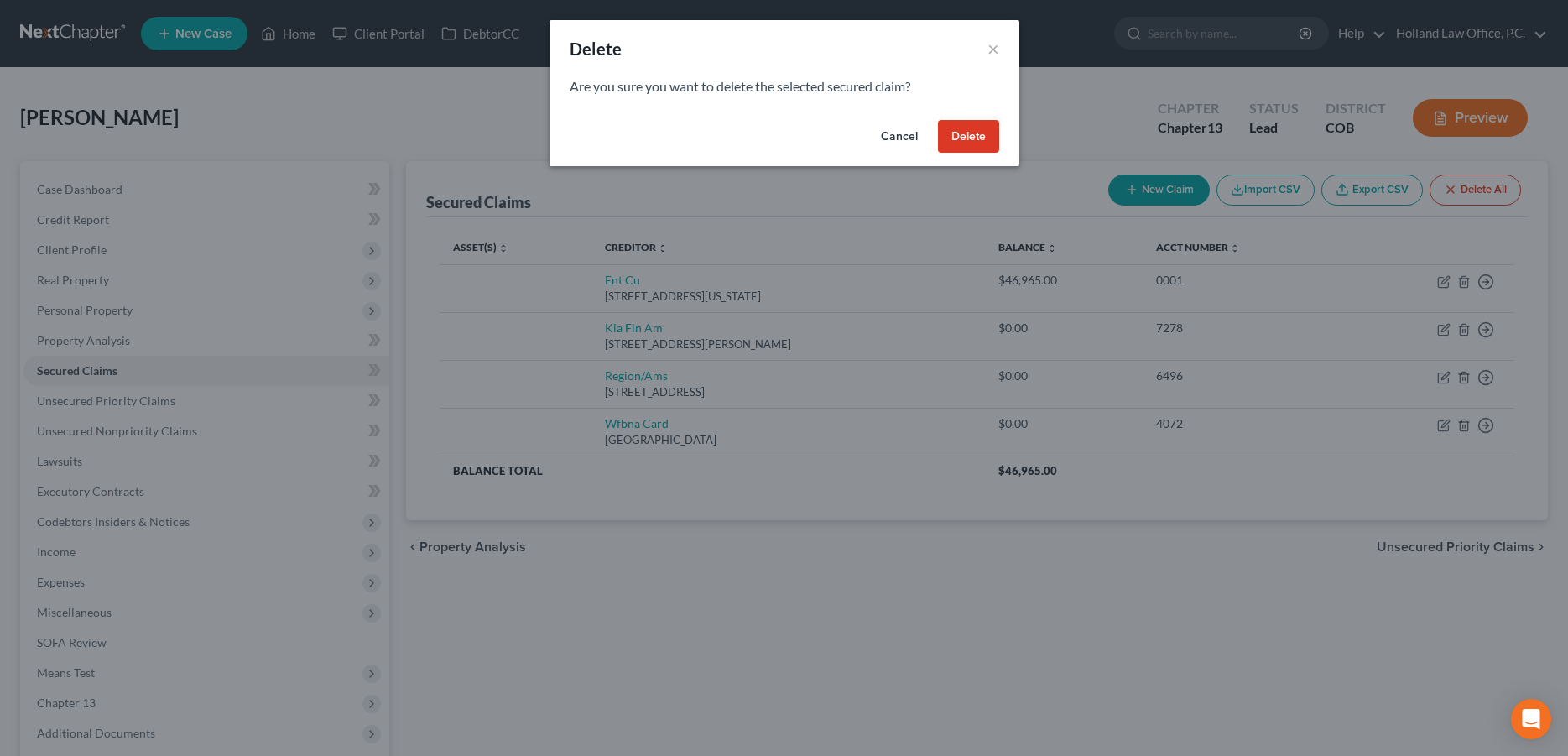
click at [954, 140] on button "Delete" at bounding box center [968, 137] width 61 height 34
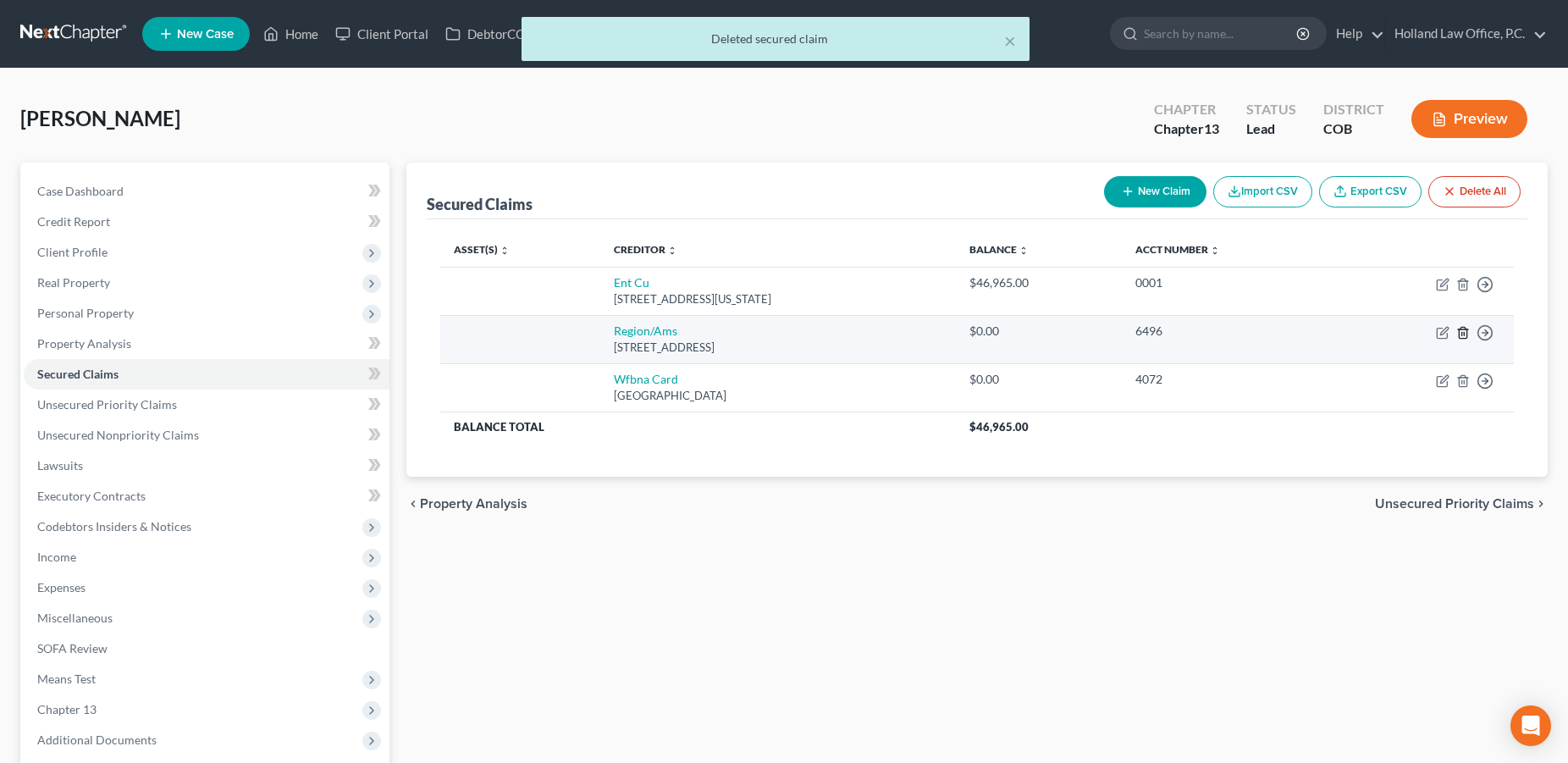
click at [1463, 333] on icon "button" at bounding box center [1463, 332] width 14 height 14
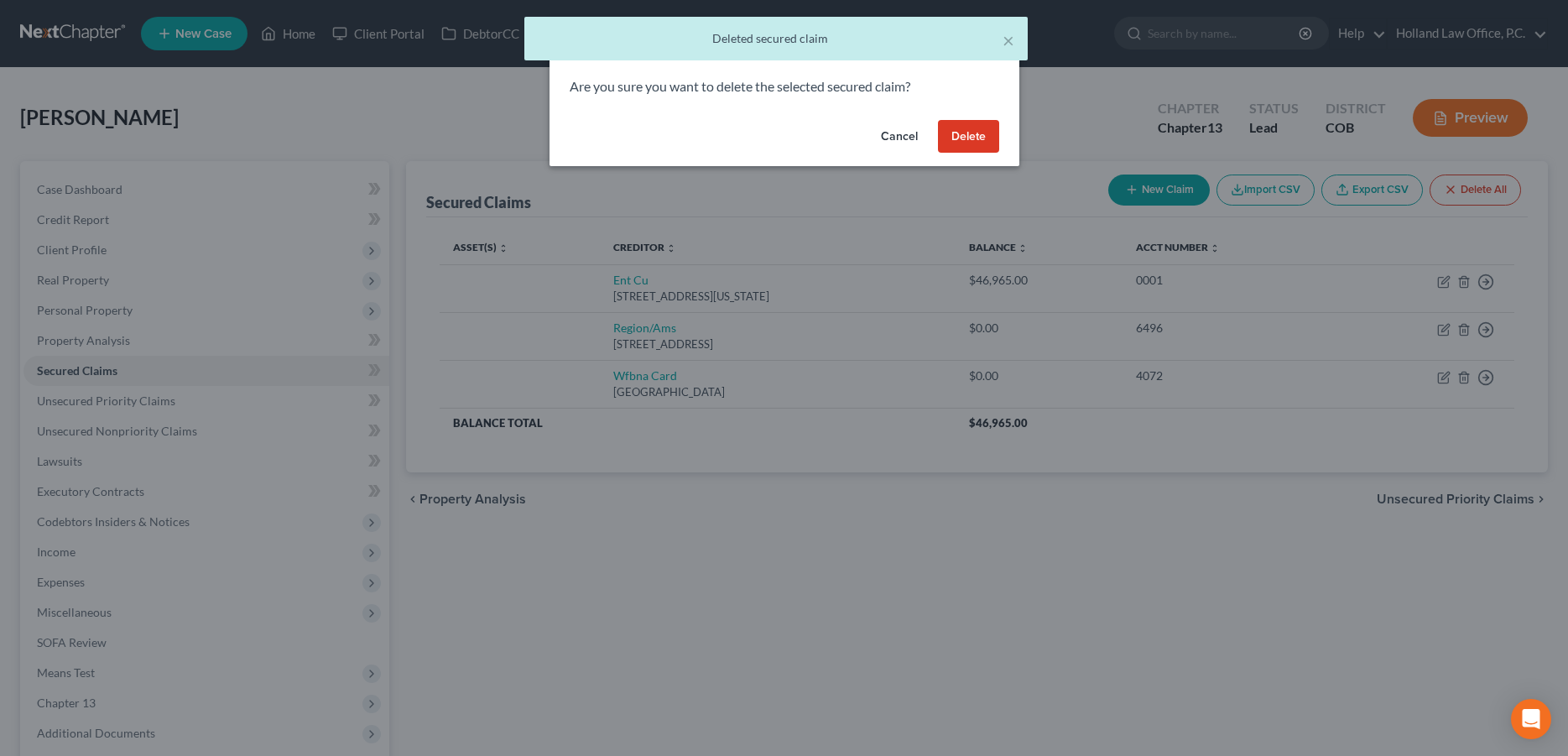
click at [952, 132] on button "Delete" at bounding box center [968, 137] width 61 height 34
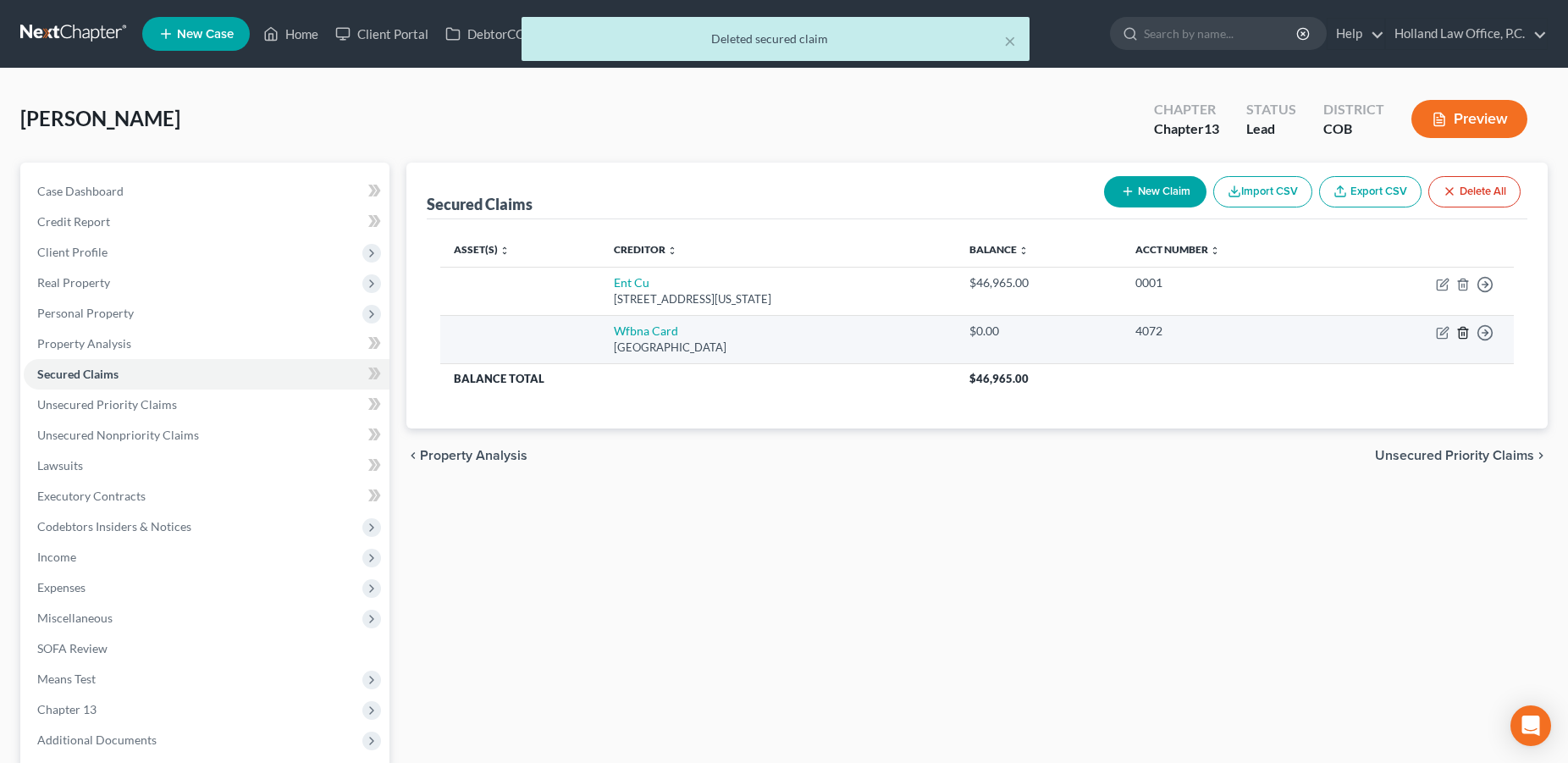
click at [1464, 331] on icon "button" at bounding box center [1463, 332] width 14 height 14
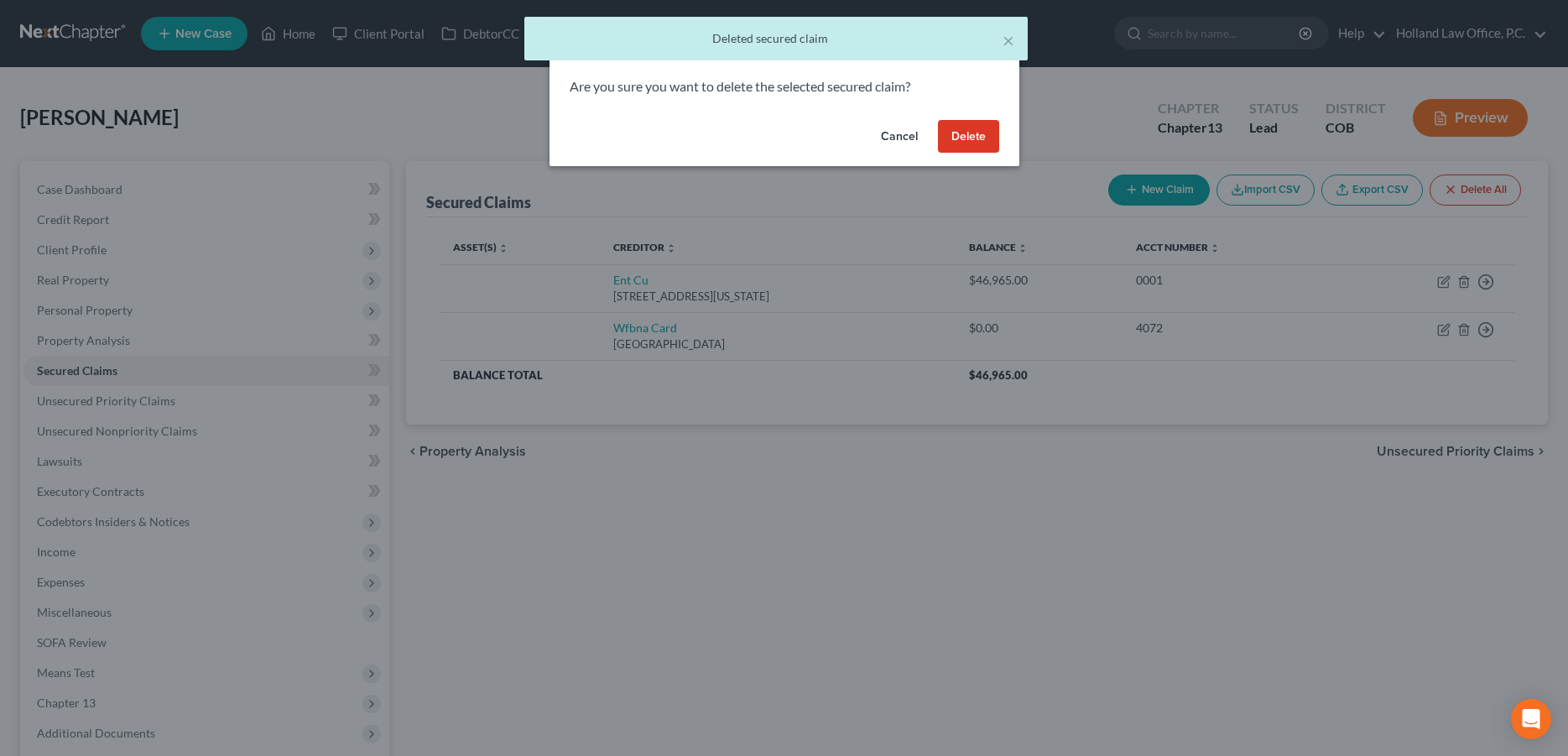
click at [973, 131] on button "Delete" at bounding box center [968, 137] width 61 height 34
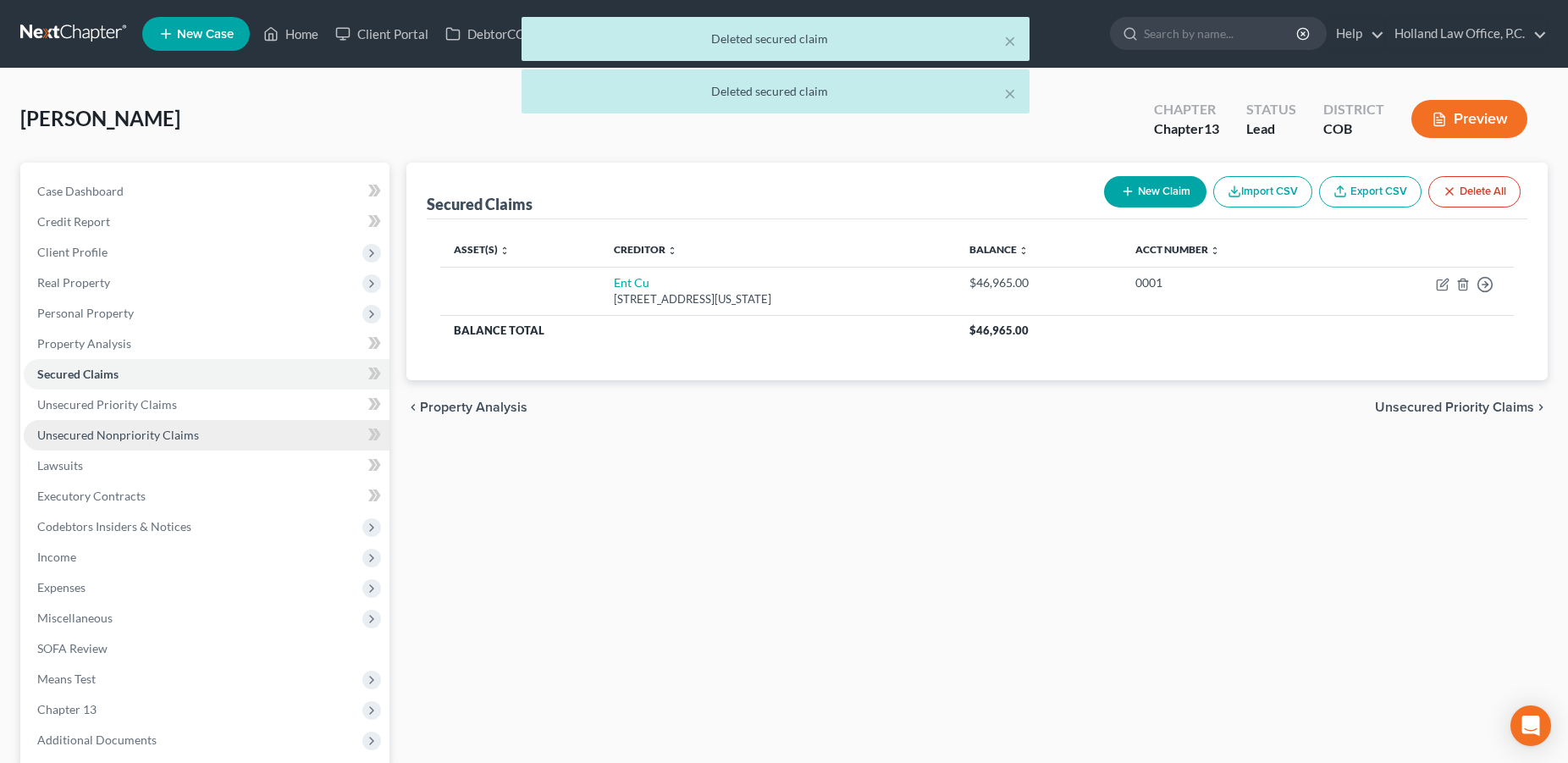
click at [120, 431] on span "Unsecured Nonpriority Claims" at bounding box center [118, 435] width 162 height 15
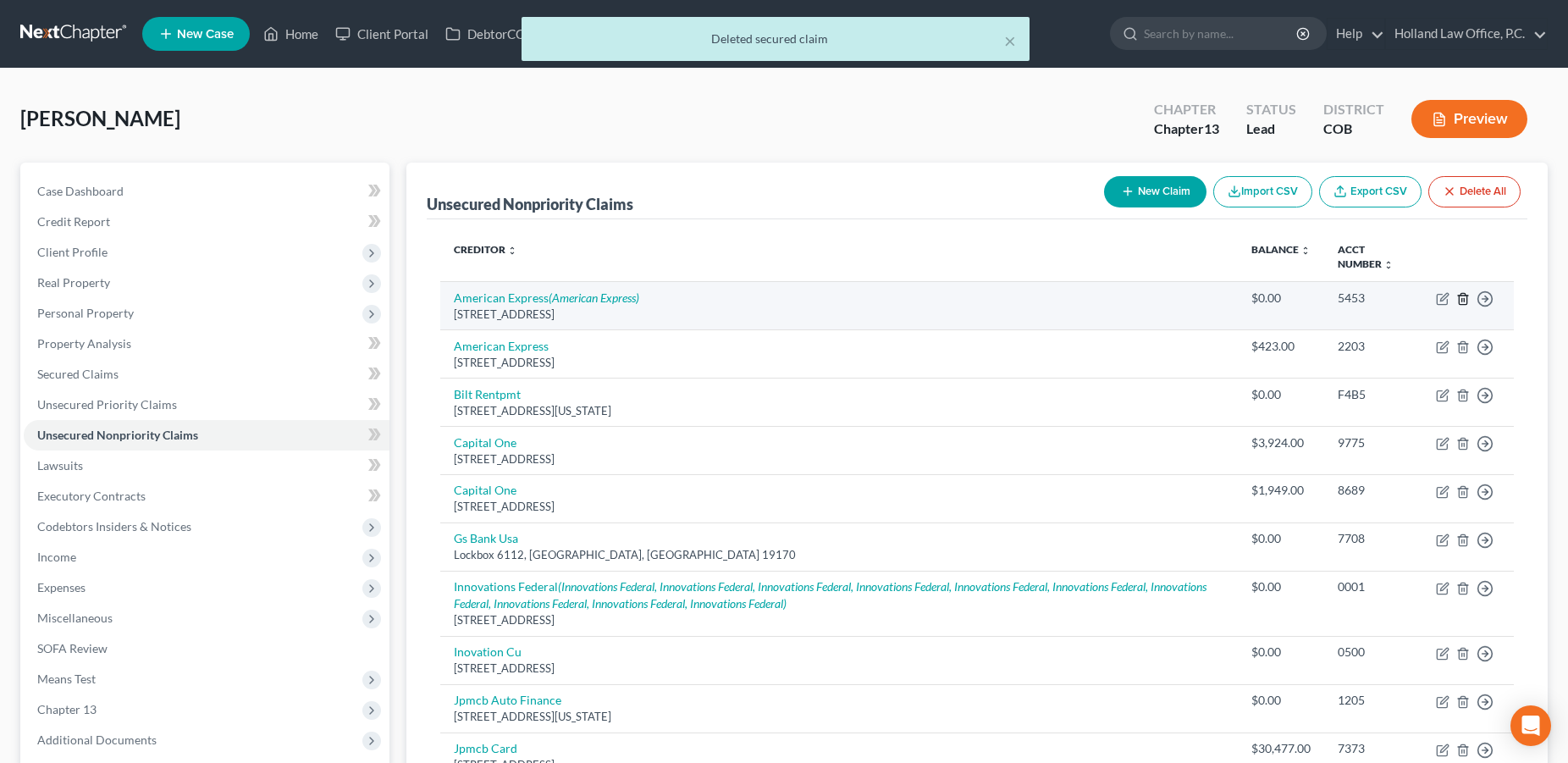
click at [1463, 301] on icon "button" at bounding box center [1463, 298] width 14 height 14
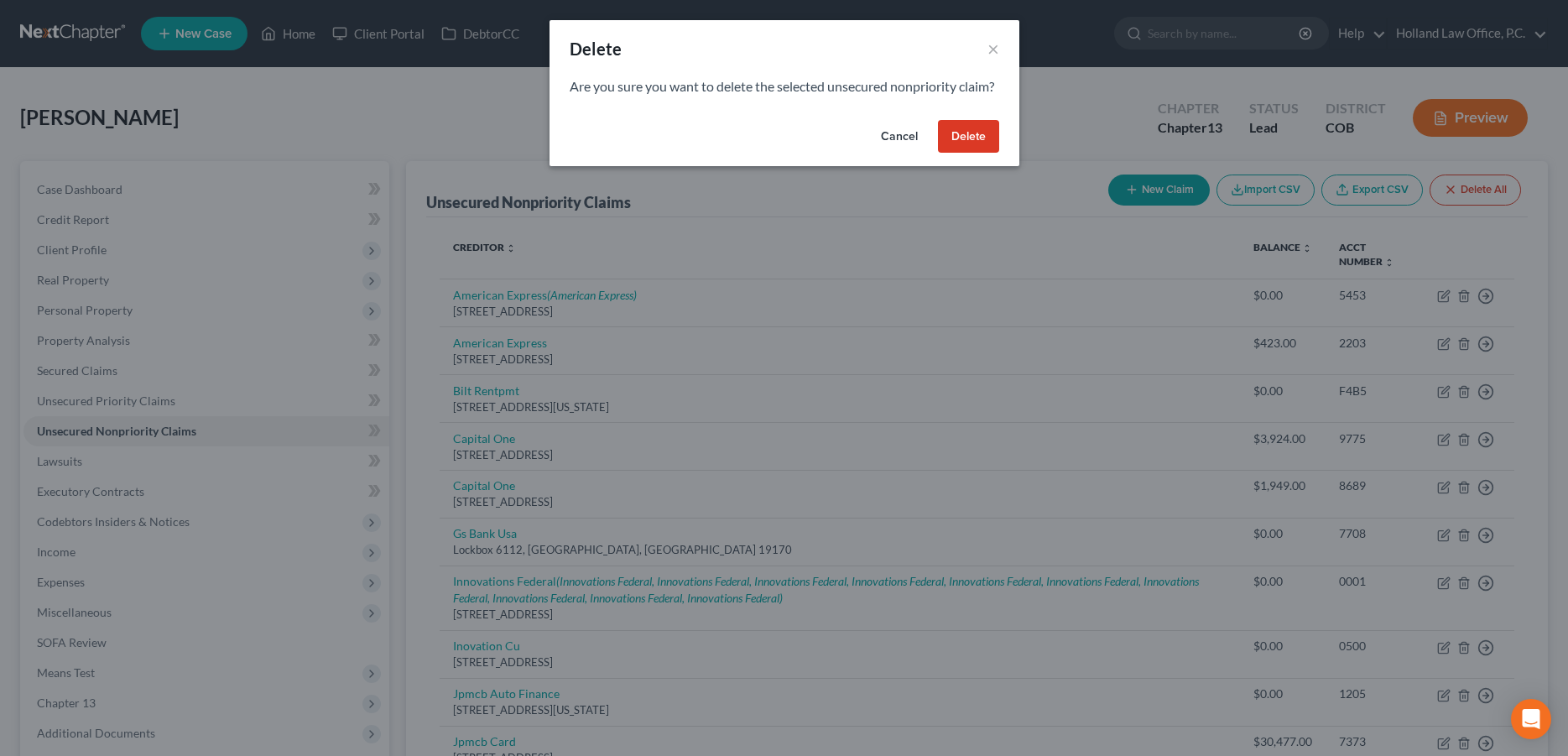
click at [968, 152] on button "Delete" at bounding box center [968, 137] width 61 height 34
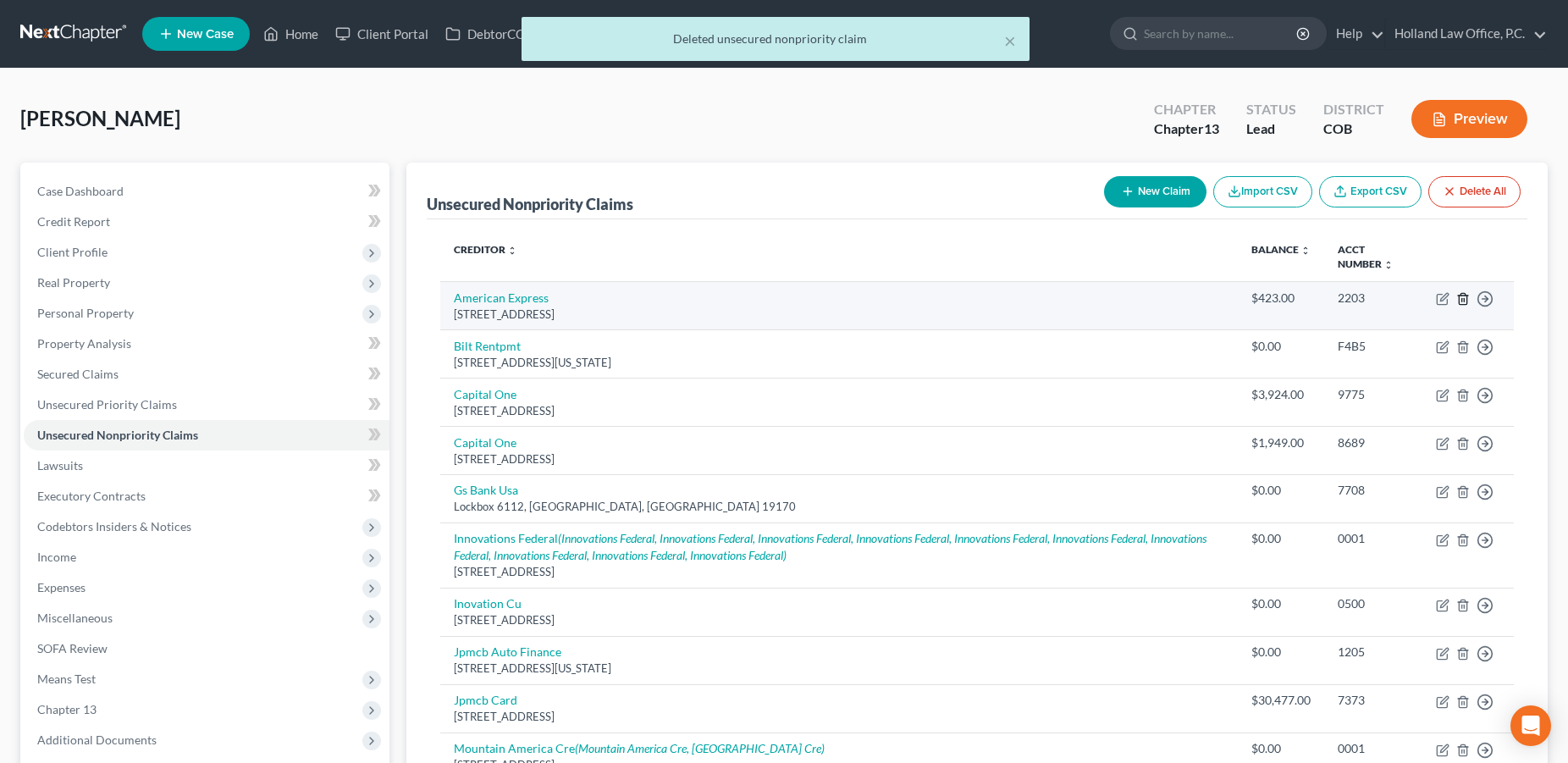
click at [1460, 303] on icon "button" at bounding box center [1463, 298] width 7 height 11
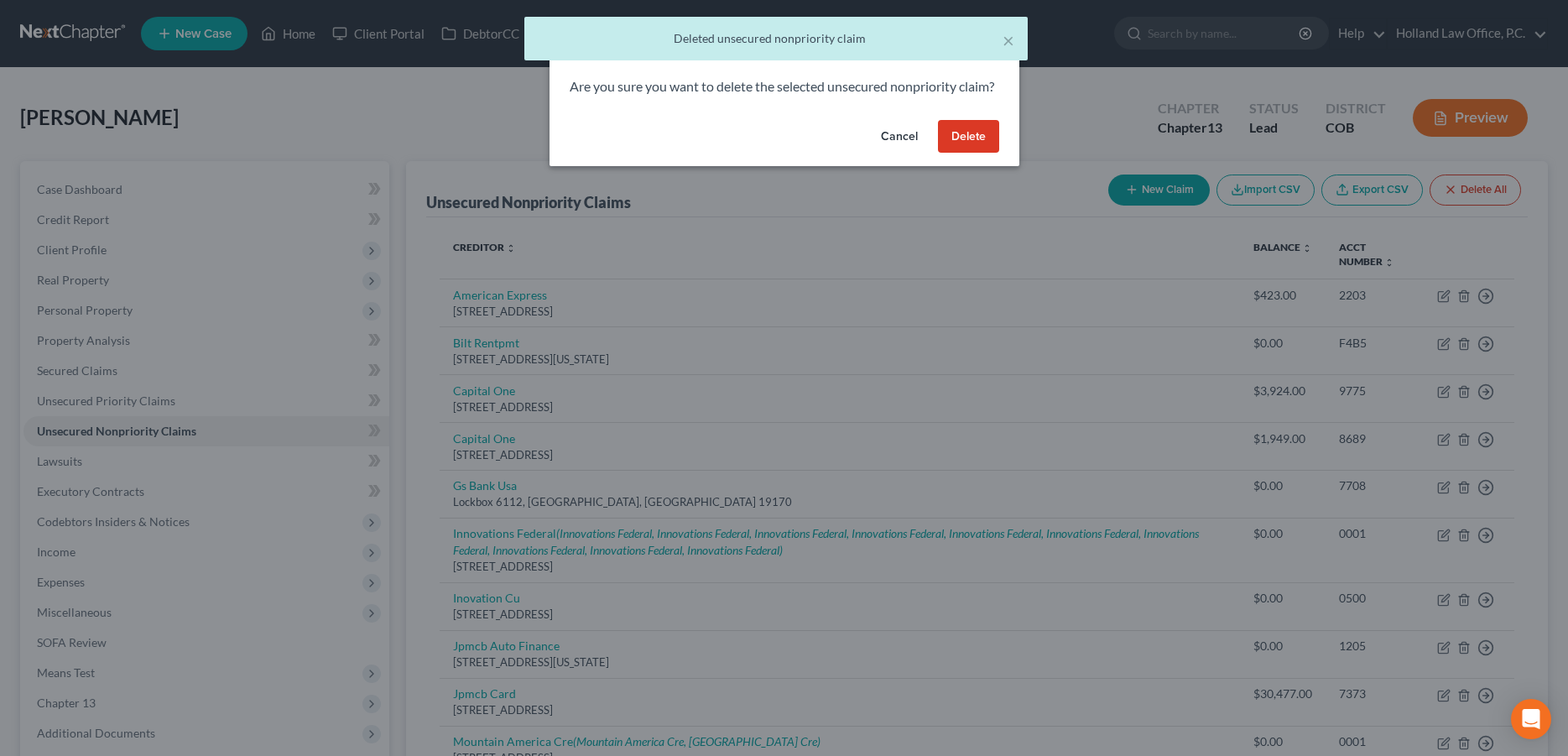
drag, startPoint x: 973, startPoint y: 158, endPoint x: 964, endPoint y: 175, distance: 19.2
click at [973, 153] on button "Delete" at bounding box center [968, 137] width 61 height 34
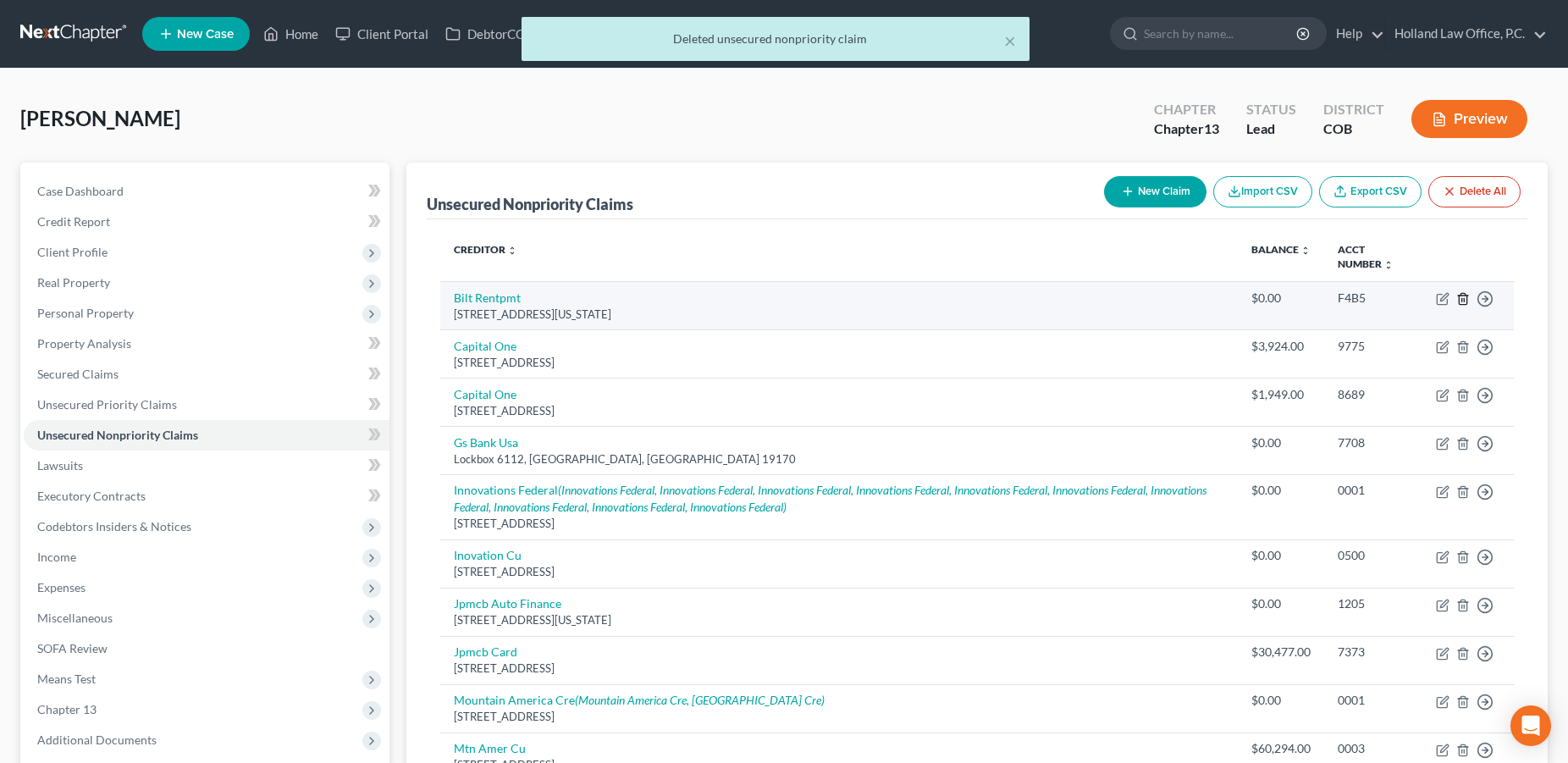
click at [1463, 301] on icon "button" at bounding box center [1463, 298] width 14 height 14
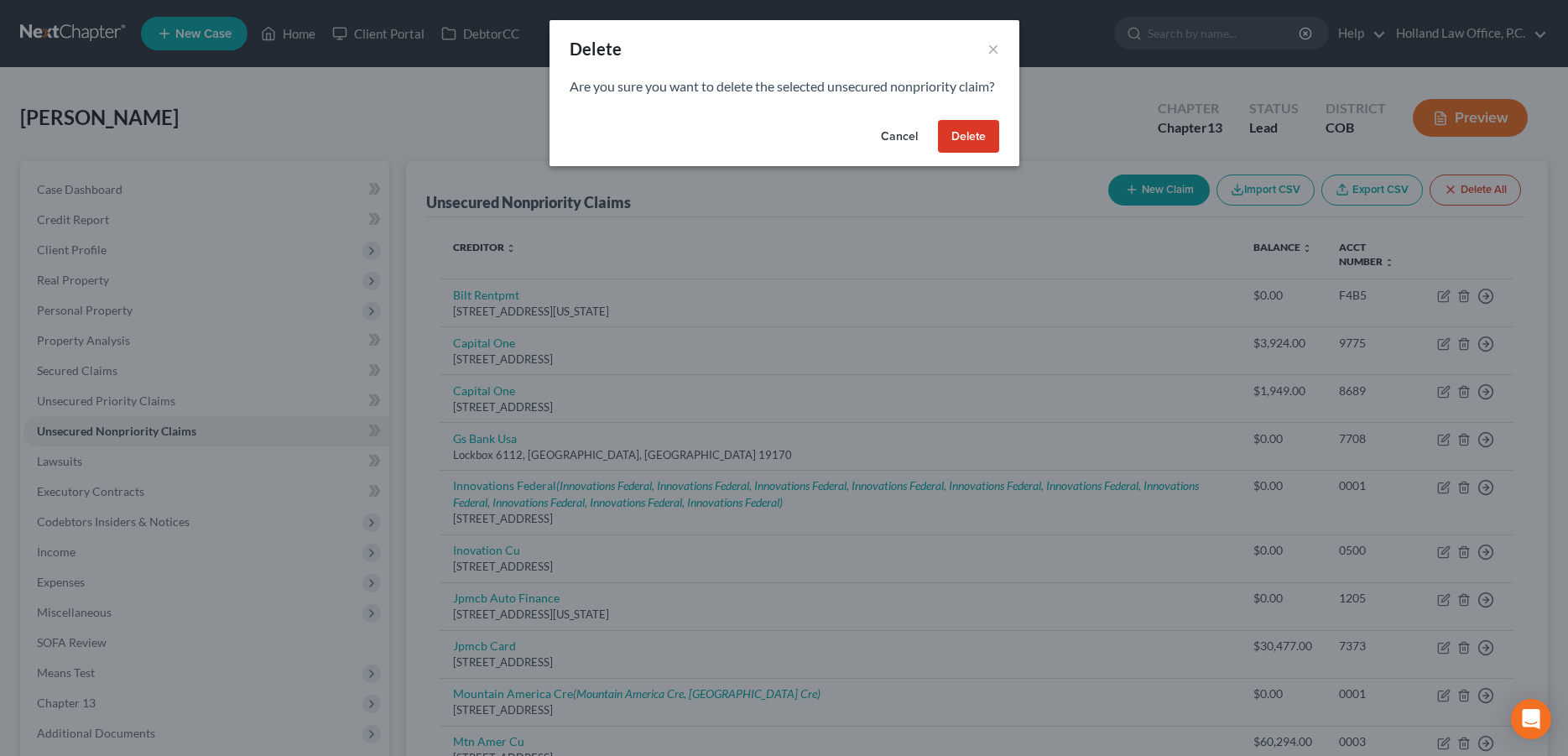
click at [968, 153] on button "Delete" at bounding box center [968, 137] width 61 height 34
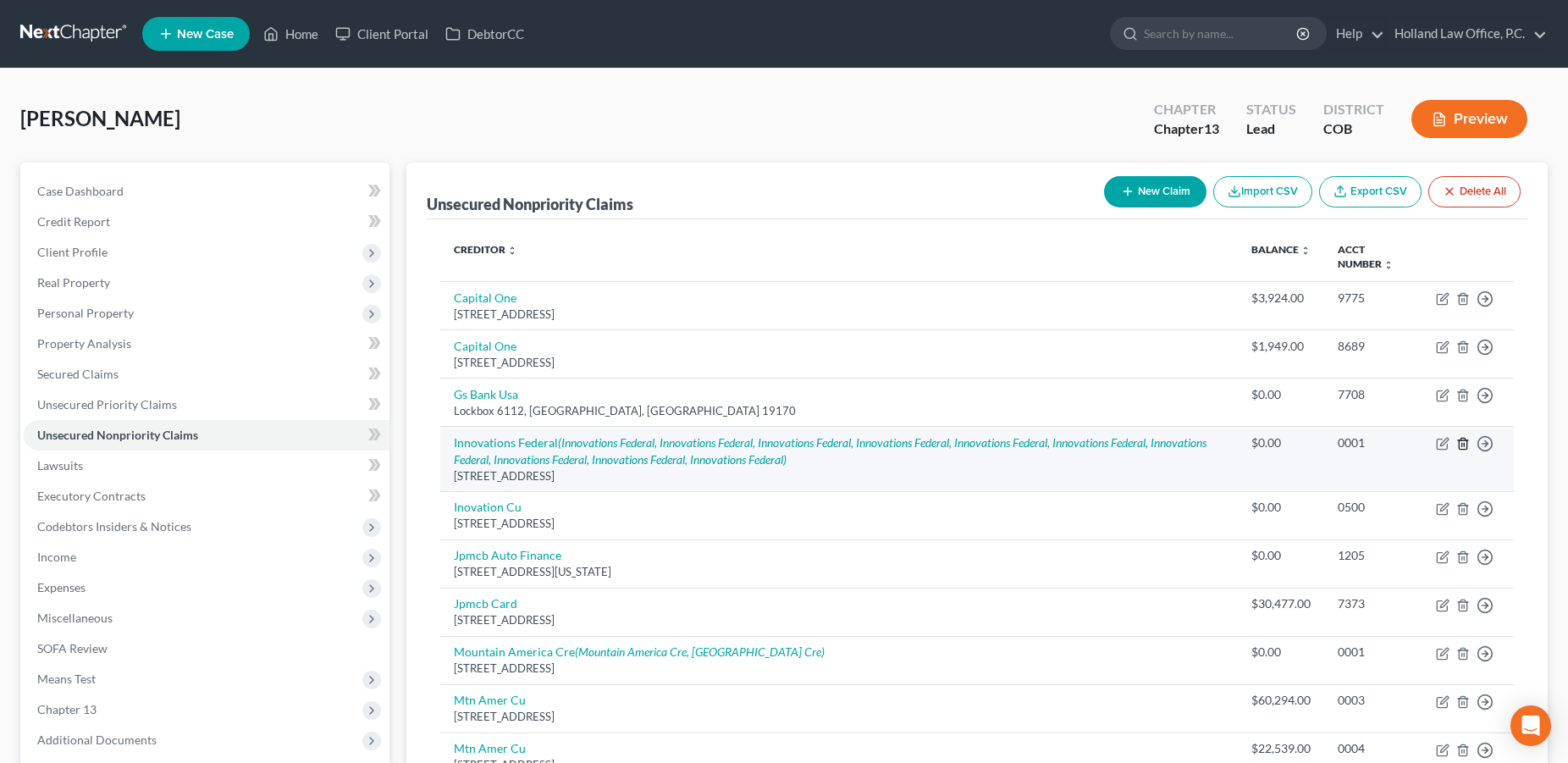
click at [1460, 444] on icon "button" at bounding box center [1463, 444] width 7 height 11
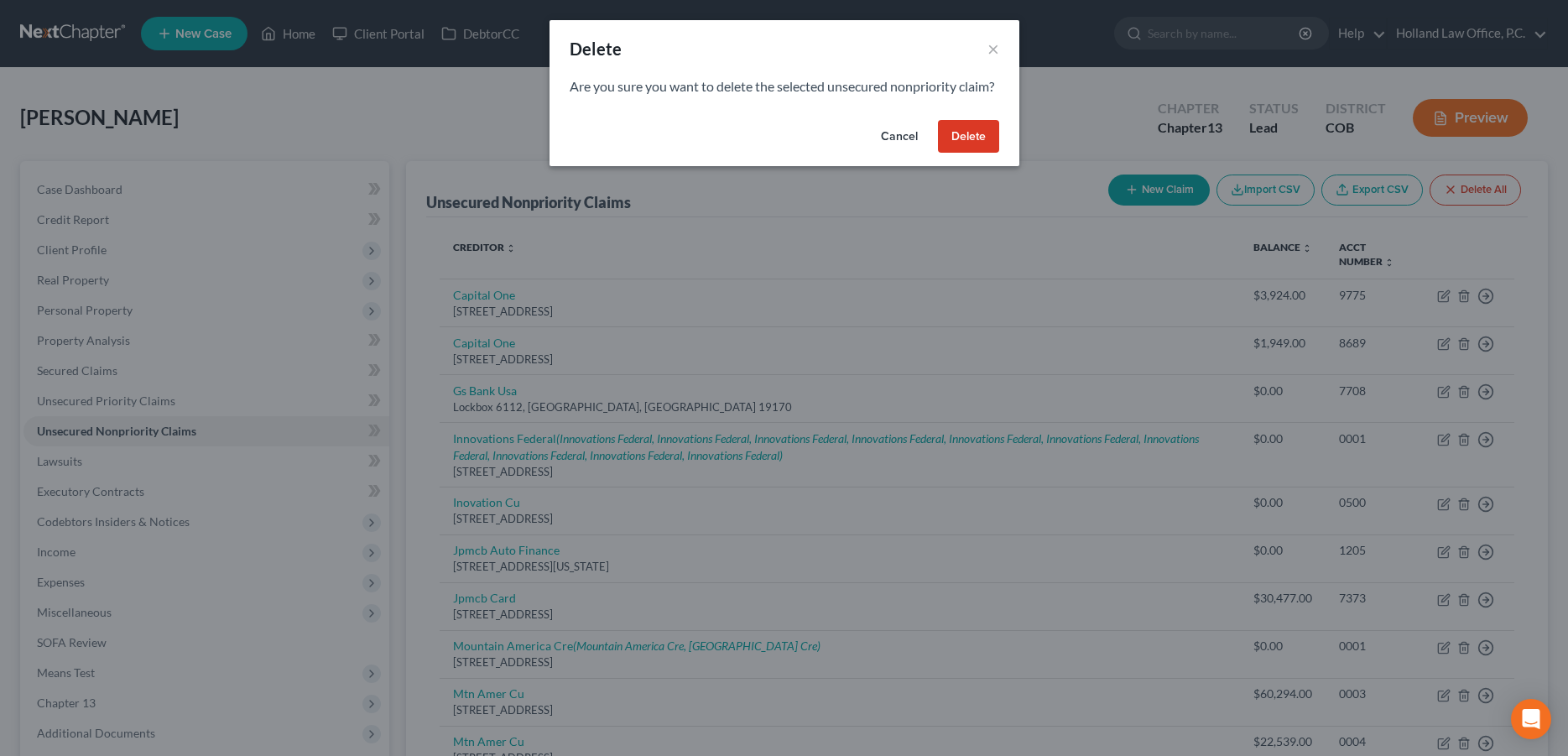
click at [973, 153] on button "Delete" at bounding box center [968, 137] width 61 height 34
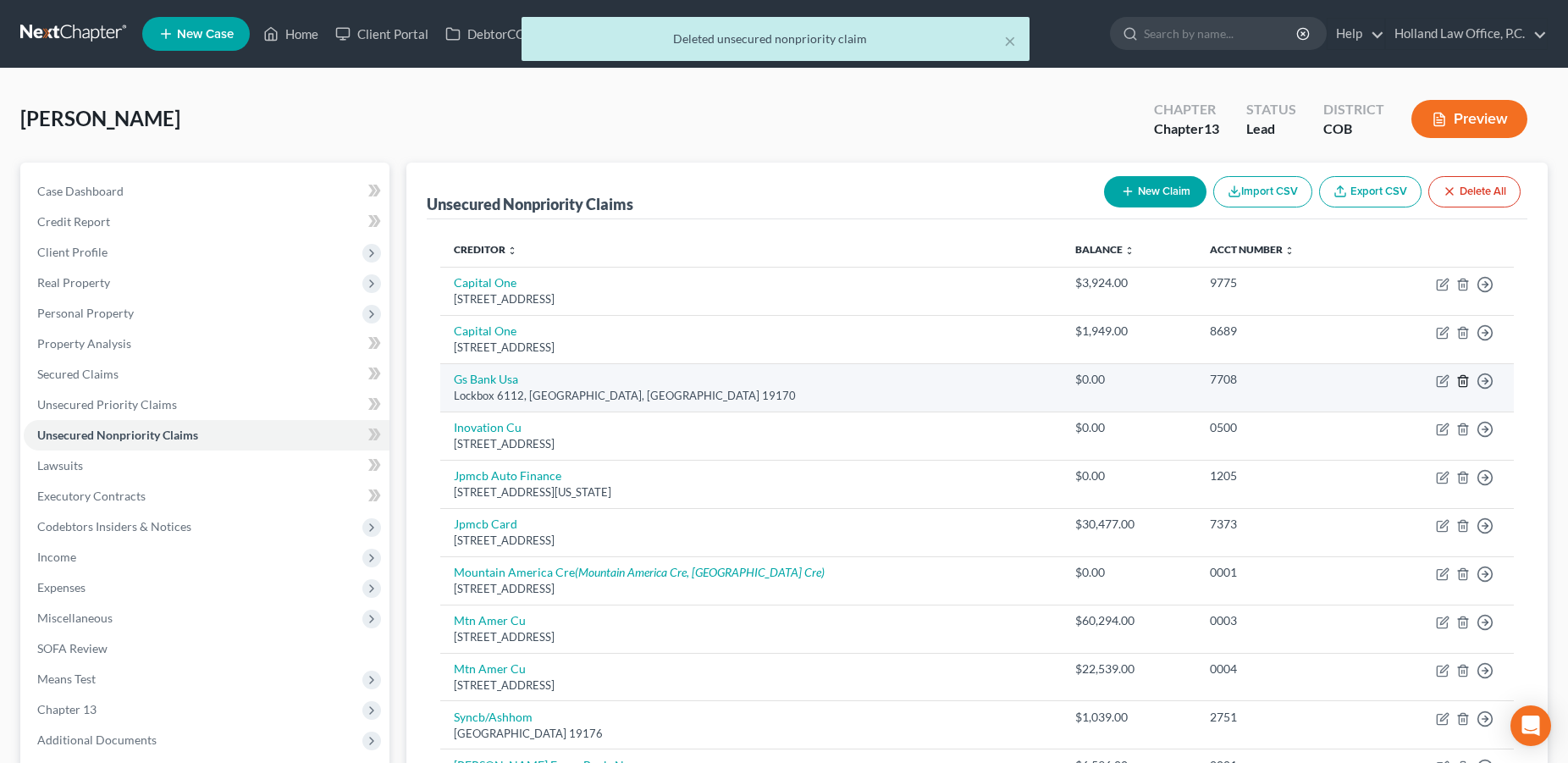
click at [1458, 382] on icon "button" at bounding box center [1463, 381] width 14 height 14
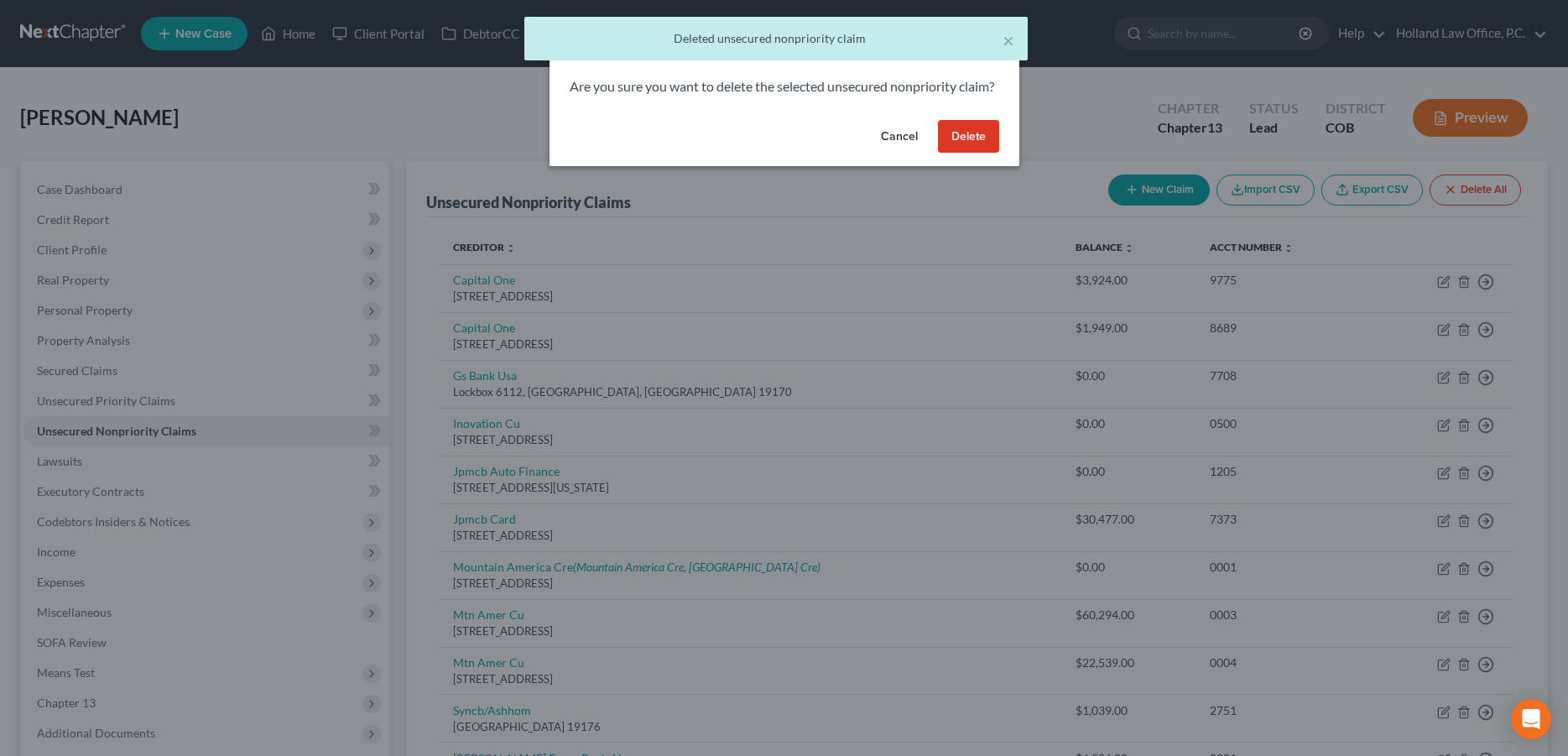
click at [962, 151] on button "Delete" at bounding box center [968, 137] width 61 height 34
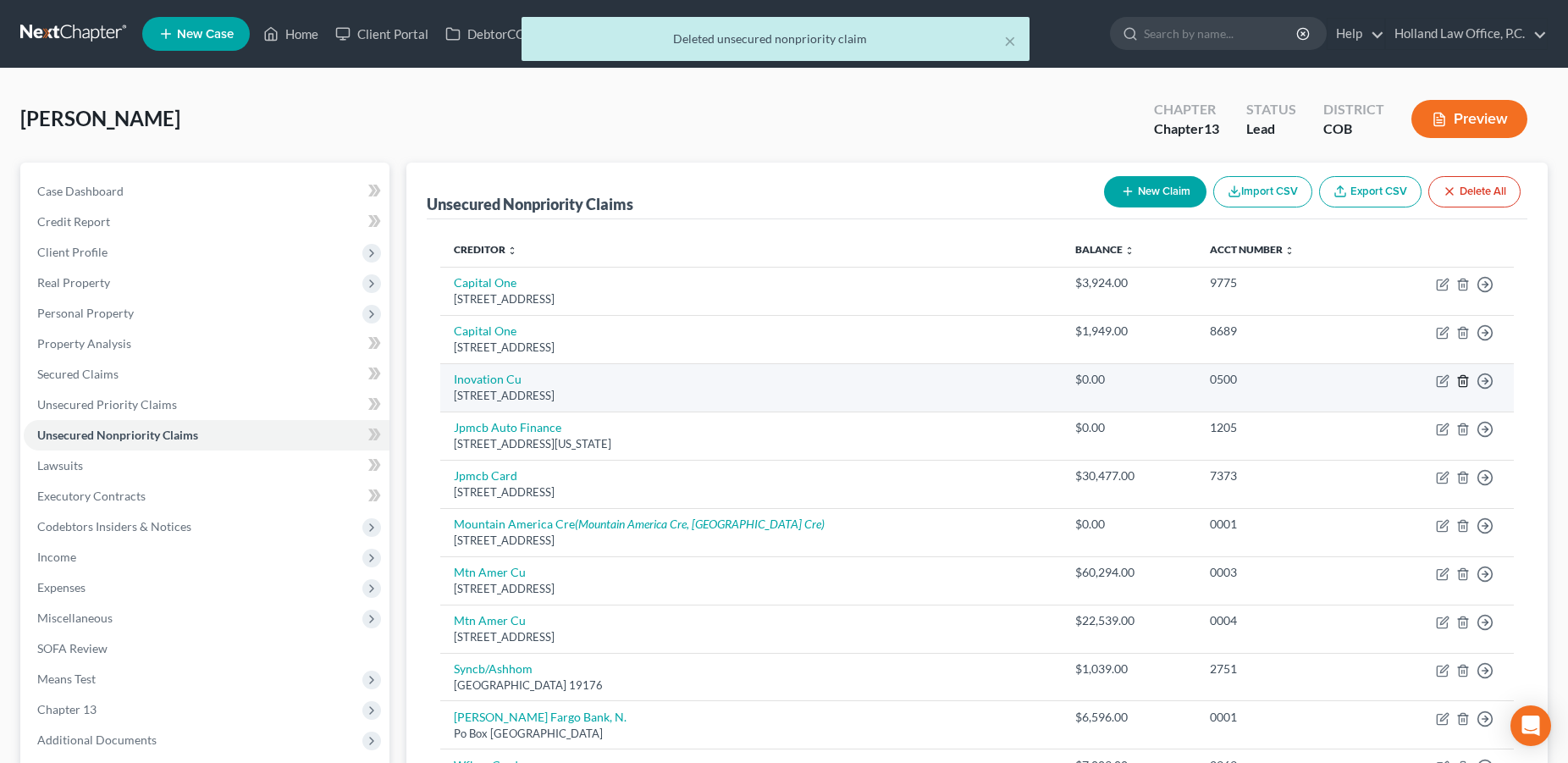
click at [1463, 382] on icon "button" at bounding box center [1463, 381] width 14 height 14
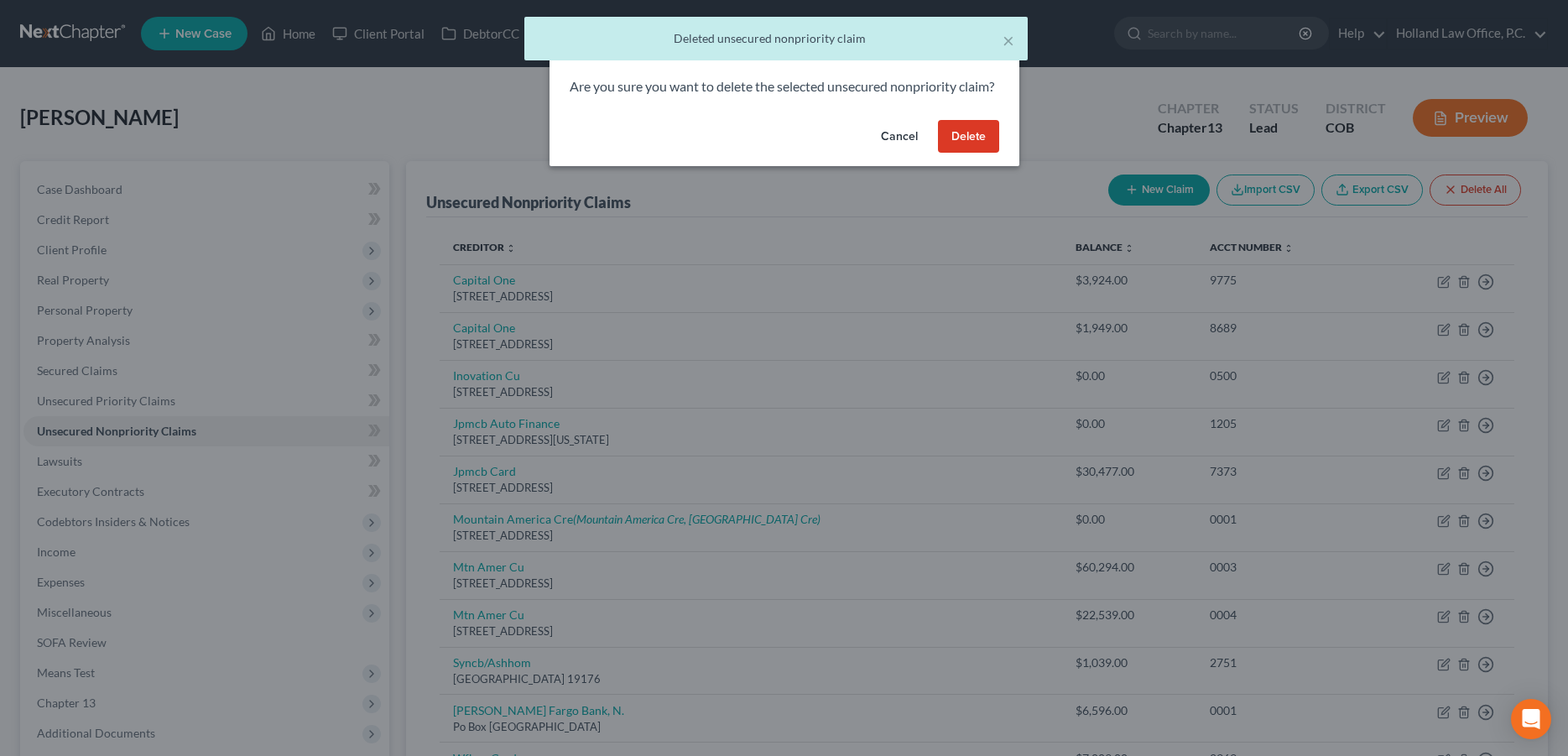
drag, startPoint x: 982, startPoint y: 154, endPoint x: 967, endPoint y: 201, distance: 49.3
click at [982, 153] on button "Delete" at bounding box center [968, 137] width 61 height 34
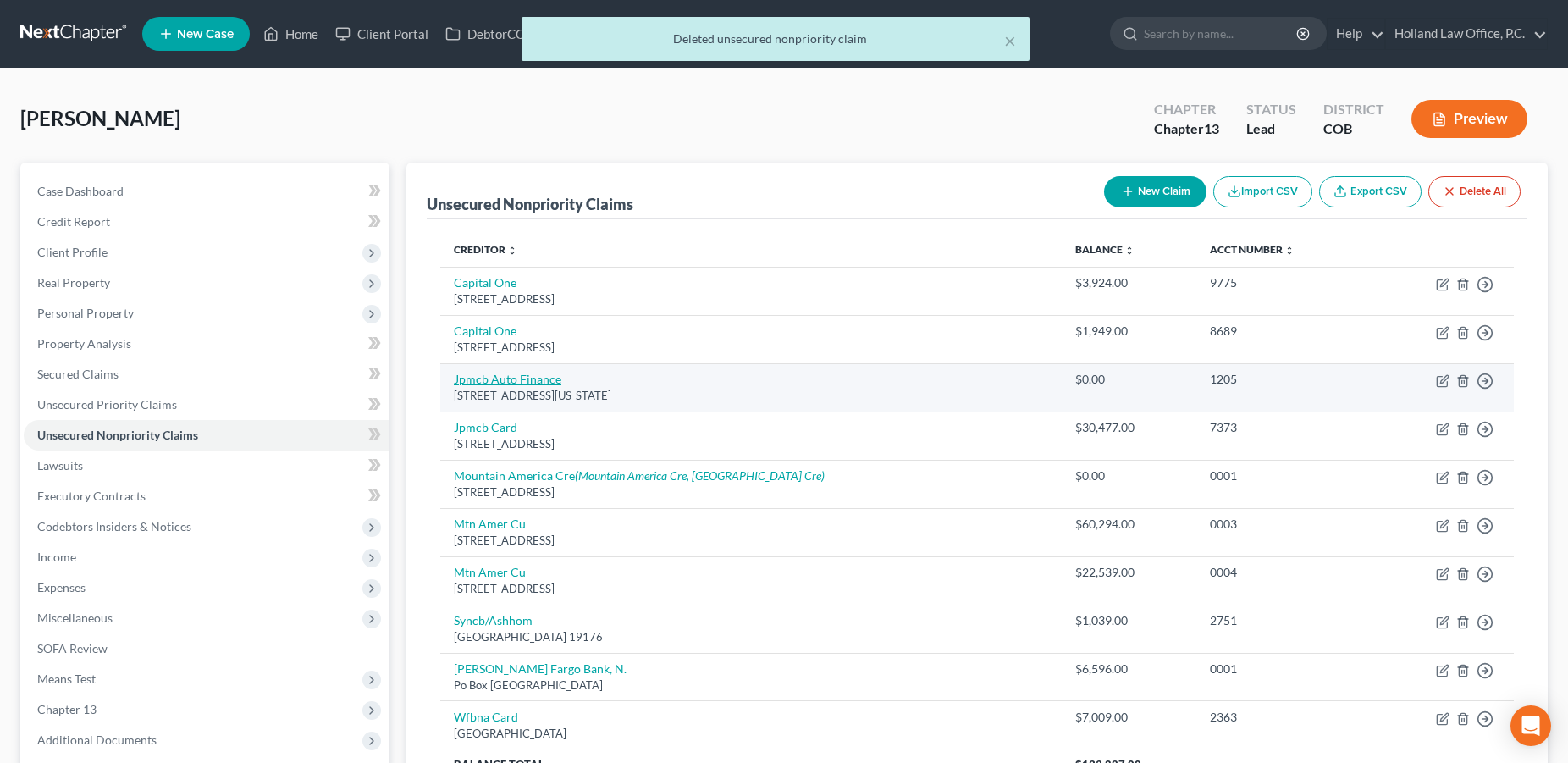
click at [511, 378] on link "Jpmcb Auto Finance" at bounding box center [508, 379] width 107 height 15
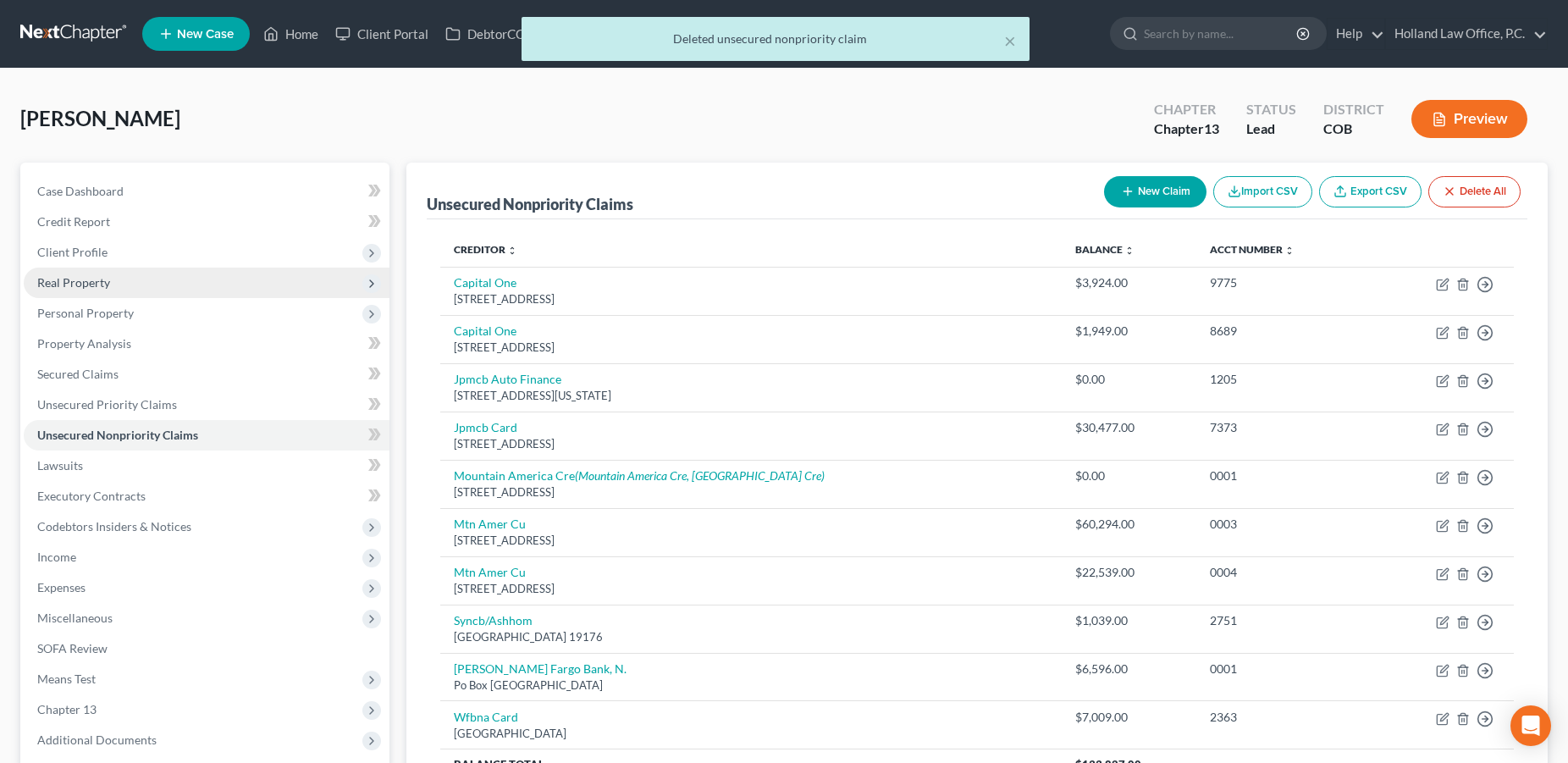
select select "19"
select select "0"
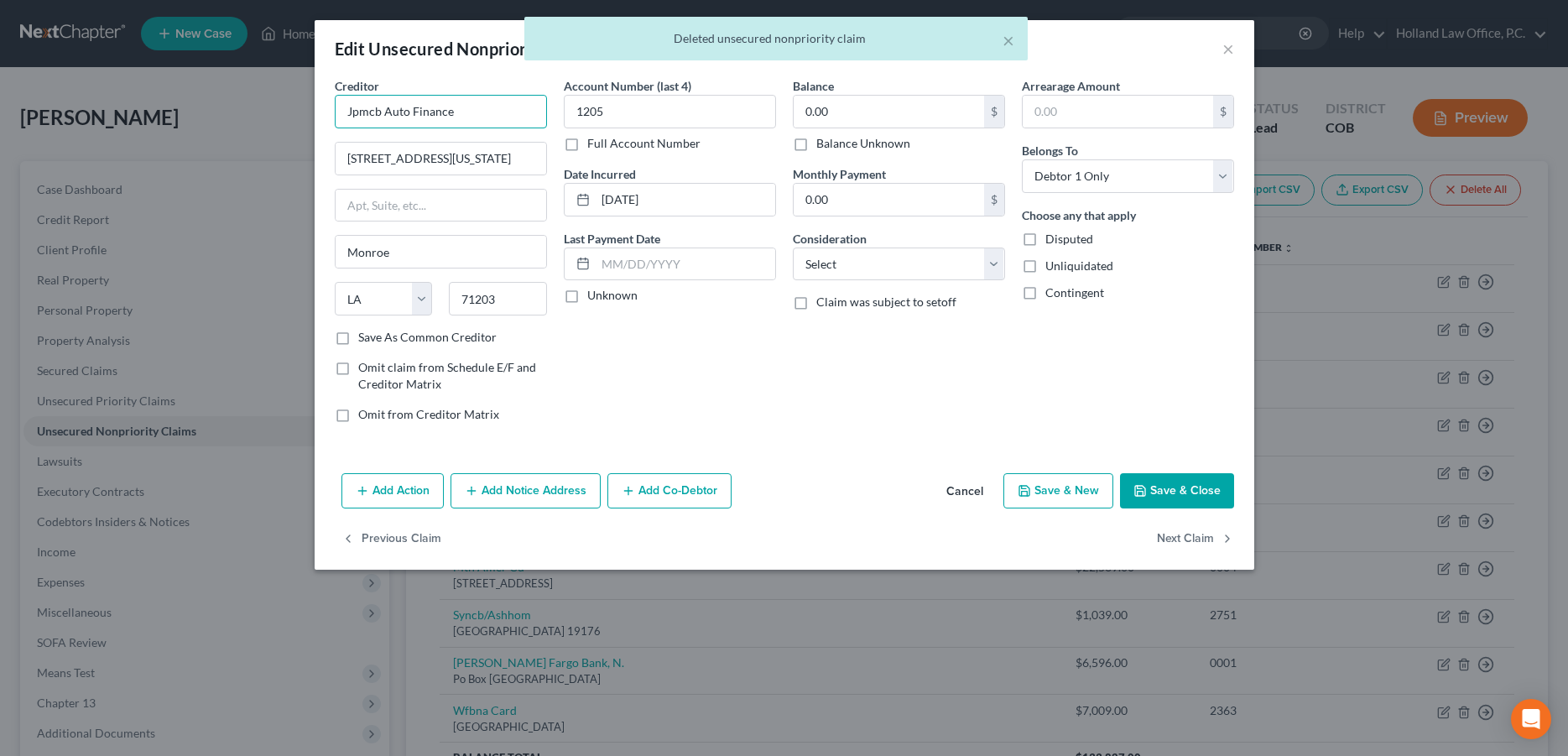
drag, startPoint x: 467, startPoint y: 118, endPoint x: 325, endPoint y: 107, distance: 142.4
click at [335, 107] on input "Jpmcb Auto Finance" at bounding box center [440, 111] width 212 height 34
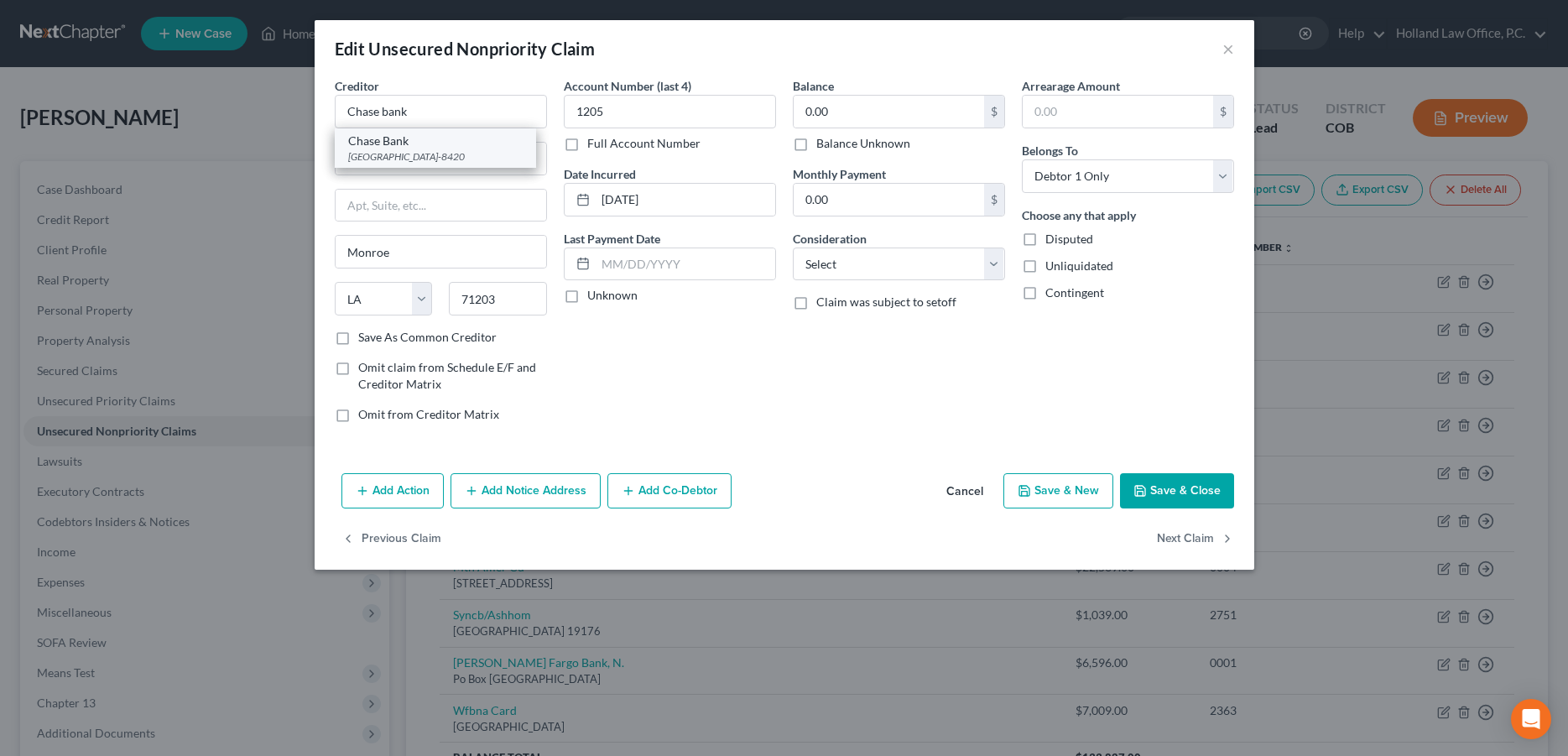
click at [417, 152] on div "[GEOGRAPHIC_DATA]-8420" at bounding box center [435, 157] width 174 height 15
type input "Chase Bank"
type input "PO Box 78420"
type input "Phoenix"
select select "3"
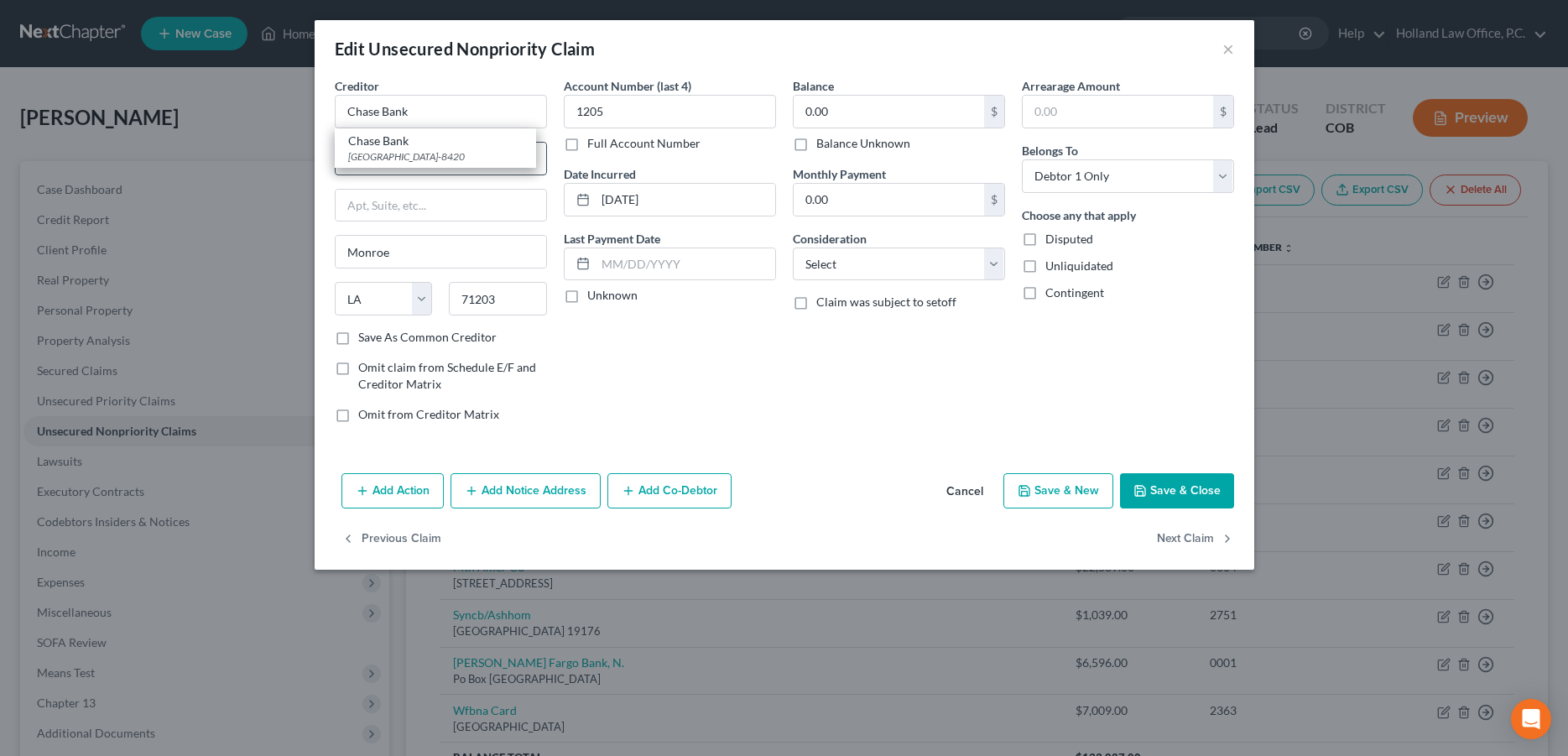
type input "85062-8420"
select select "2"
click option "Credit Card Debt" at bounding box center [0, 0] width 0 height 0
click at [1188, 491] on button "Save & Close" at bounding box center [1177, 491] width 114 height 35
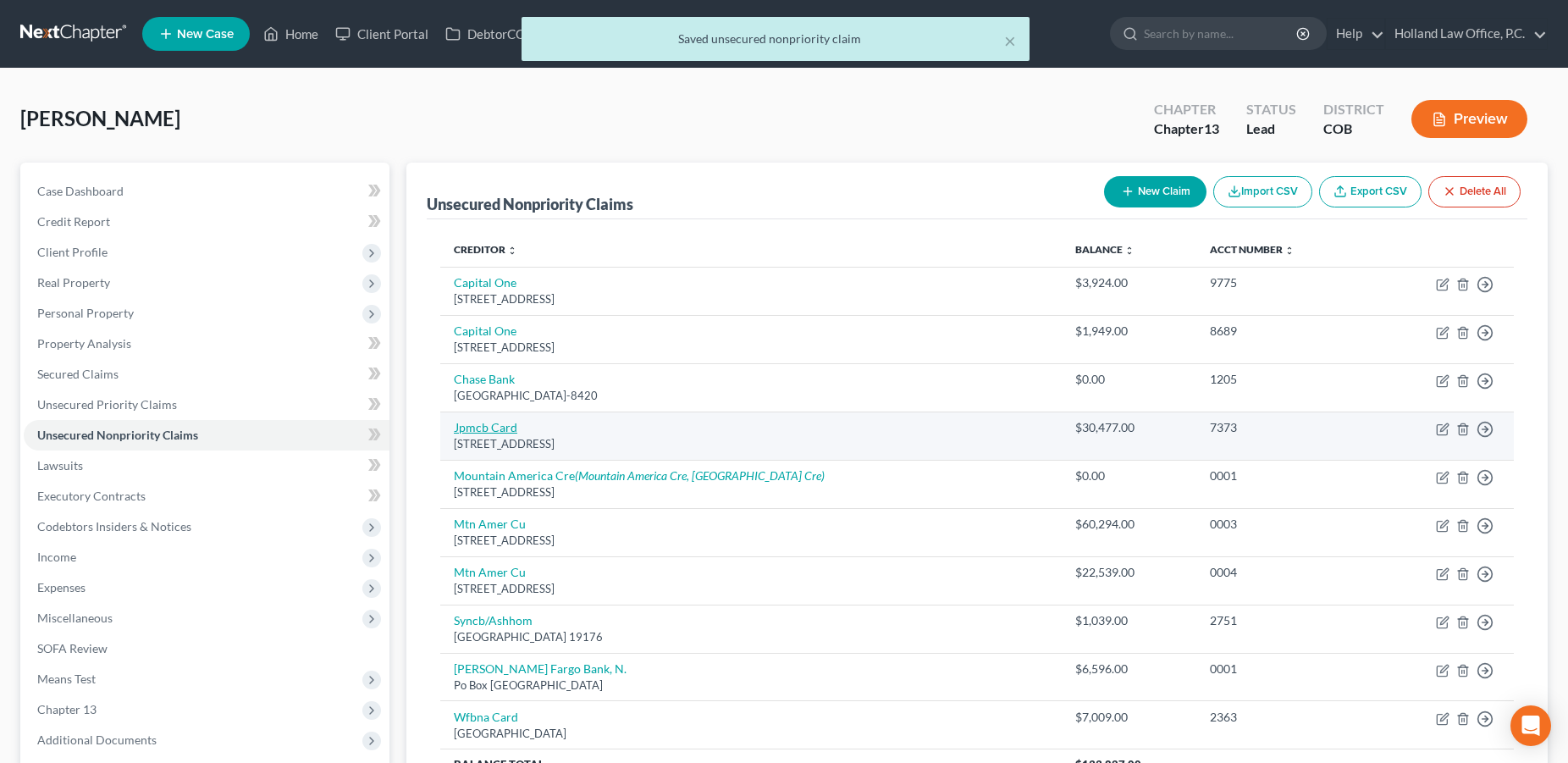
click at [496, 425] on link "Jpmcb Card" at bounding box center [485, 428] width 64 height 15
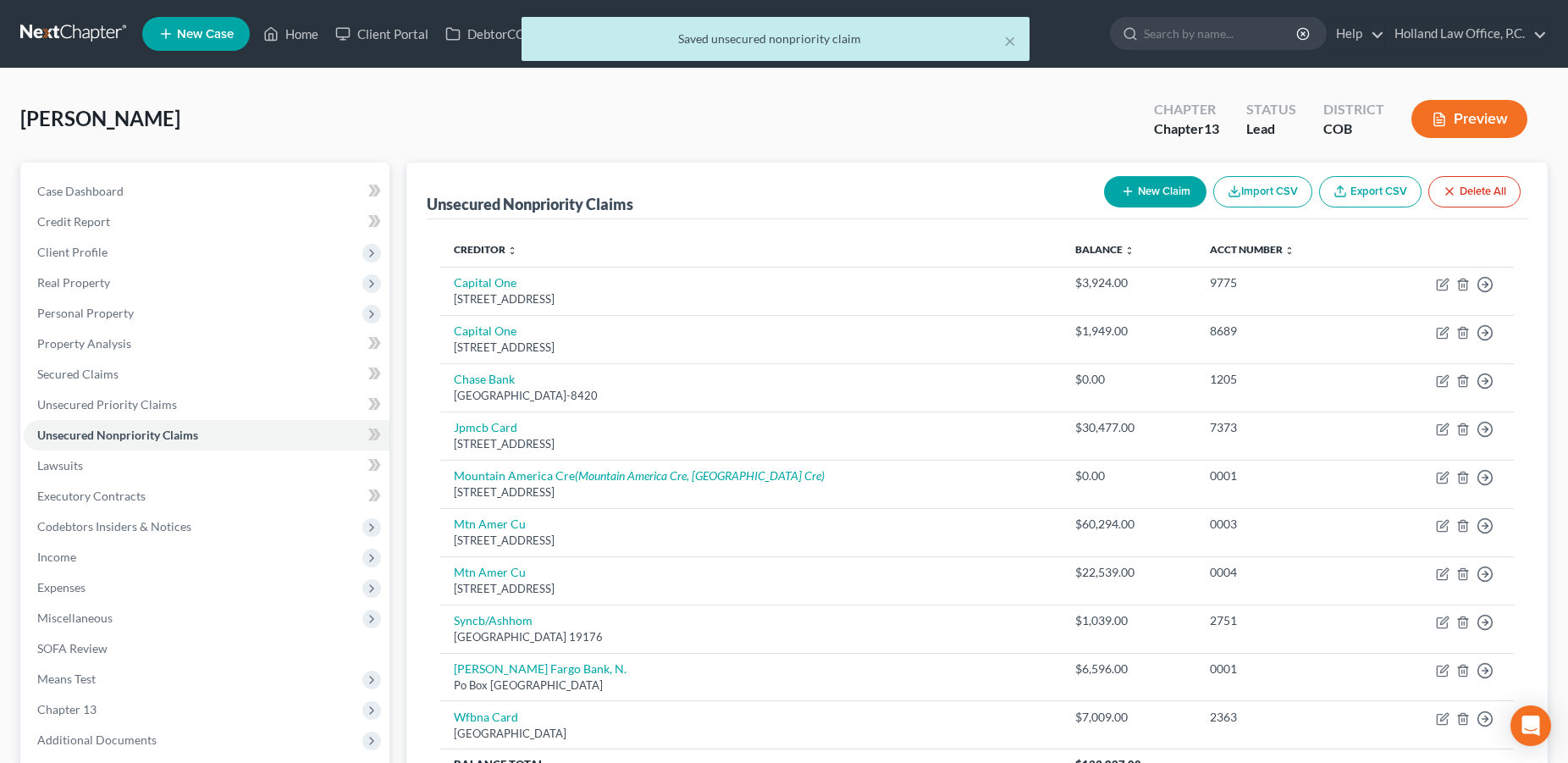
select select "7"
select select "0"
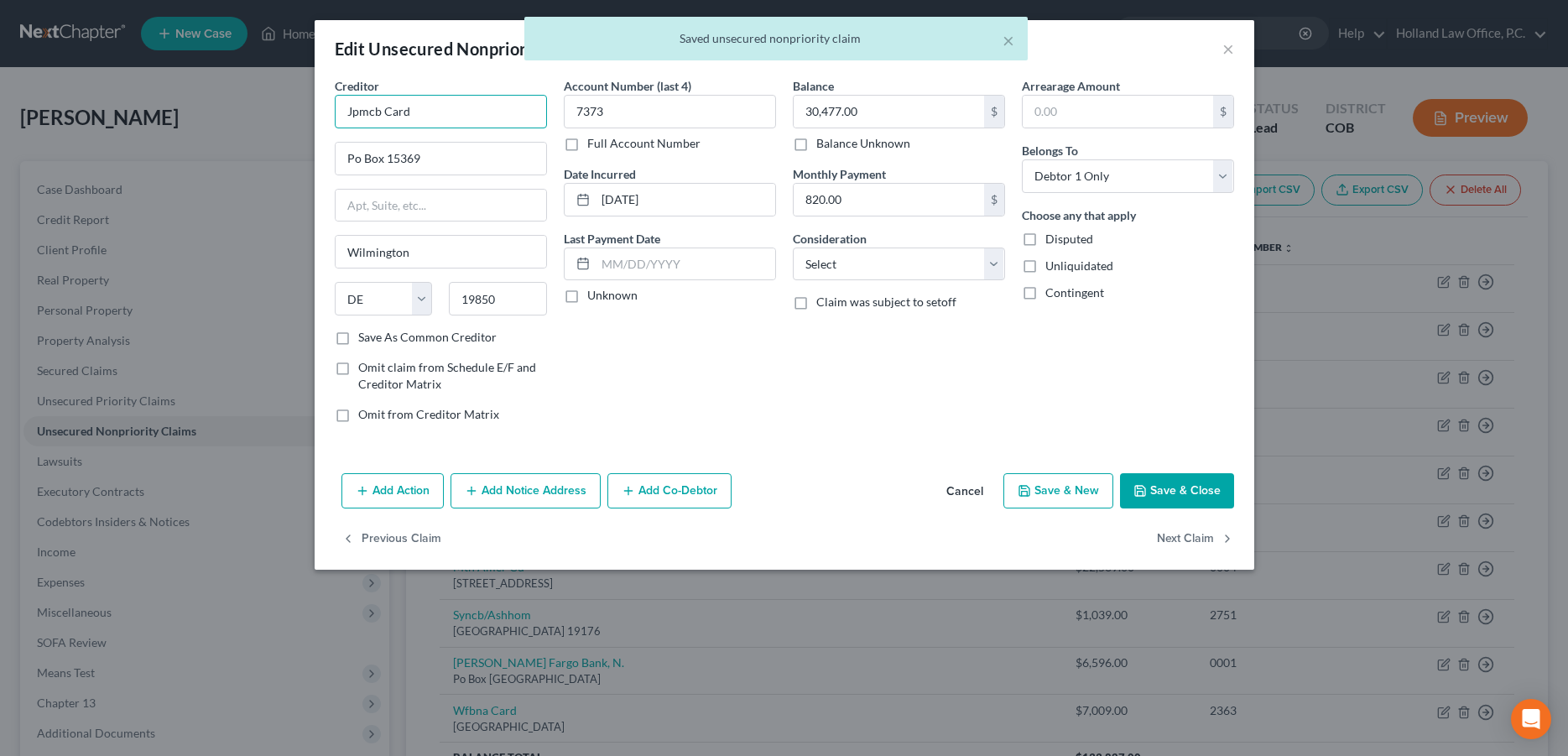
drag, startPoint x: 429, startPoint y: 116, endPoint x: 306, endPoint y: 95, distance: 124.8
click at [335, 95] on input "Jpmcb Card" at bounding box center [440, 111] width 212 height 34
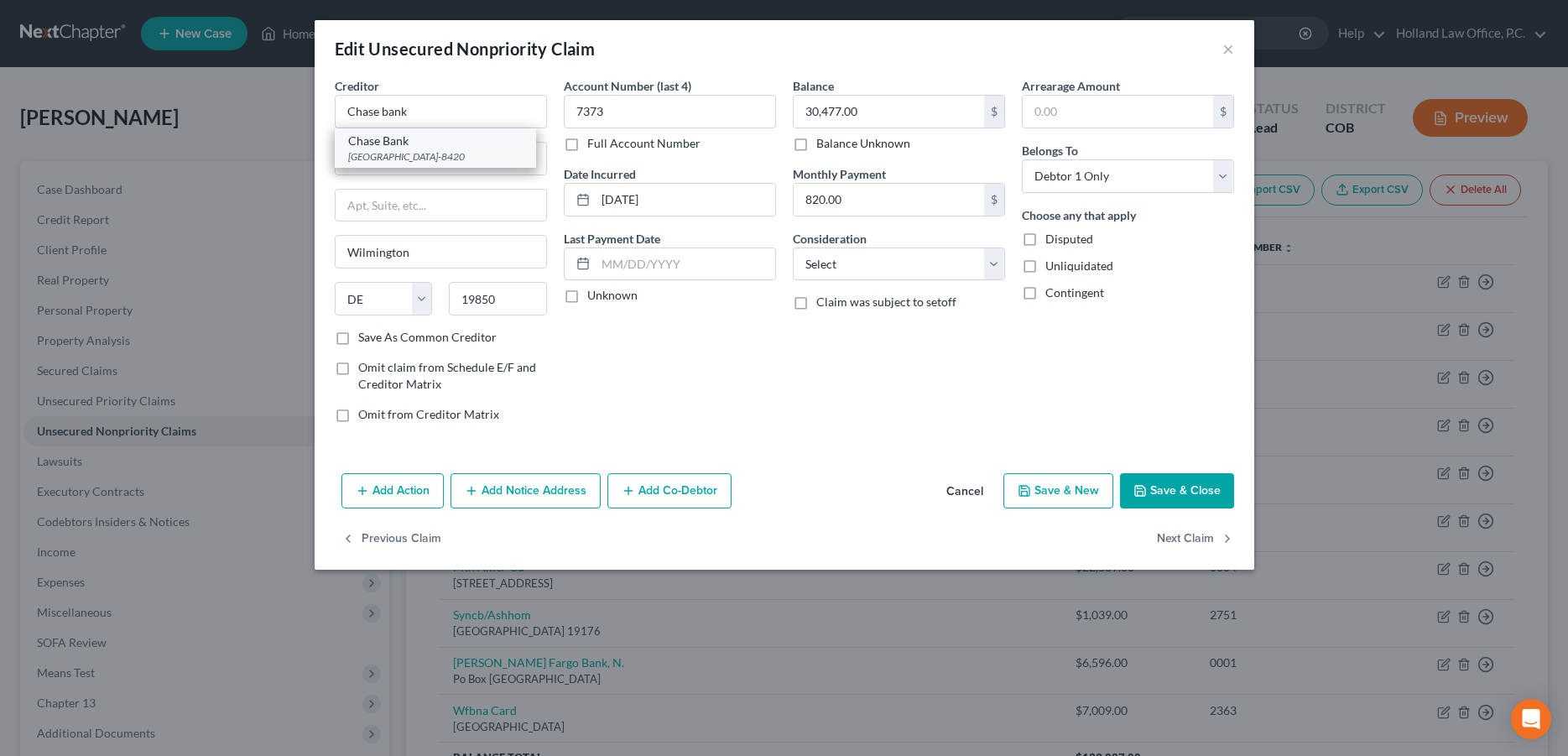
click at [370, 143] on div "Chase Bank" at bounding box center [435, 140] width 174 height 17
type input "Chase Bank"
type input "PO Box 78420"
type input "Phoenix"
select select "3"
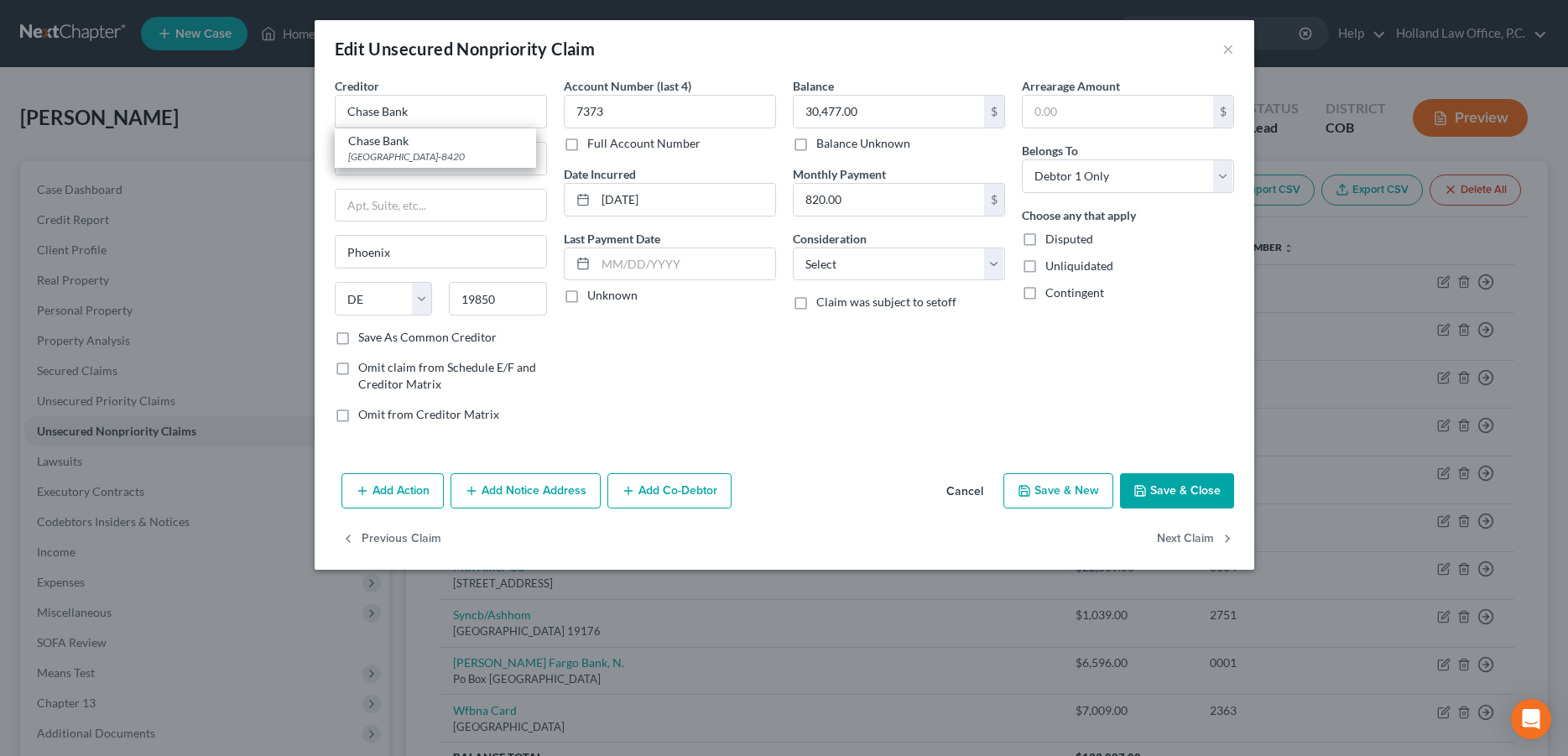
type input "85062-8420"
click at [793, 248] on select "Select Cable / Satellite Services Collection Agency Credit Card Debt Debt Couns…" at bounding box center [898, 264] width 212 height 34
select select "14"
click option "Other" at bounding box center [0, 0] width 0 height 0
click at [1154, 478] on button "Save & Close" at bounding box center [1177, 491] width 114 height 35
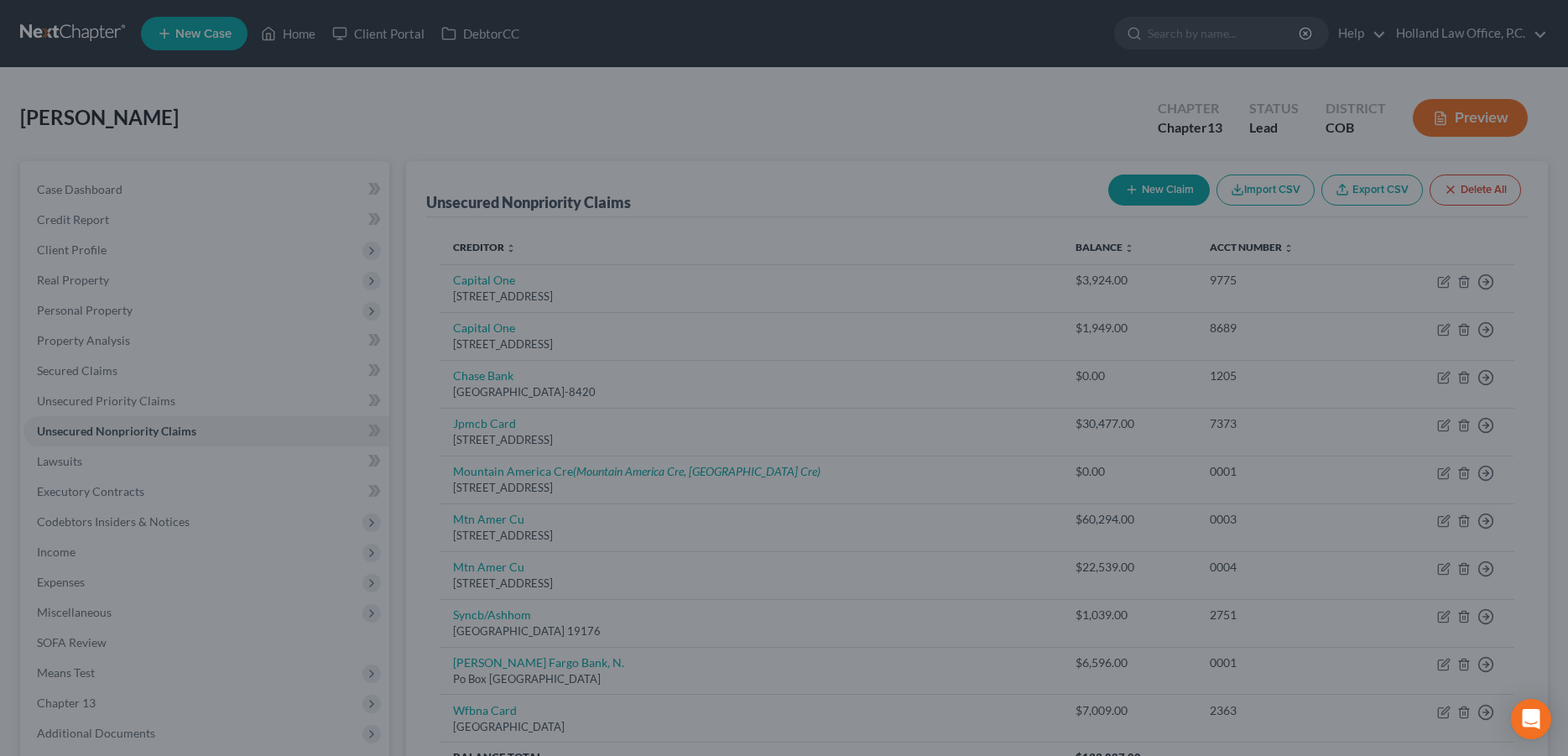
type input "0"
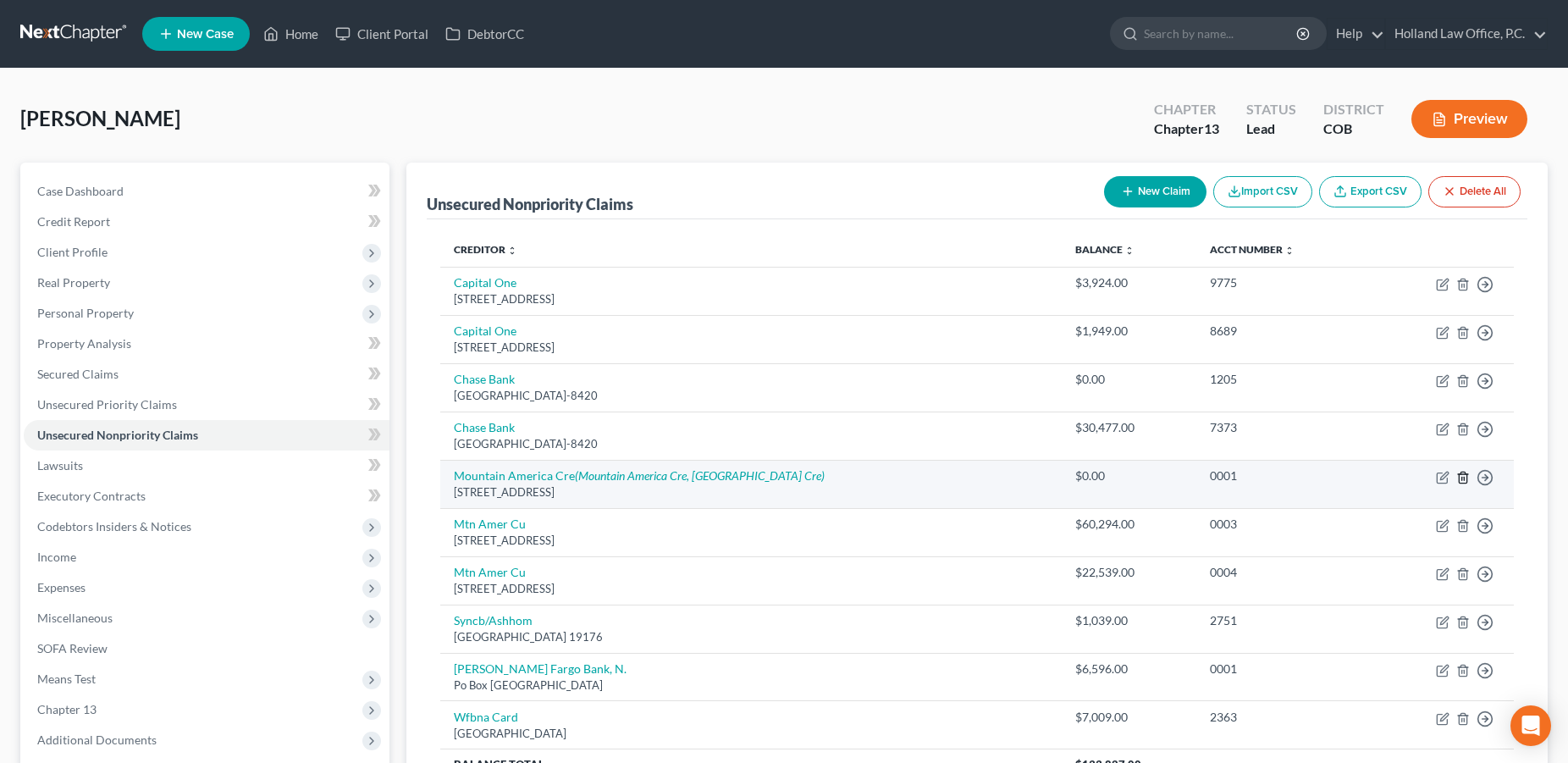
click at [1462, 478] on line "button" at bounding box center [1462, 479] width 0 height 4
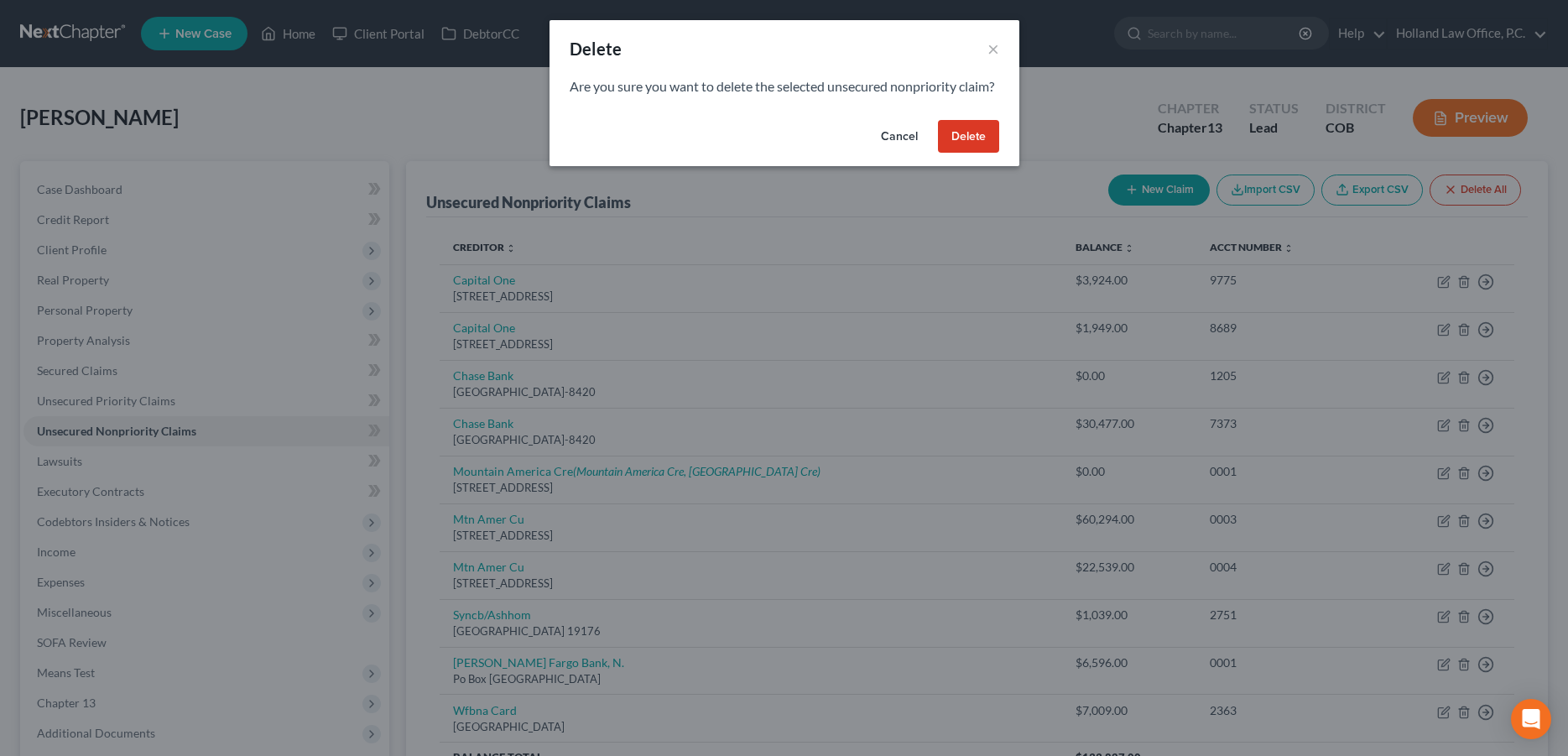
click at [972, 153] on button "Delete" at bounding box center [968, 137] width 61 height 34
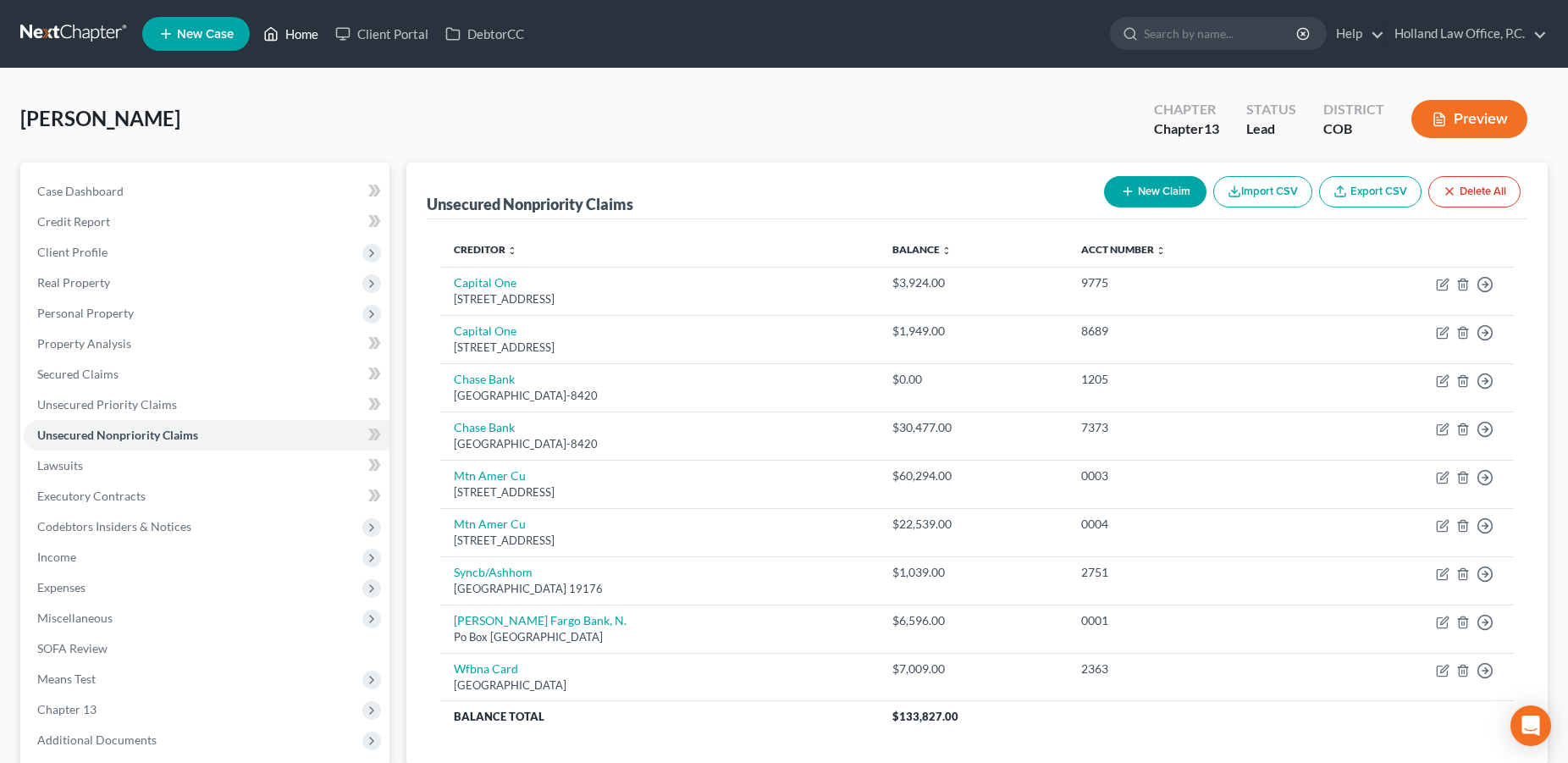
click at [292, 45] on link "Home" at bounding box center [291, 33] width 72 height 31
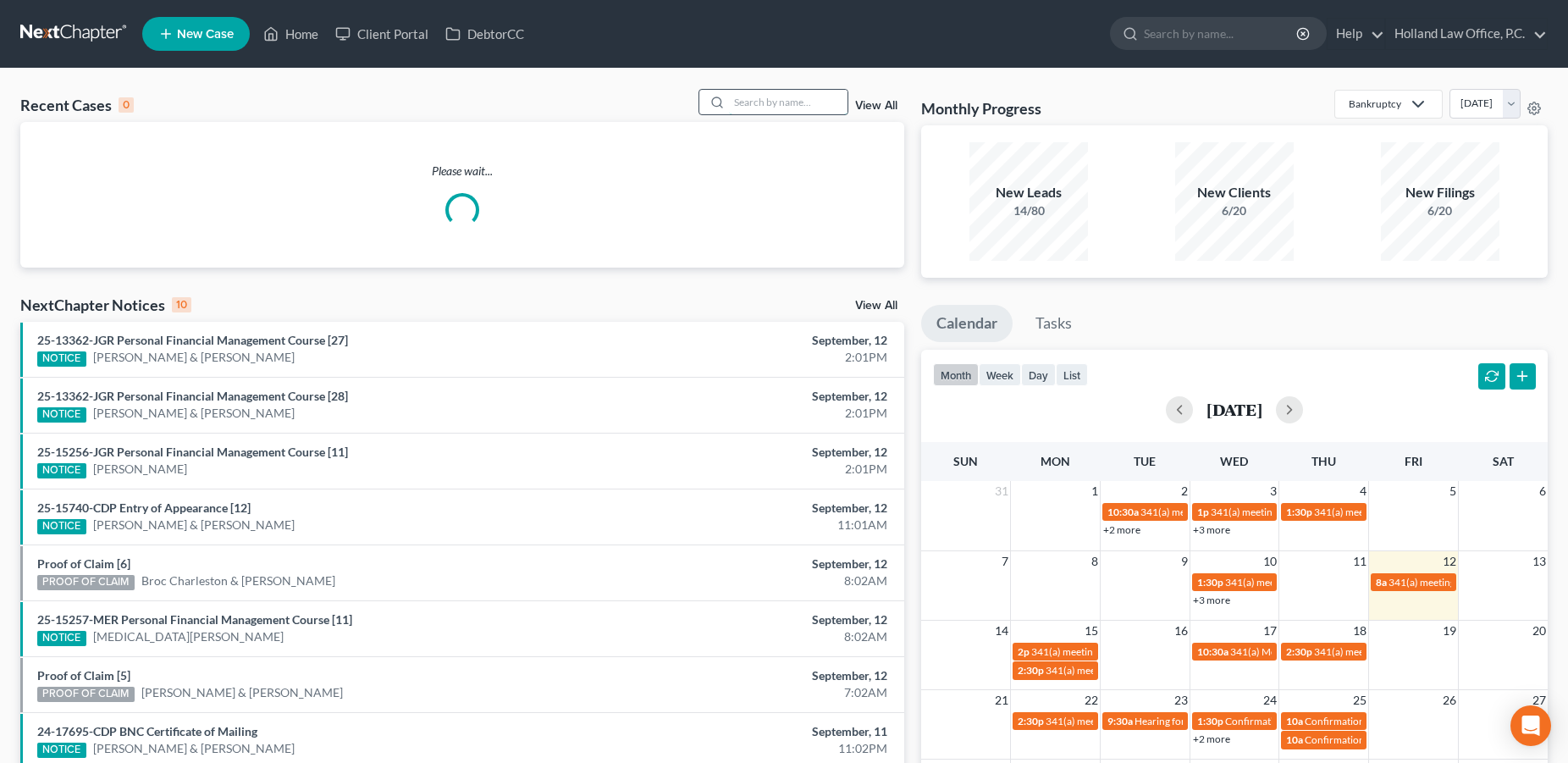
click at [782, 103] on input "search" at bounding box center [788, 102] width 119 height 25
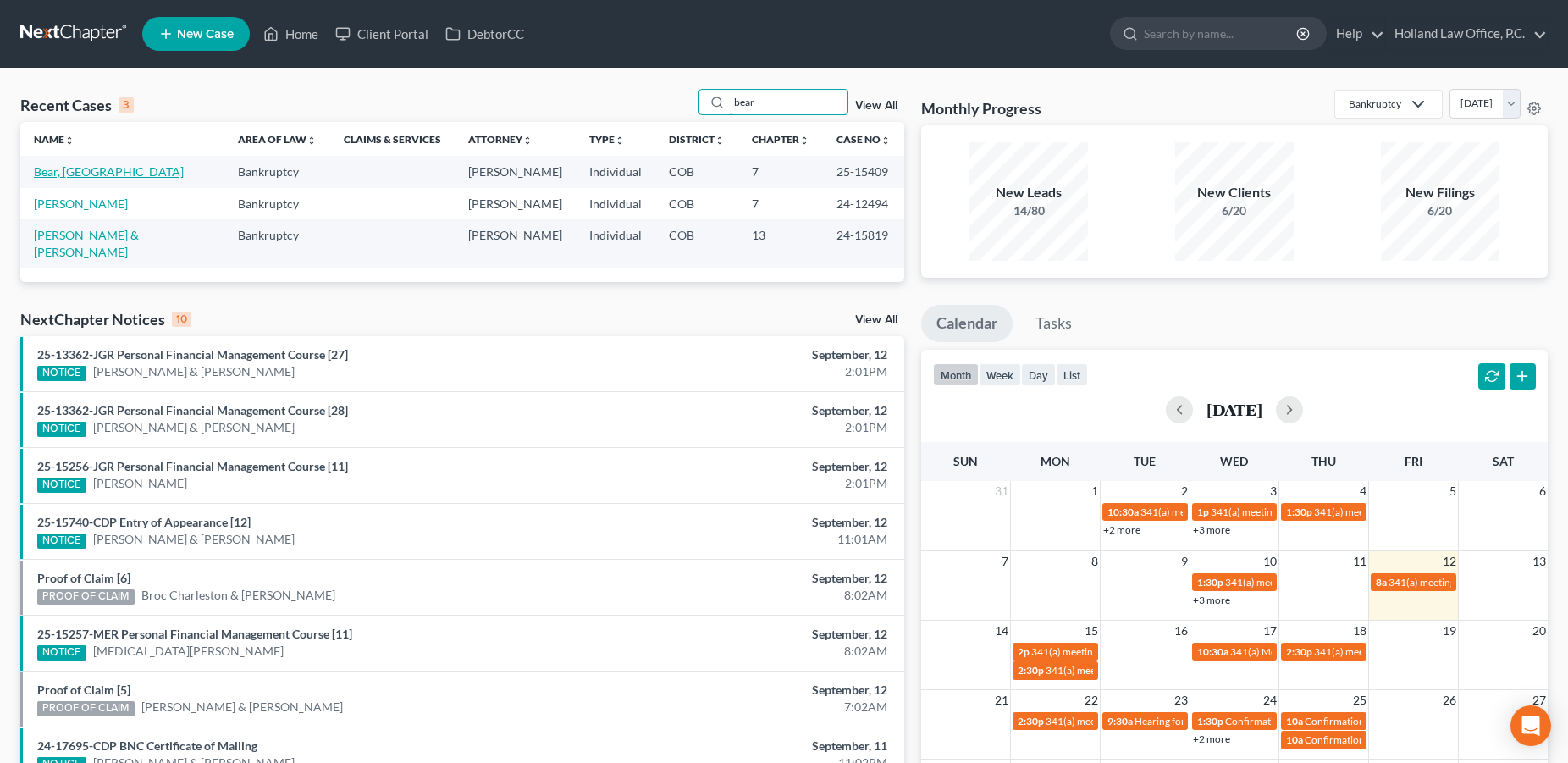
type input "bear"
click at [82, 177] on link "Bear, [GEOGRAPHIC_DATA]" at bounding box center [109, 171] width 150 height 15
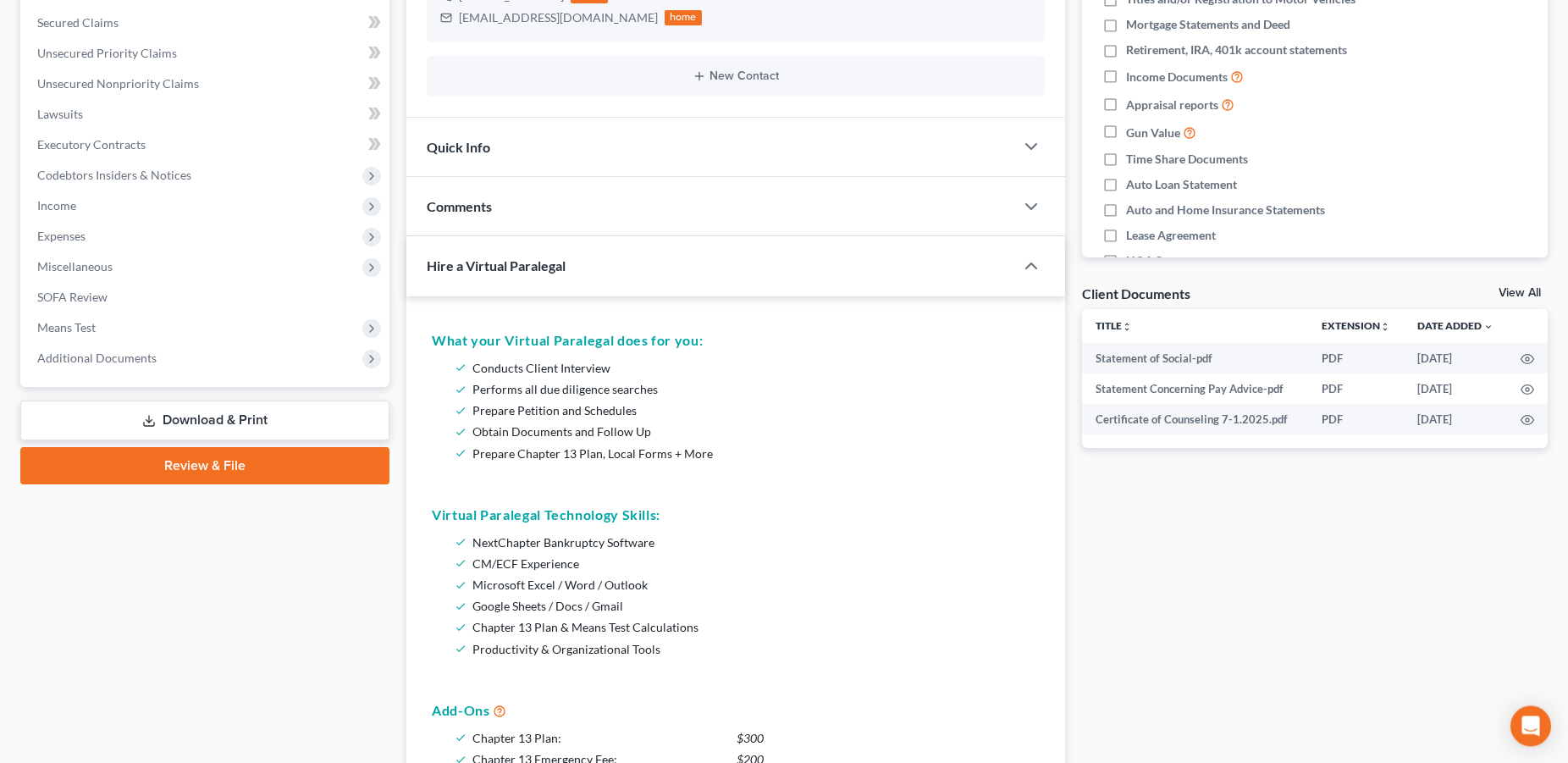
scroll to position [349, 0]
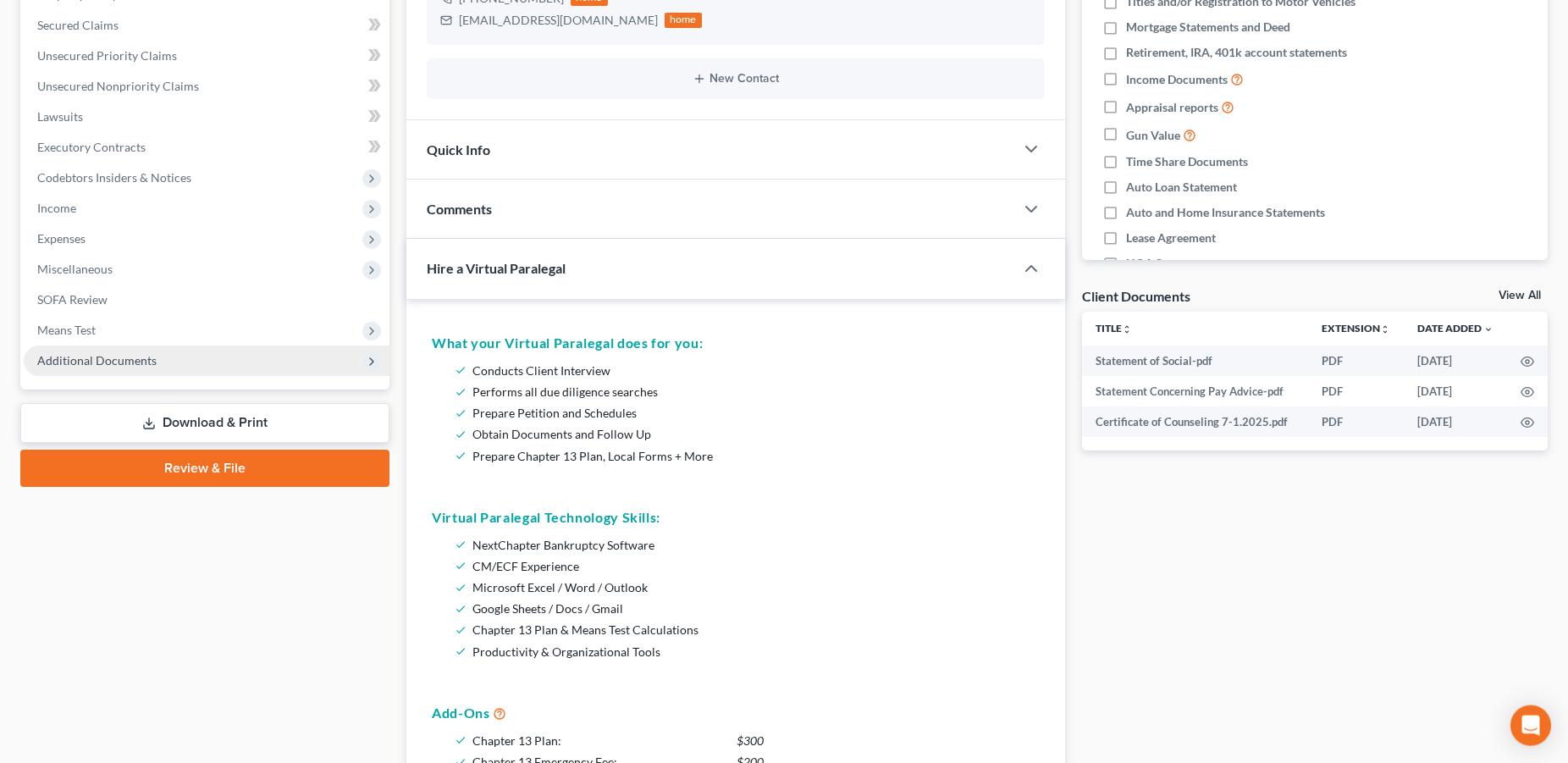
click at [67, 366] on span "Additional Documents" at bounding box center [96, 360] width 119 height 15
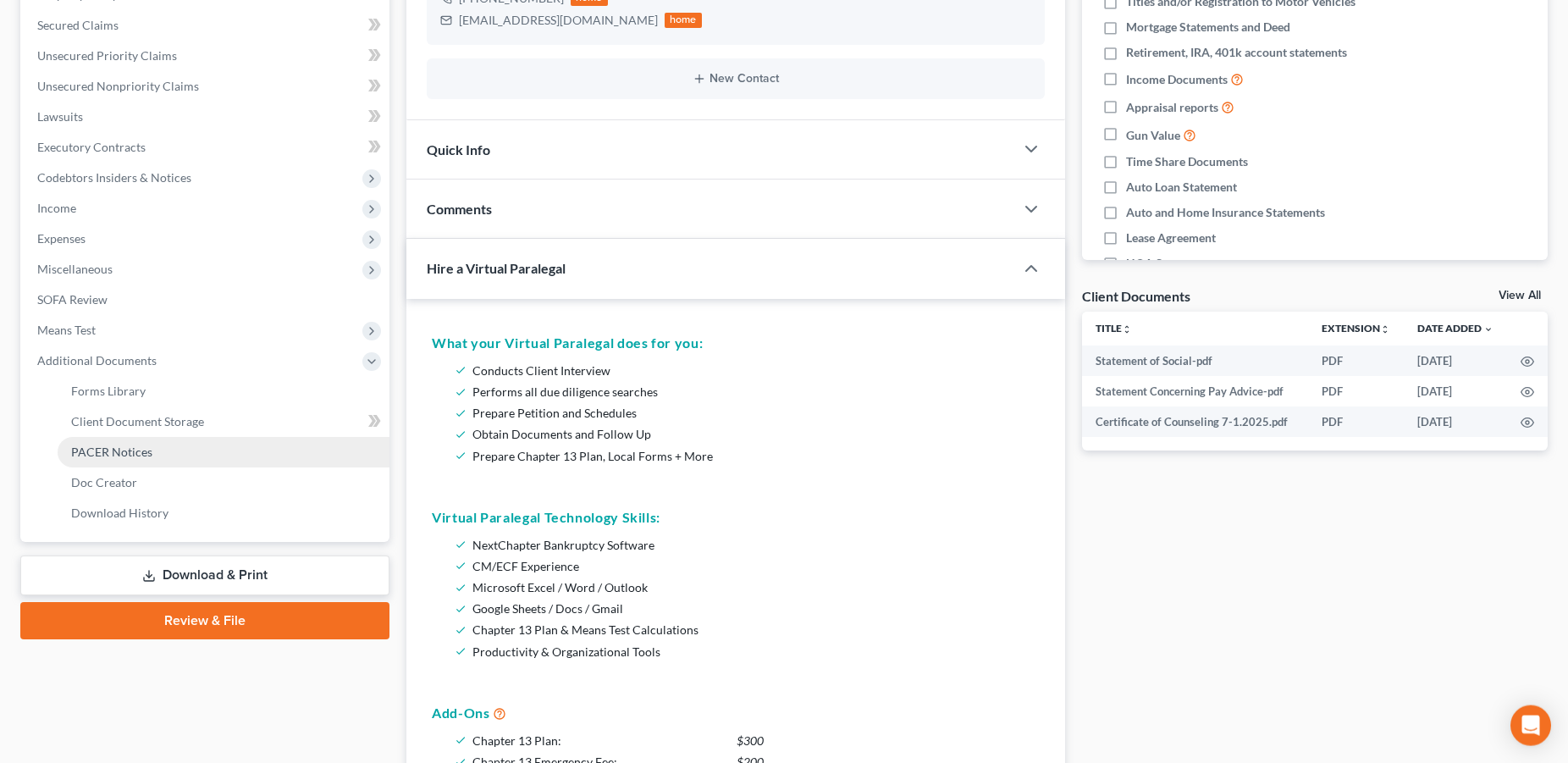
click at [104, 457] on span "PACER Notices" at bounding box center [112, 452] width 82 height 15
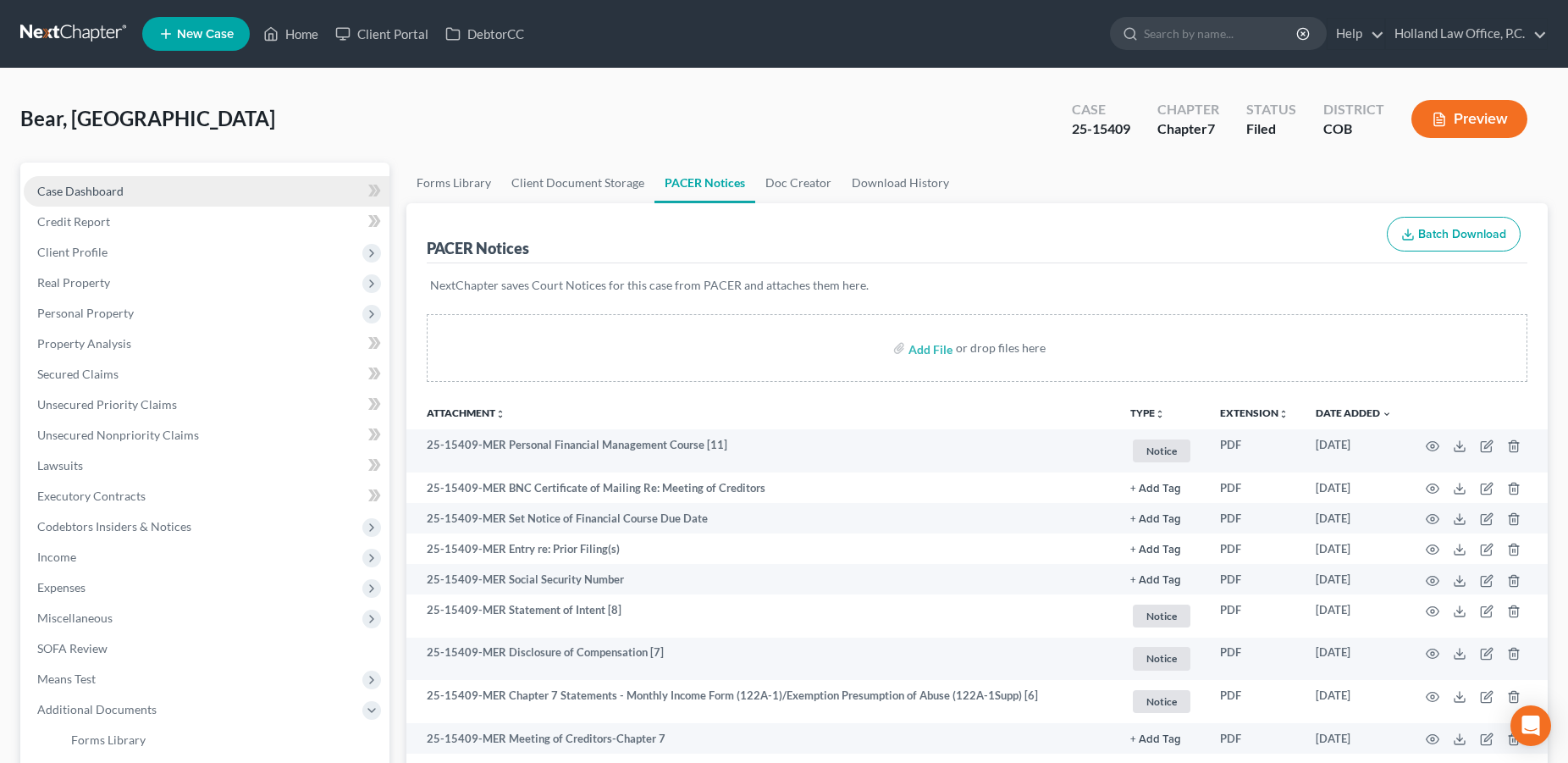
click at [142, 193] on link "Case Dashboard" at bounding box center [207, 191] width 366 height 31
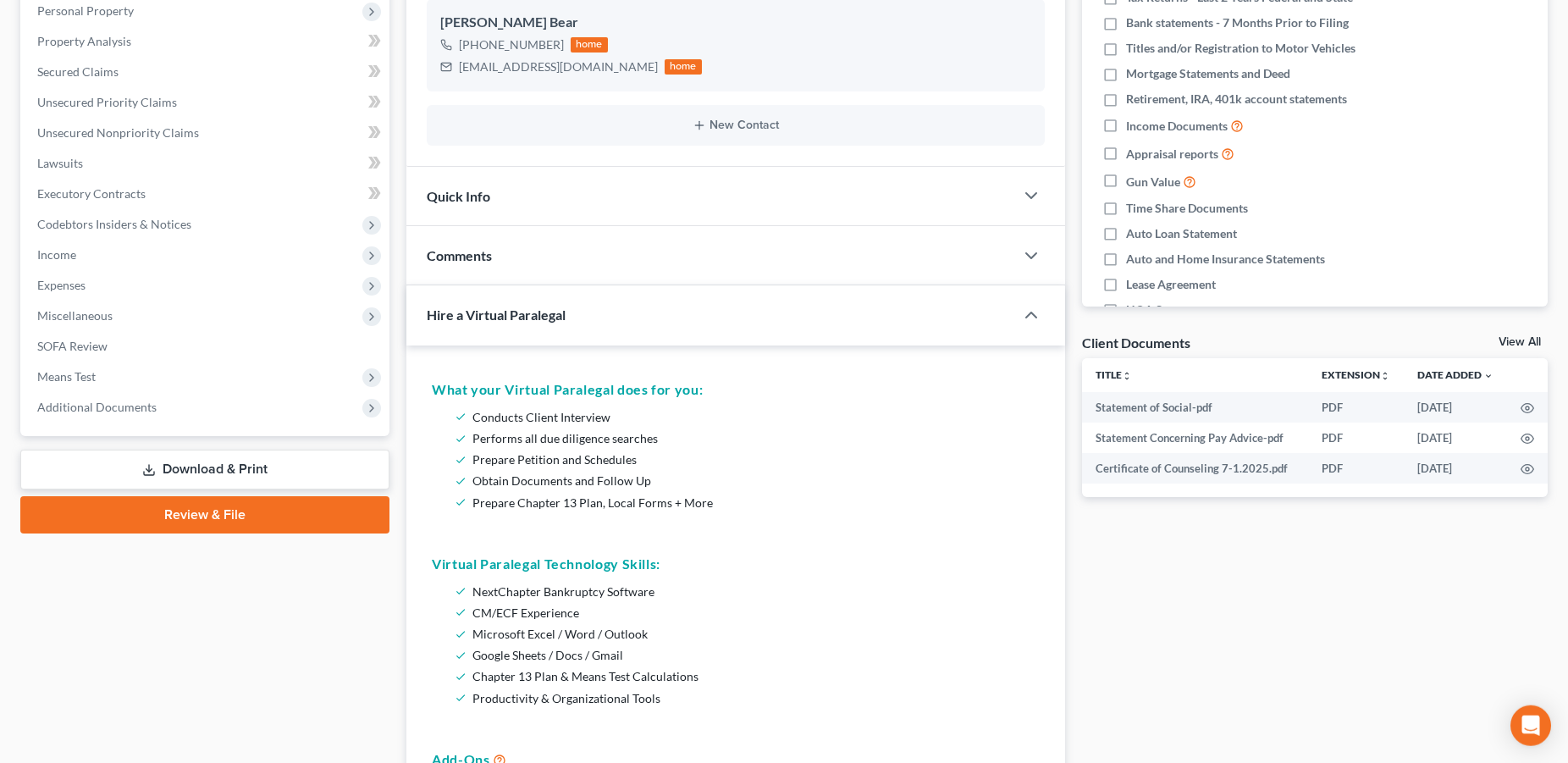
scroll to position [361, 0]
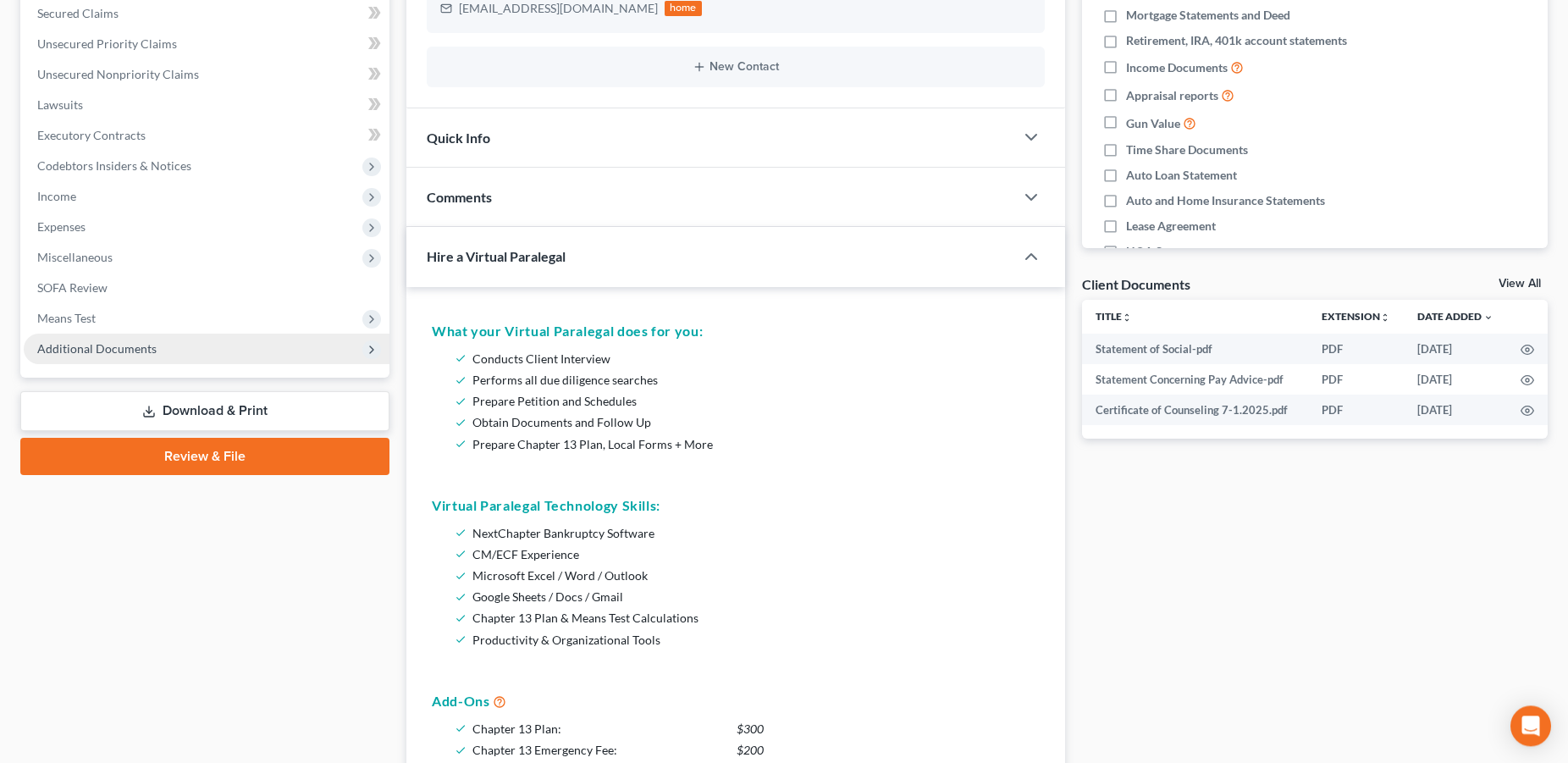
click at [107, 347] on span "Additional Documents" at bounding box center [96, 349] width 119 height 15
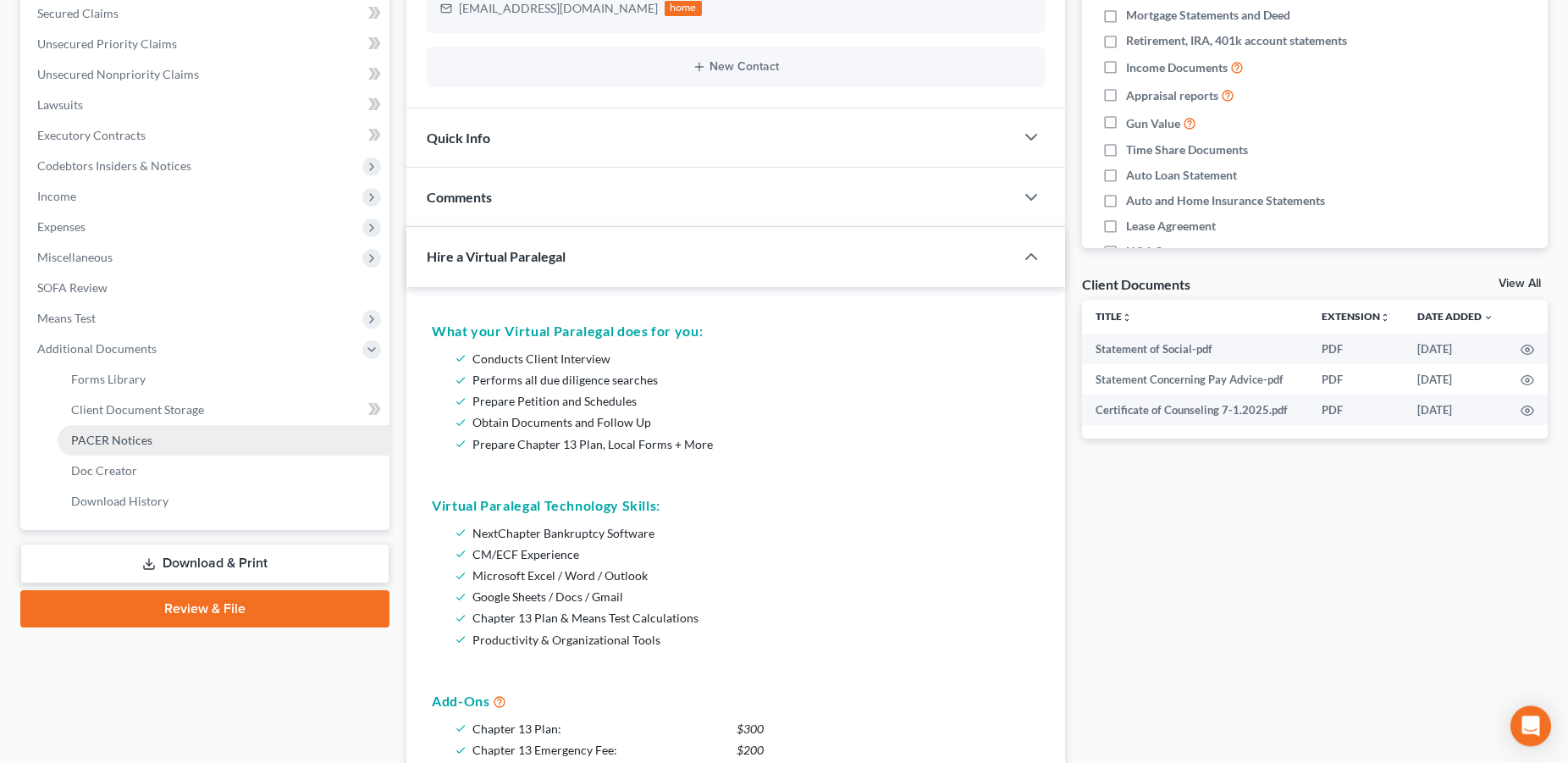
click at [107, 441] on span "PACER Notices" at bounding box center [112, 440] width 82 height 15
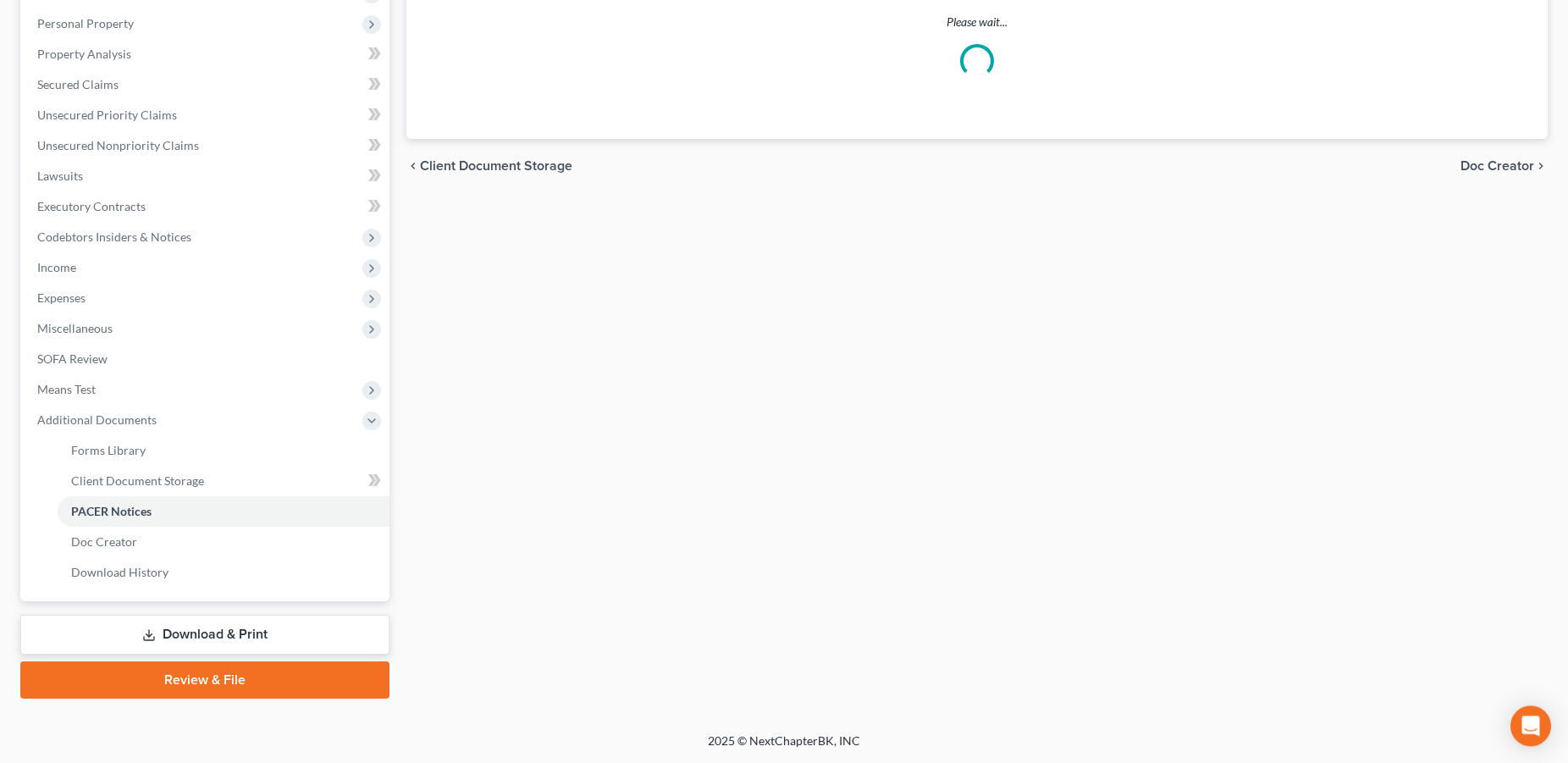
scroll to position [288, 0]
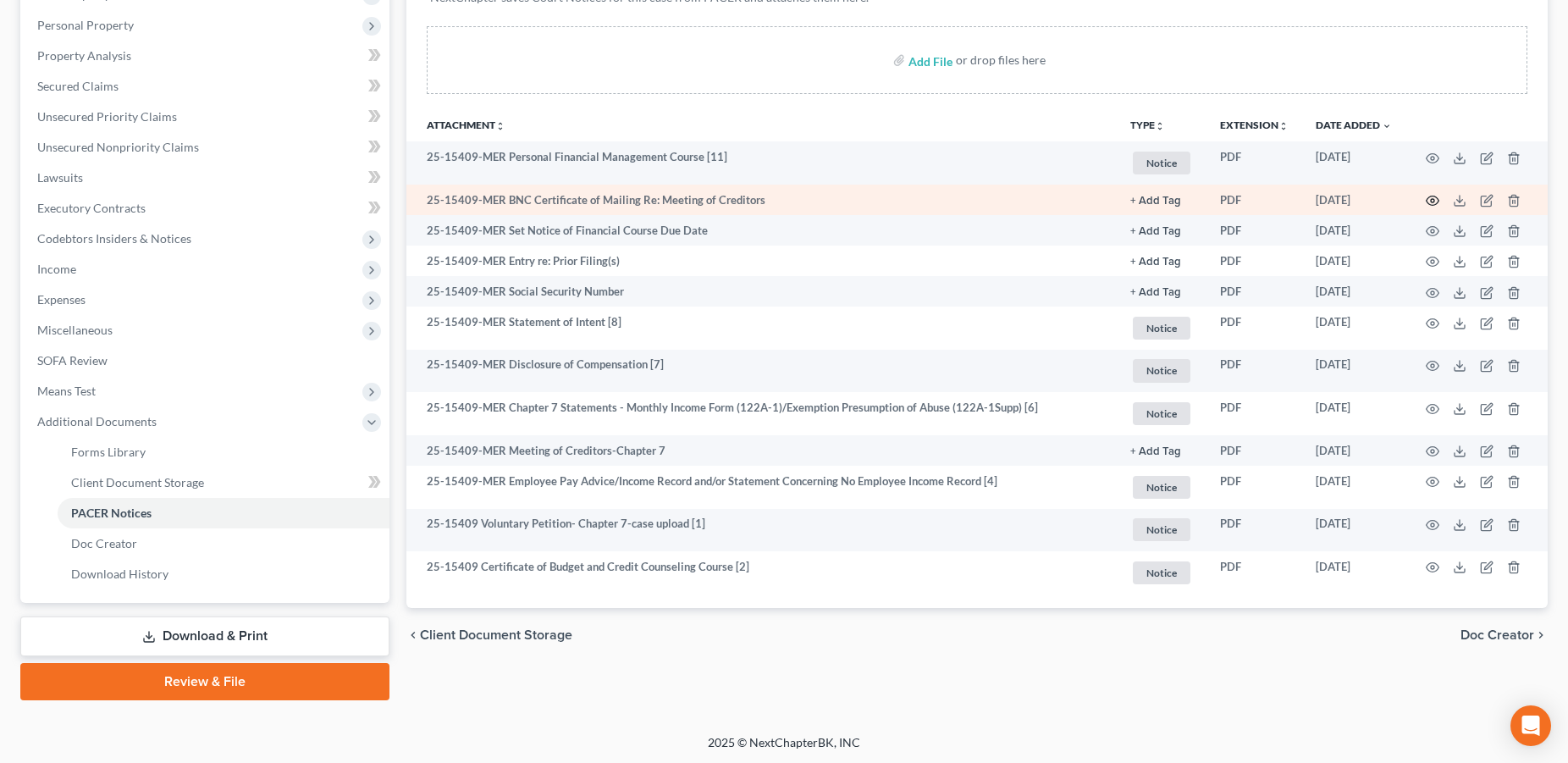
click at [1436, 201] on icon "button" at bounding box center [1433, 200] width 14 height 14
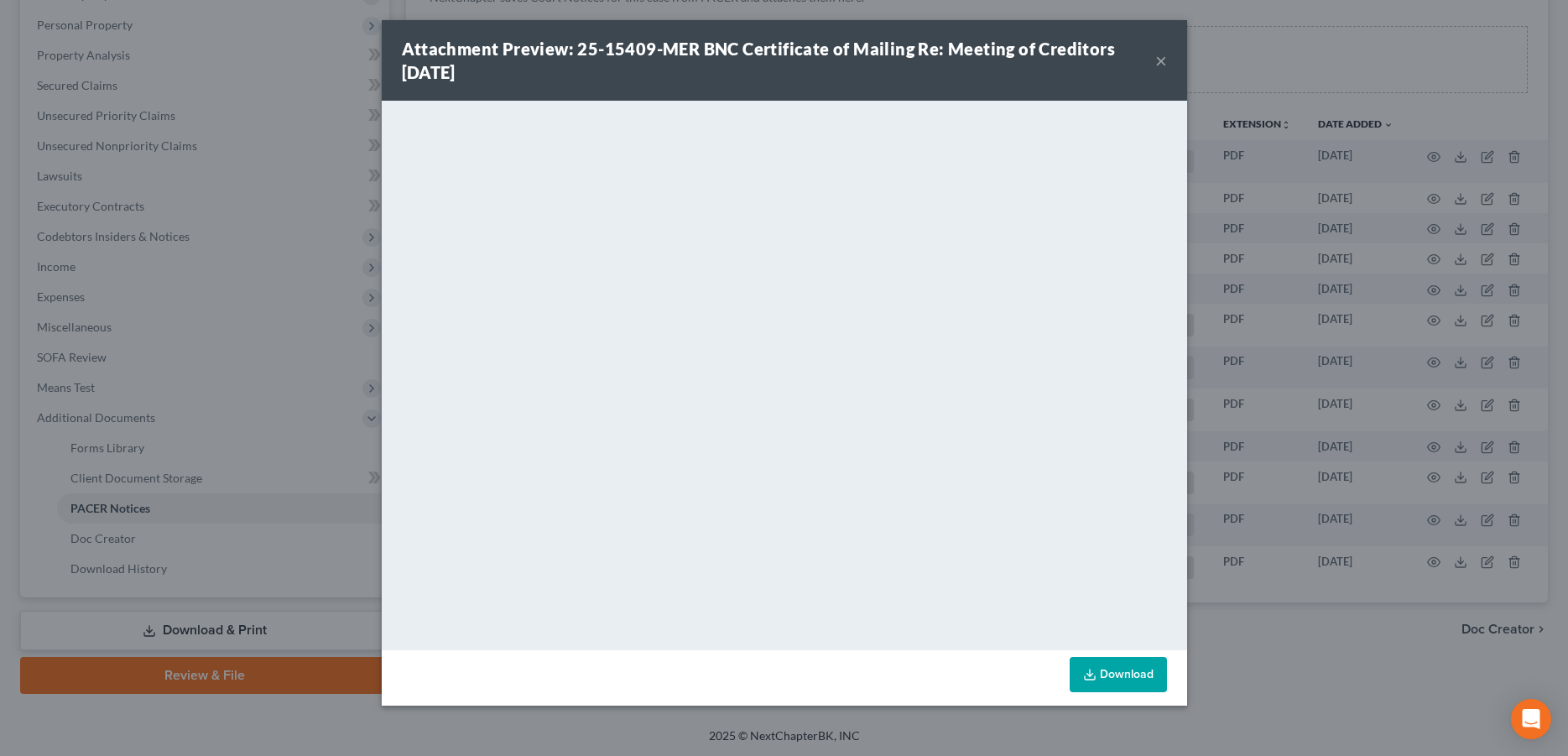
click at [1164, 63] on button "×" at bounding box center [1161, 61] width 12 height 20
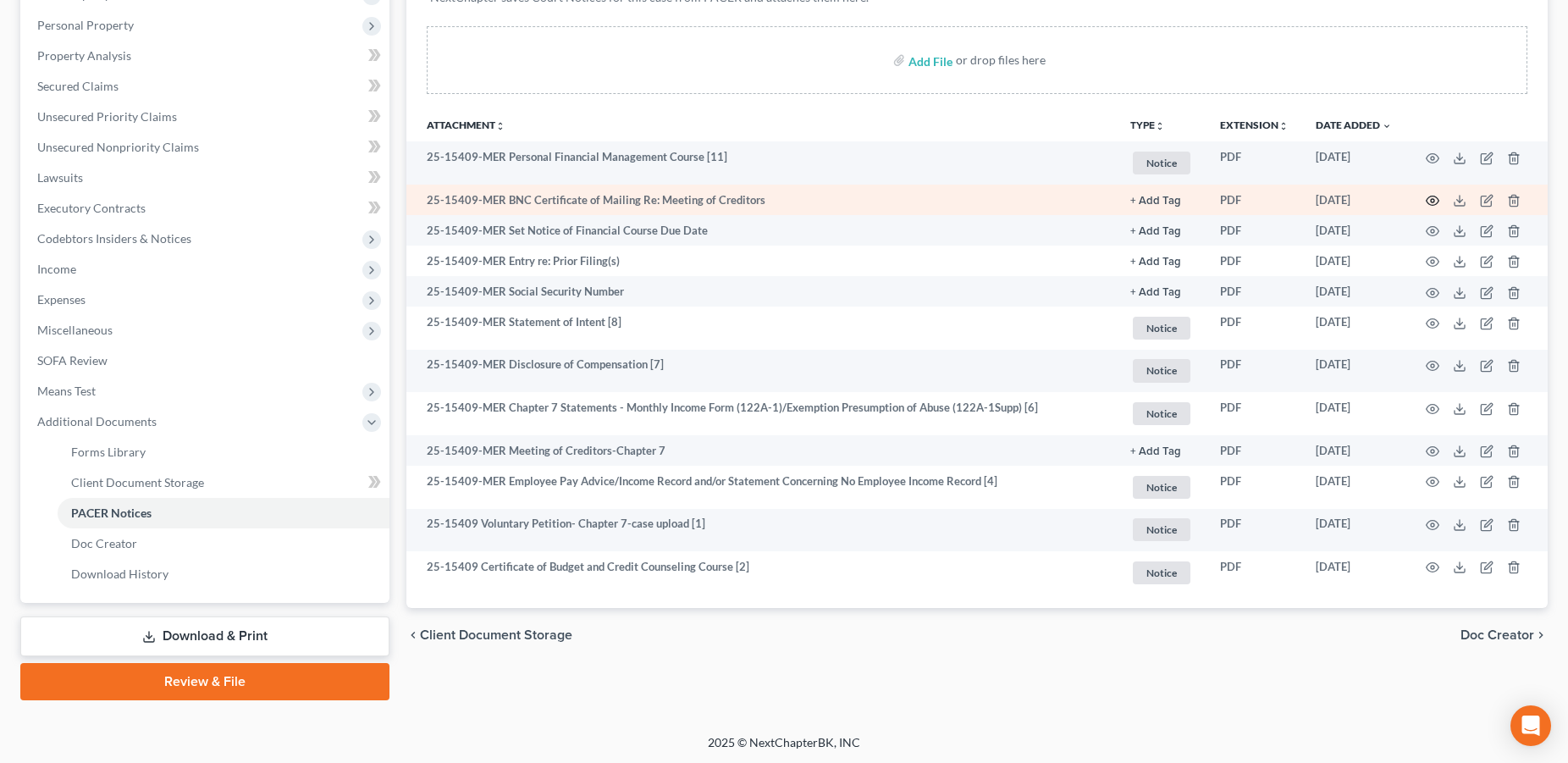
click at [1431, 195] on icon "button" at bounding box center [1433, 200] width 14 height 14
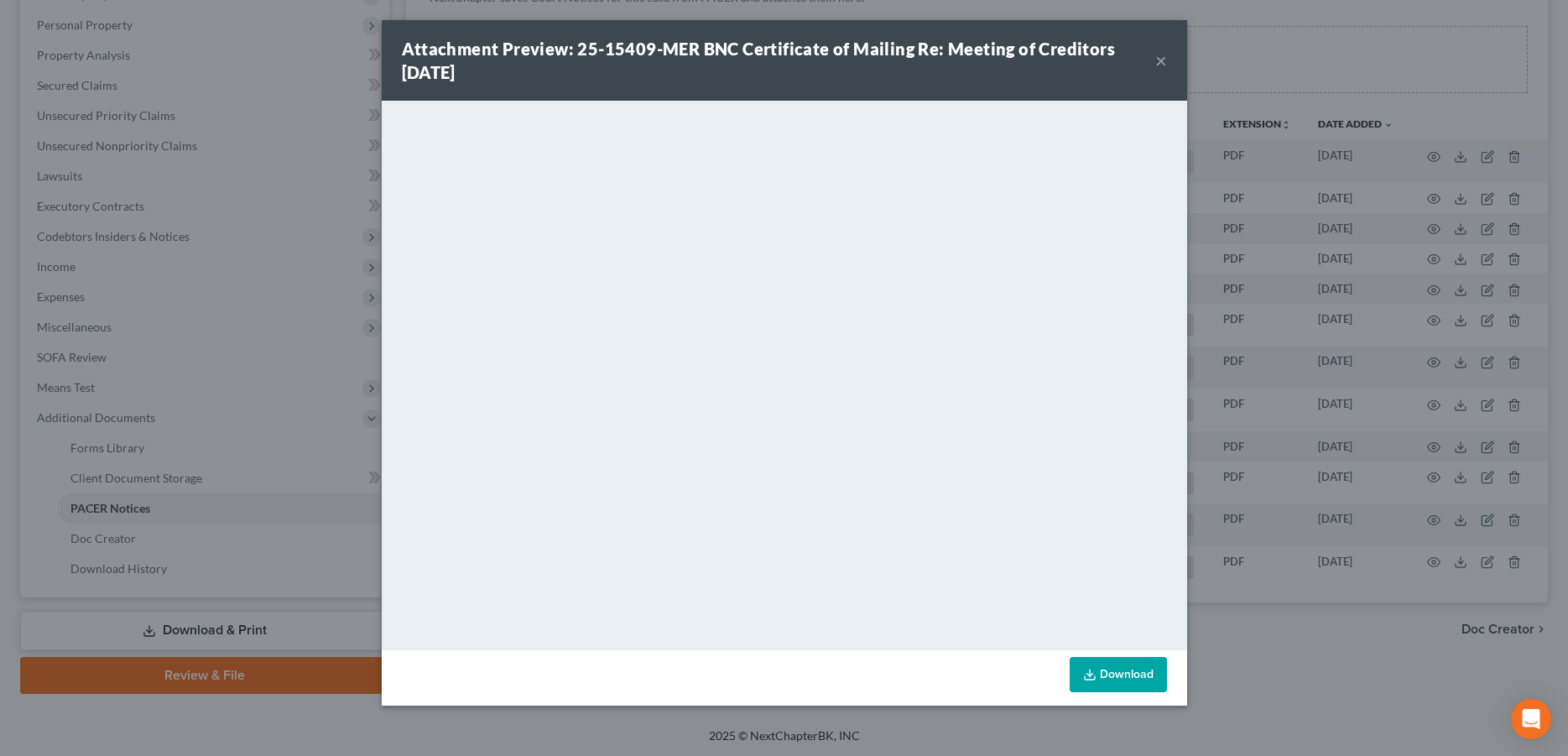
click at [1162, 62] on button "×" at bounding box center [1161, 61] width 12 height 20
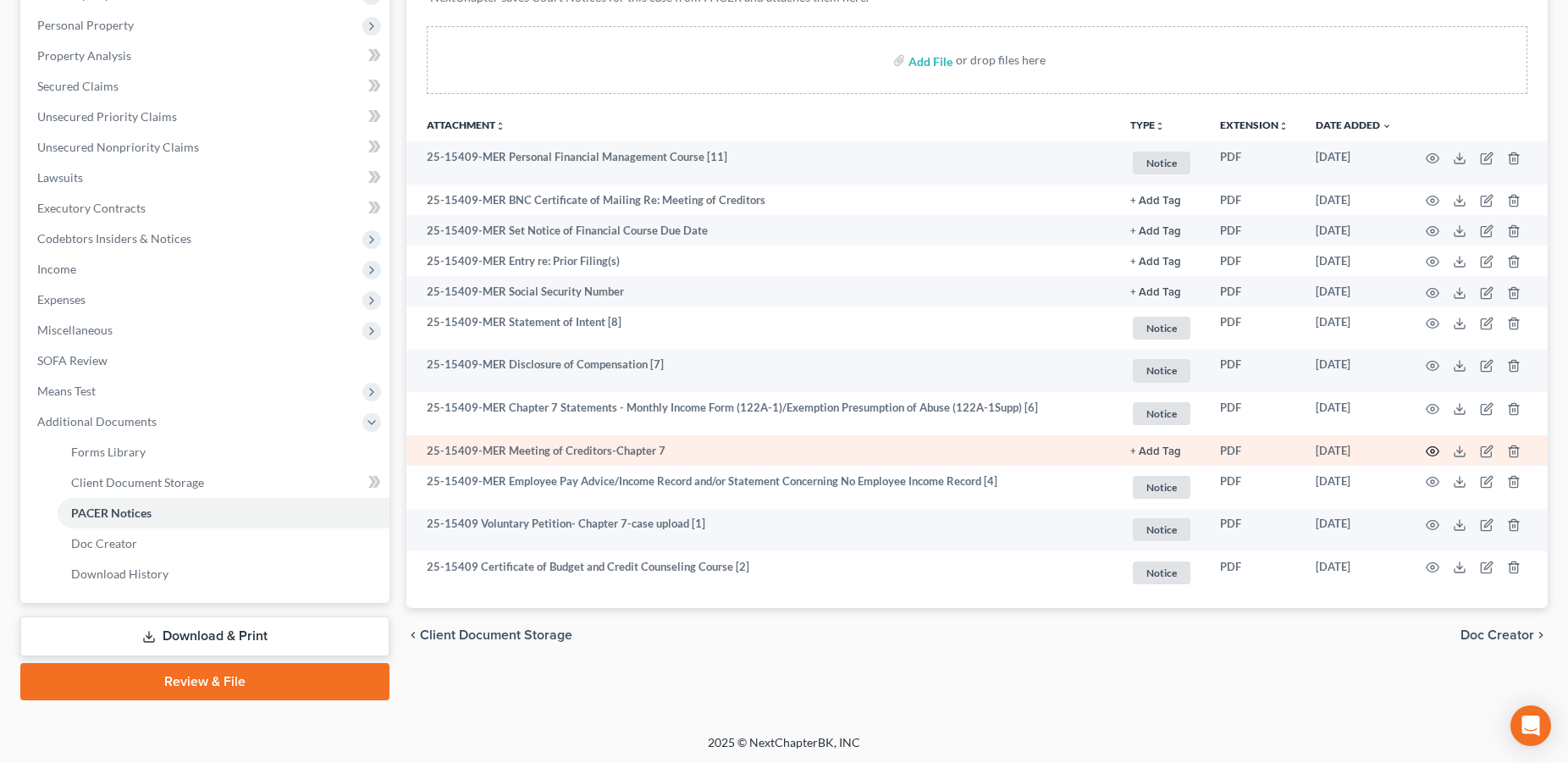
click at [1428, 450] on icon "button" at bounding box center [1434, 452] width 13 height 9
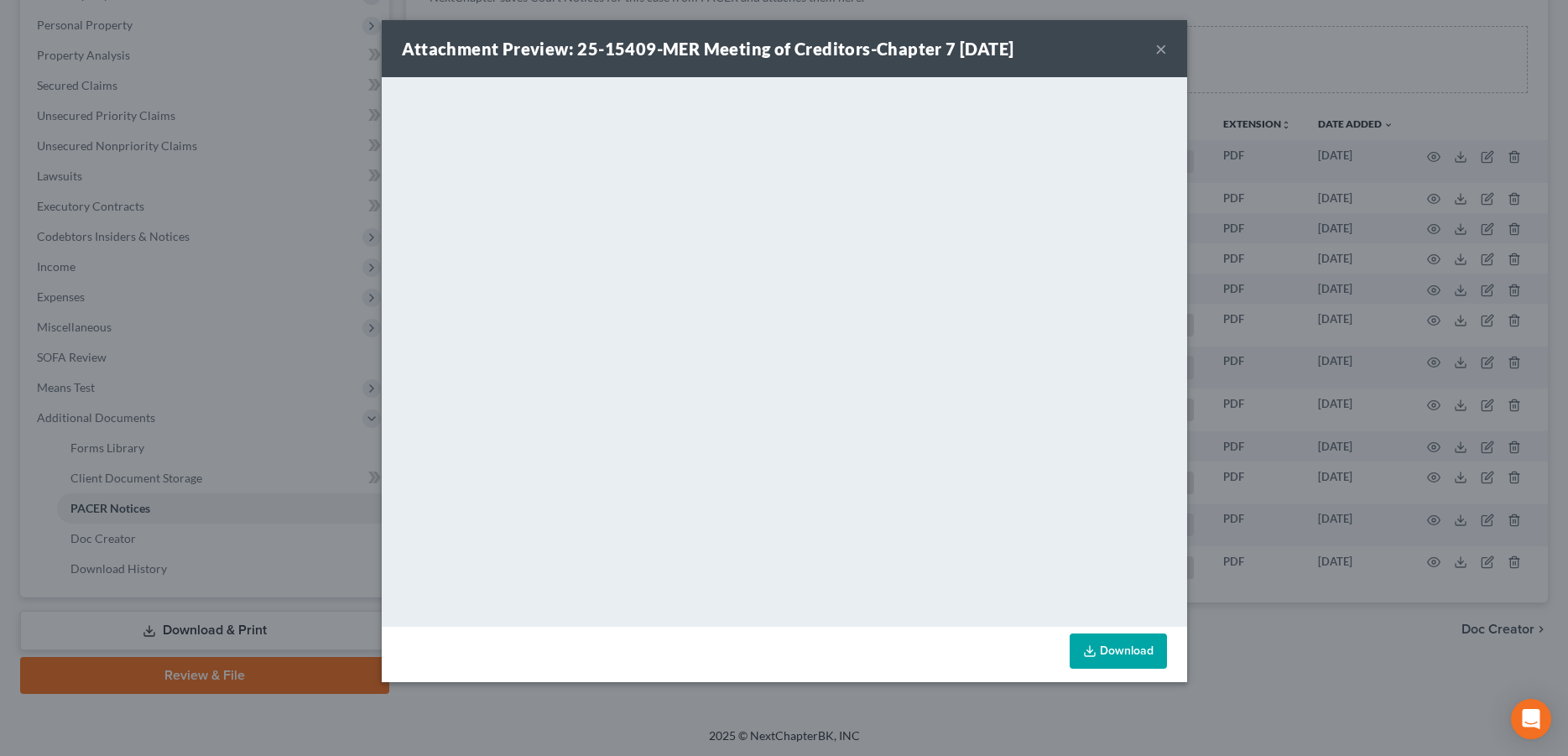
click at [1162, 55] on button "×" at bounding box center [1161, 49] width 12 height 20
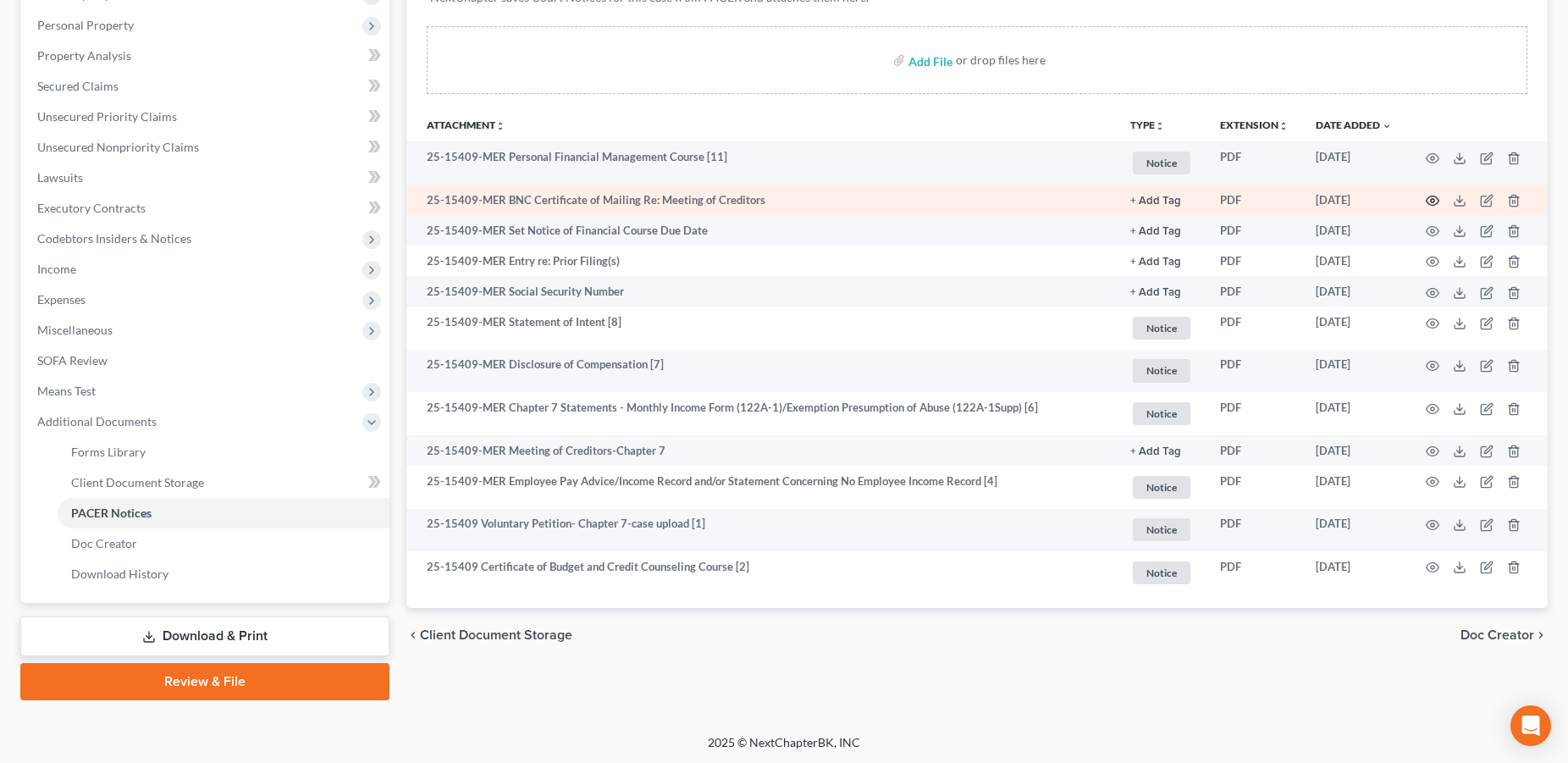
click at [1430, 196] on icon "button" at bounding box center [1433, 200] width 14 height 14
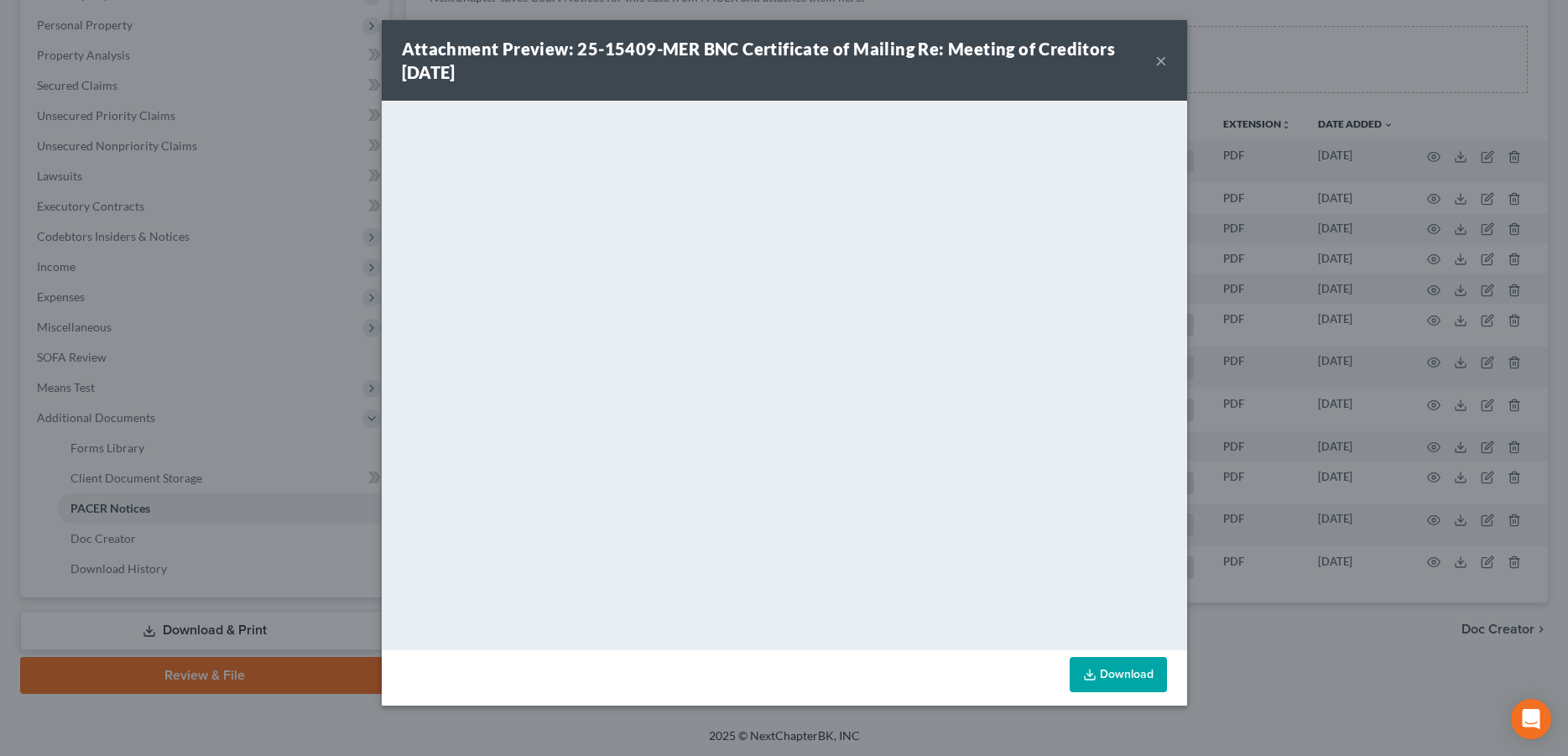
click at [1153, 57] on div "Attachment Preview: 25-15409-MER BNC Certificate of Mailing Re: Meeting of Cred…" at bounding box center [778, 60] width 753 height 47
click at [1157, 63] on button "×" at bounding box center [1161, 61] width 12 height 20
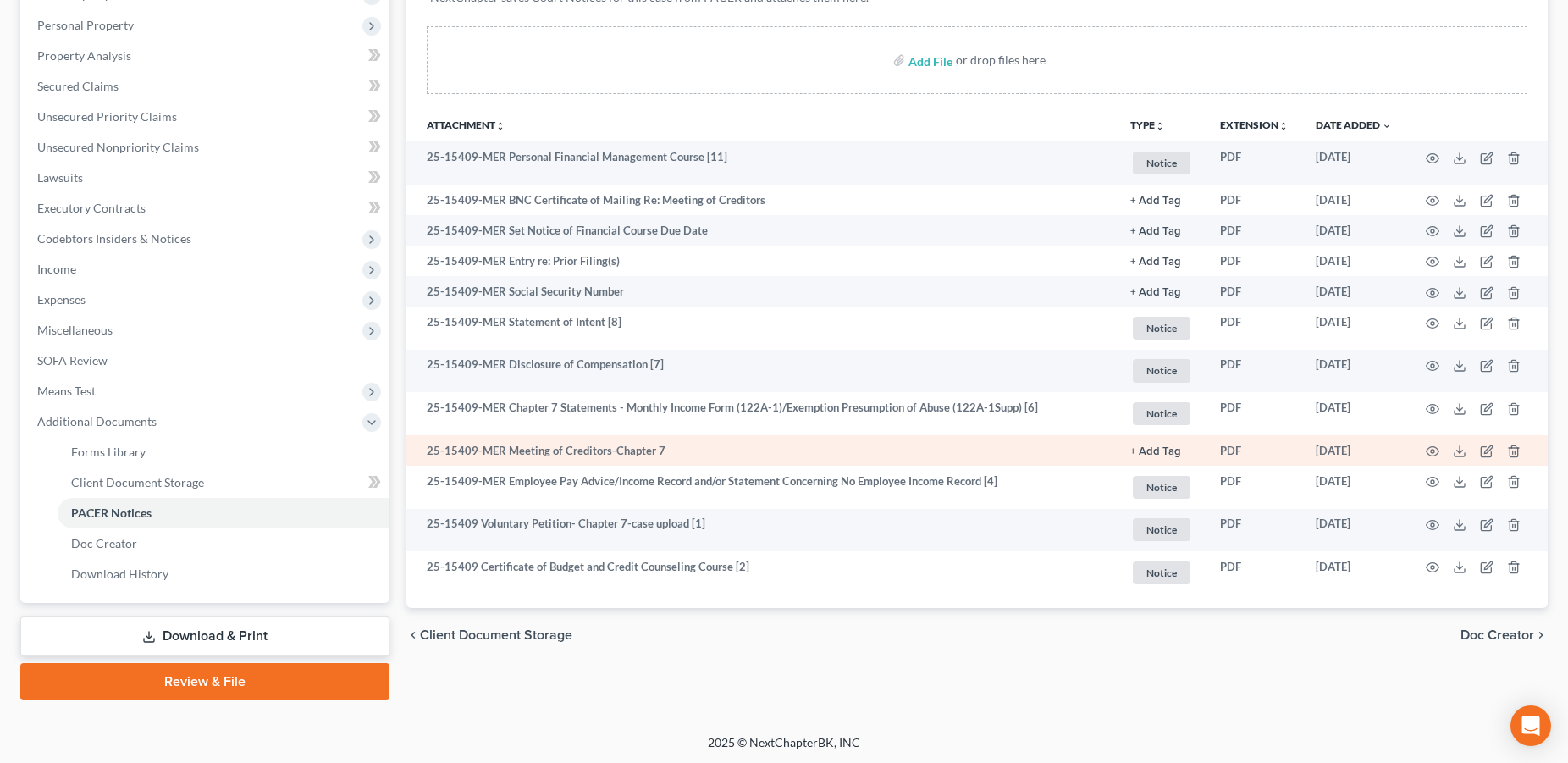
click at [1439, 457] on td at bounding box center [1477, 450] width 143 height 31
click at [1433, 451] on icon "button" at bounding box center [1433, 451] width 14 height 14
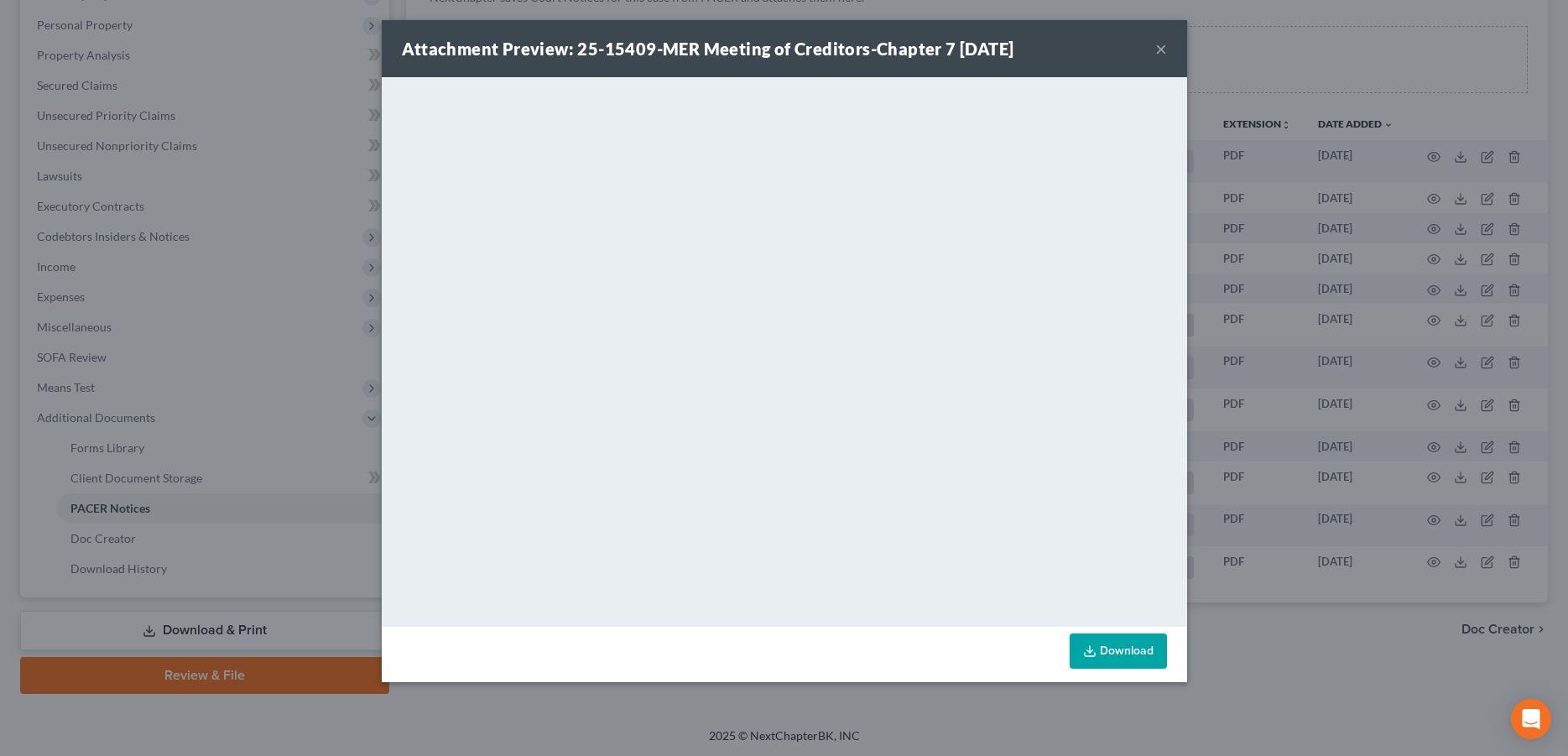
click at [1155, 57] on button "×" at bounding box center [1161, 49] width 12 height 20
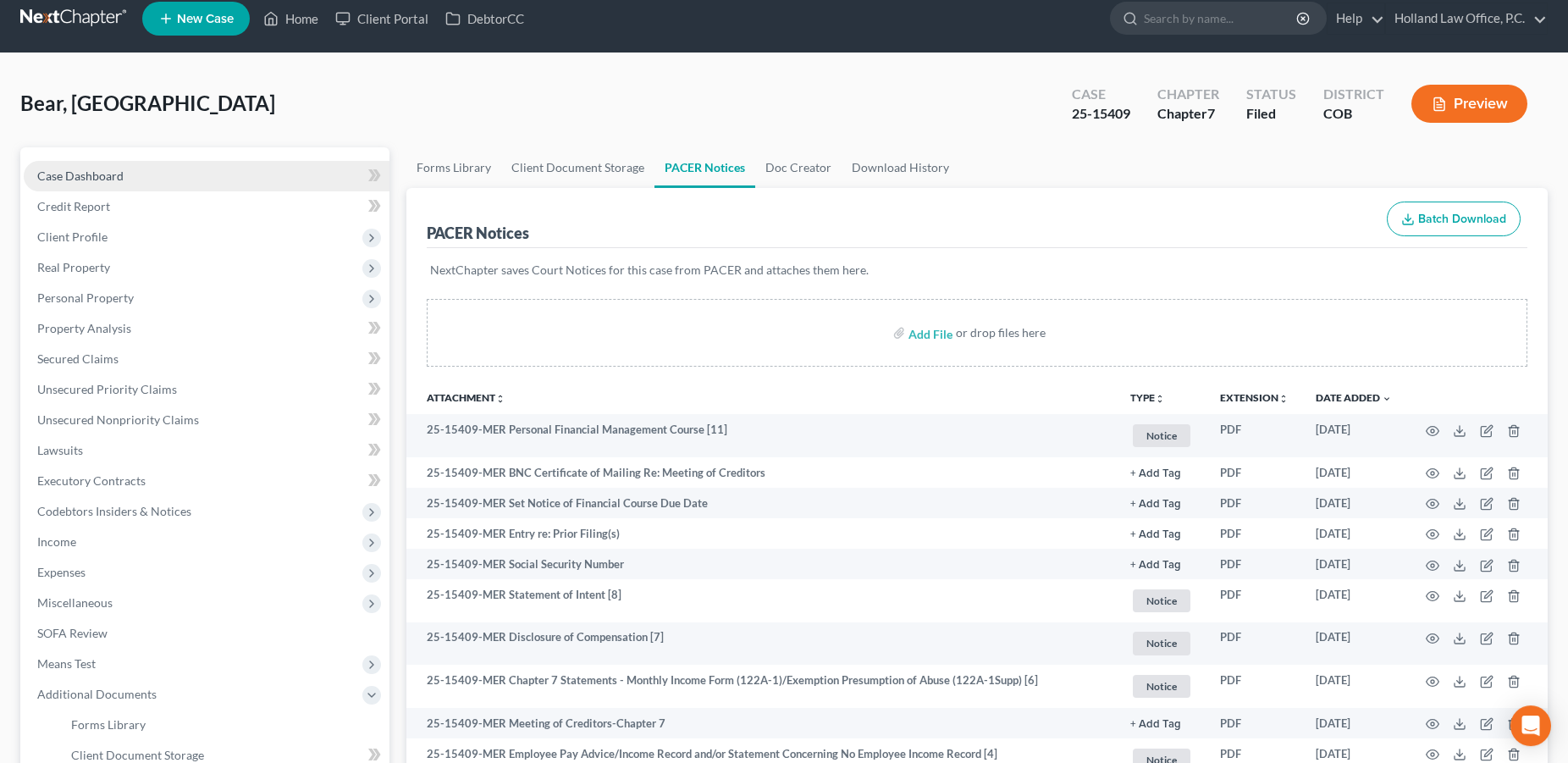
scroll to position [0, 0]
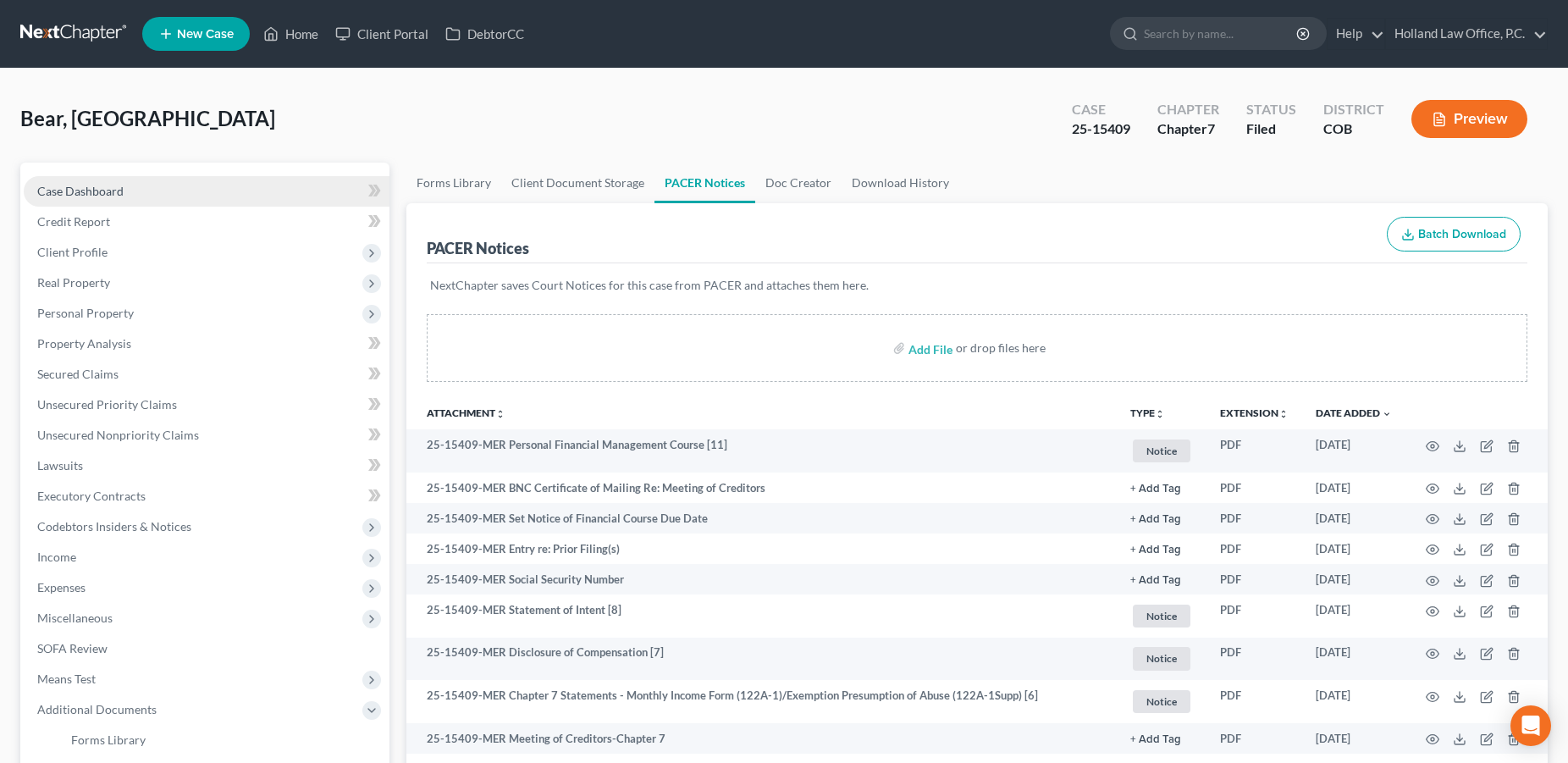
click at [116, 186] on span "Case Dashboard" at bounding box center [80, 191] width 86 height 15
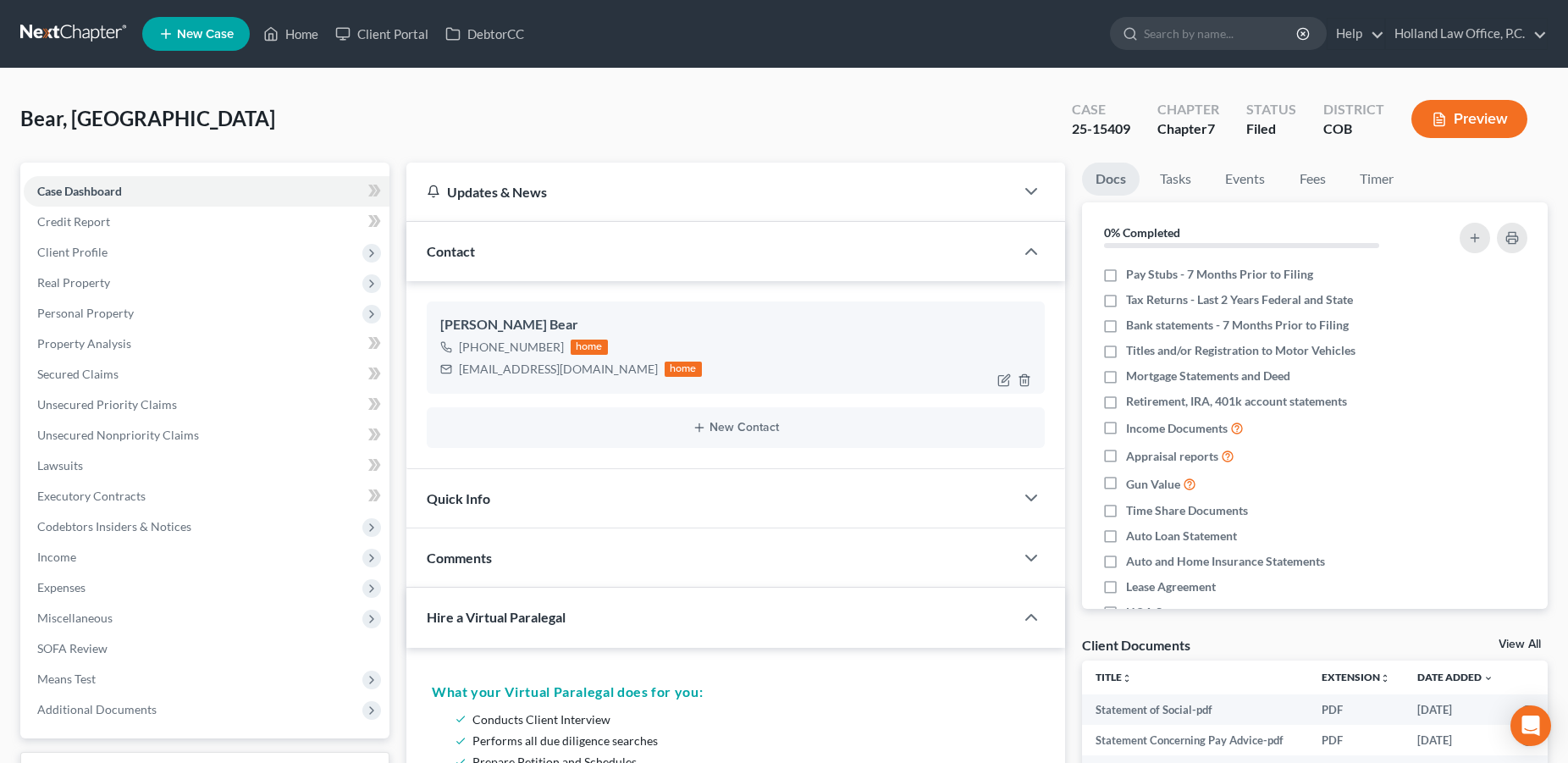
drag, startPoint x: 558, startPoint y: 351, endPoint x: 475, endPoint y: 354, distance: 83.1
click at [475, 354] on div "[PHONE_NUMBER]" at bounding box center [511, 347] width 105 height 17
copy div "[PHONE_NUMBER]"
